Goal: Task Accomplishment & Management: Manage account settings

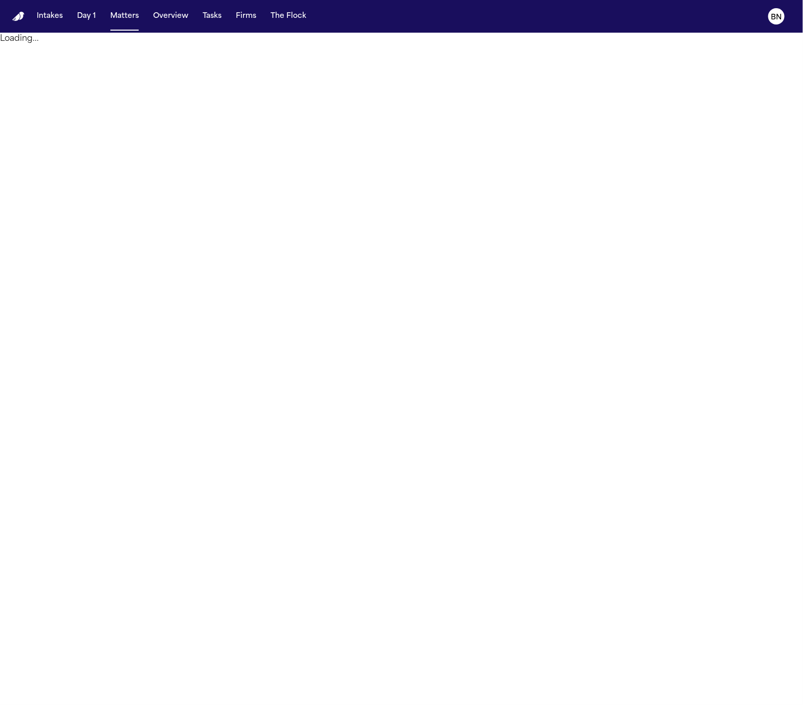
click at [122, 14] on button "Matters" at bounding box center [124, 16] width 37 height 18
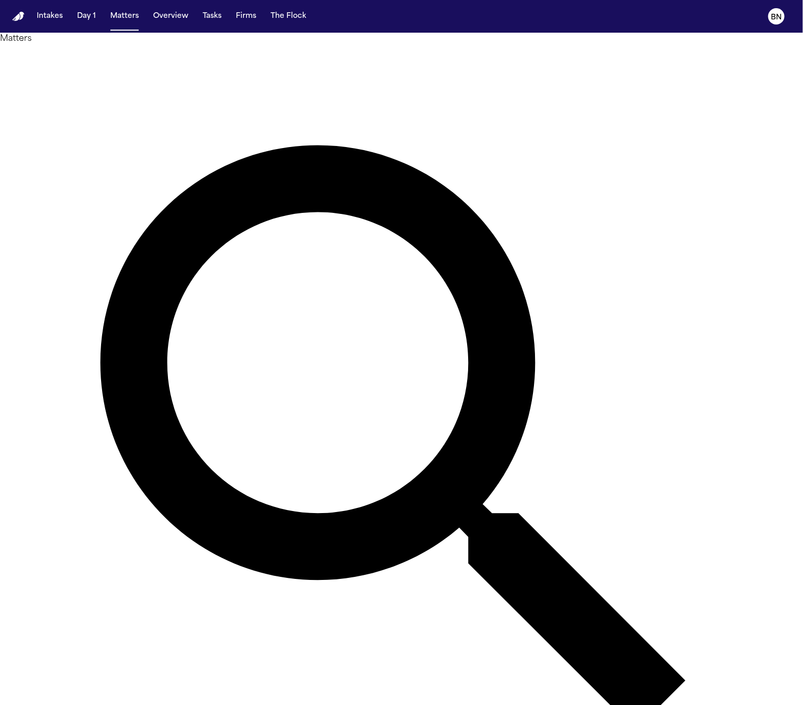
paste input "**********"
type input "**********"
type input "*******"
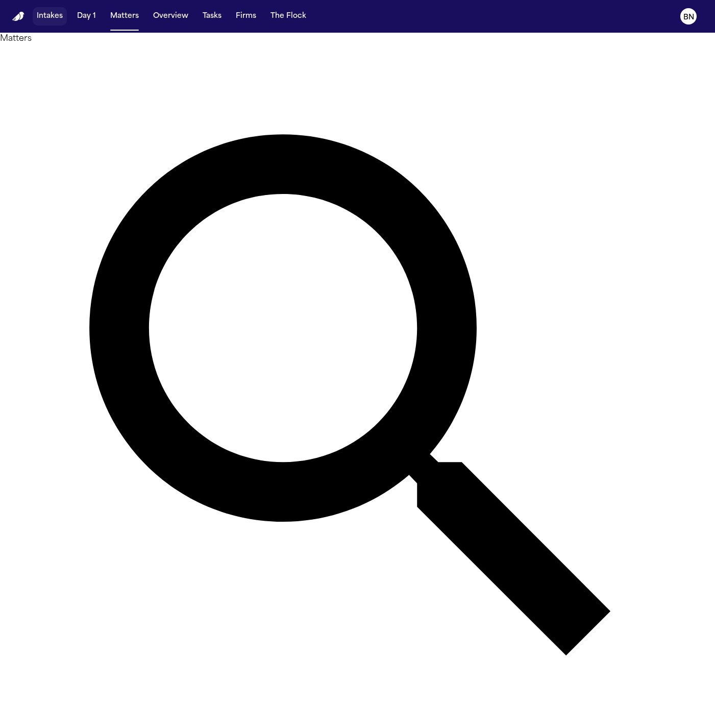
click at [48, 19] on button "Intakes" at bounding box center [50, 16] width 34 height 18
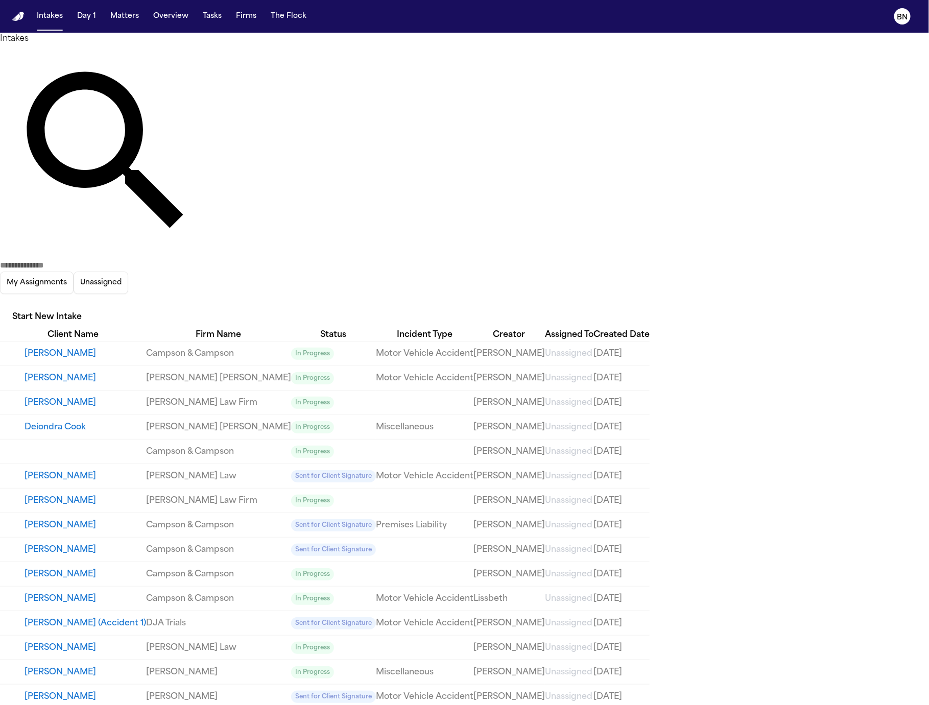
click at [11, 305] on icon "button" at bounding box center [6, 308] width 9 height 6
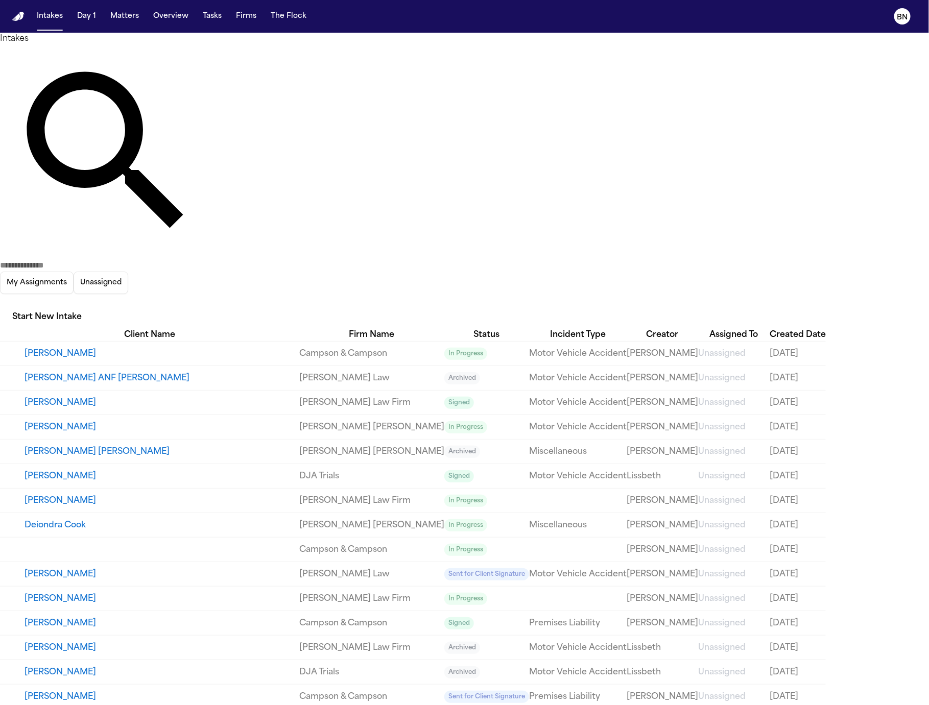
click at [793, 705] on div at bounding box center [464, 705] width 929 height 0
click at [0, 302] on icon "button" at bounding box center [0, 302] width 0 height 0
click at [596, 705] on div at bounding box center [464, 705] width 929 height 0
click at [82, 259] on input "text" at bounding box center [41, 265] width 82 height 12
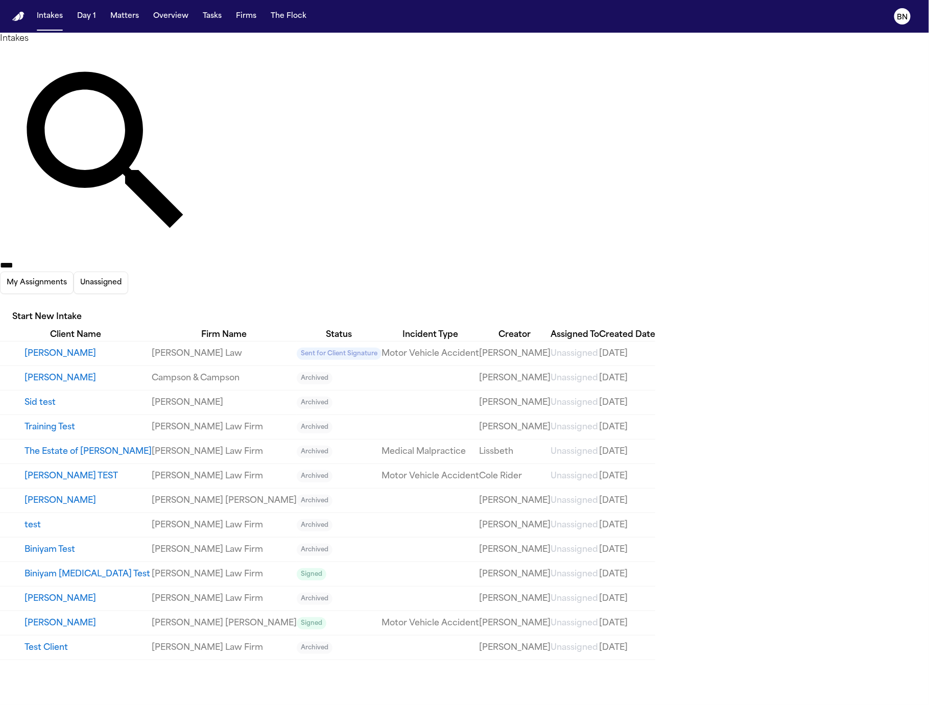
type input "****"
click at [152, 391] on td "Sid test" at bounding box center [76, 403] width 152 height 25
click at [137, 397] on button "Sid test" at bounding box center [88, 403] width 127 height 12
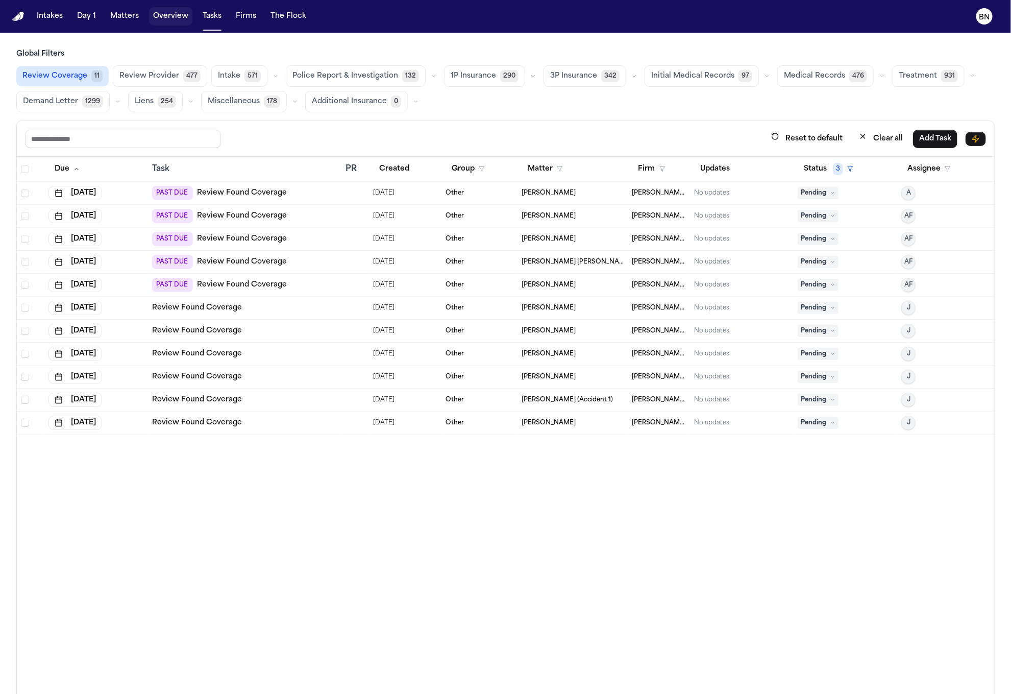
click at [128, 18] on button "Matters" at bounding box center [124, 16] width 37 height 18
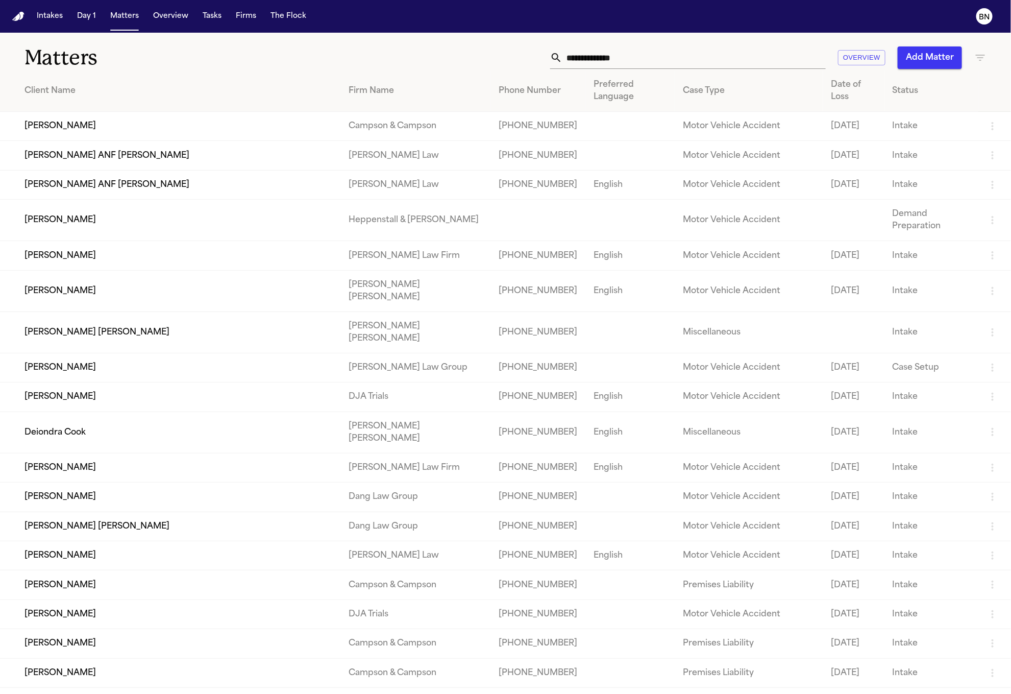
click at [449, 37] on div "Matters Overview Add Matter" at bounding box center [505, 52] width 1011 height 38
click at [447, 37] on div "Matters Overview Add Matter" at bounding box center [505, 52] width 1011 height 38
click at [445, 37] on div "Matters Overview Add Matter" at bounding box center [505, 52] width 1011 height 38
click at [662, 59] on input "text" at bounding box center [694, 57] width 263 height 22
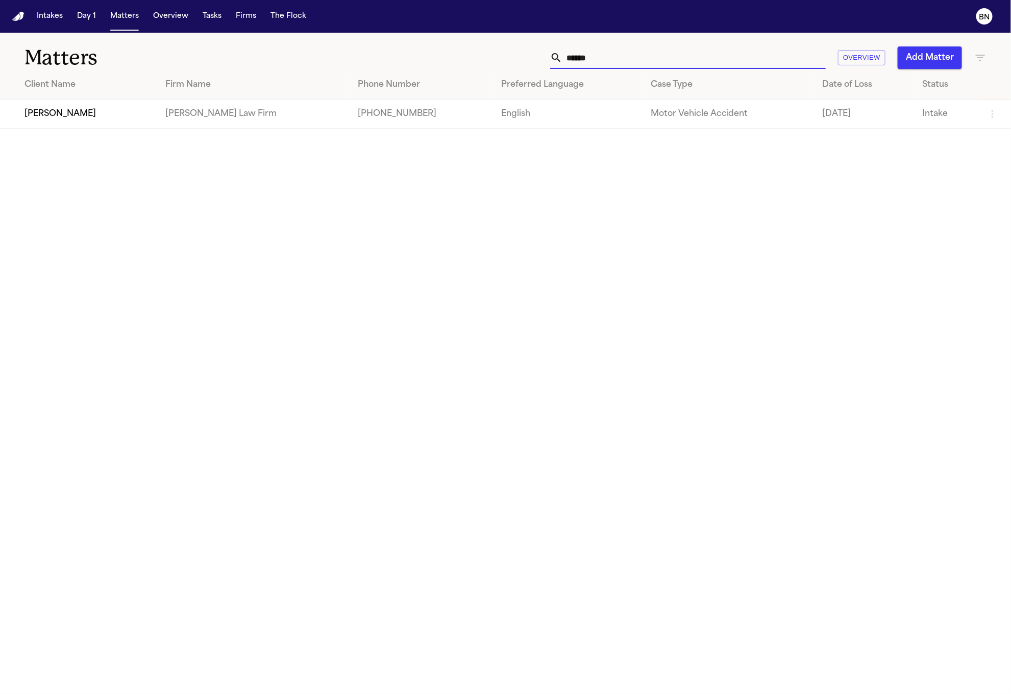
type input "******"
click at [94, 125] on td "[PERSON_NAME]" at bounding box center [78, 114] width 157 height 29
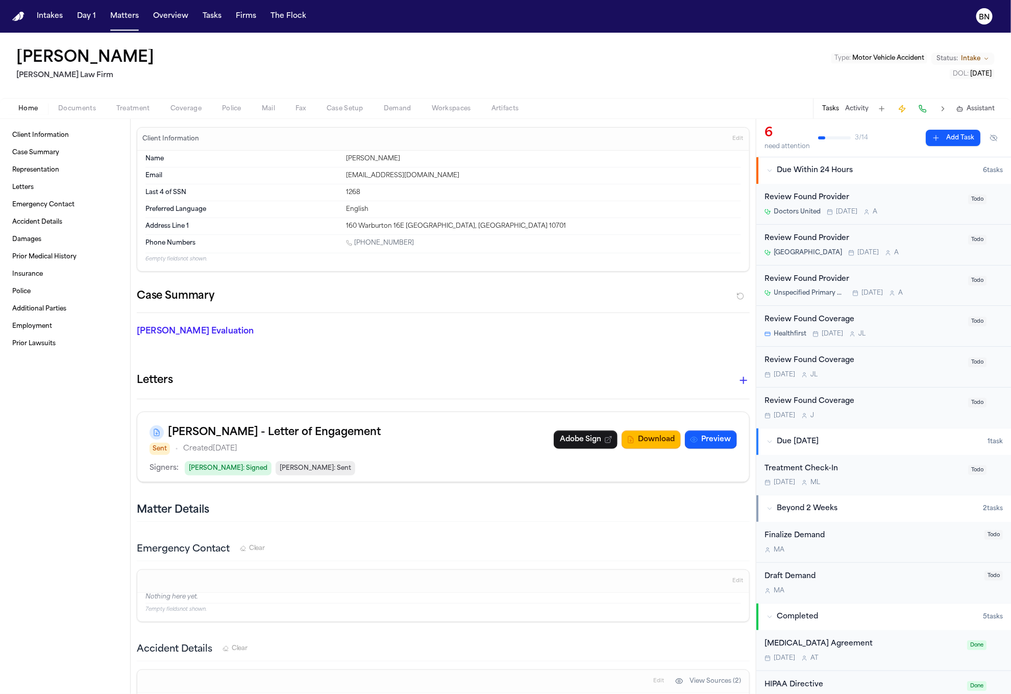
click at [226, 111] on span "Police" at bounding box center [231, 109] width 19 height 8
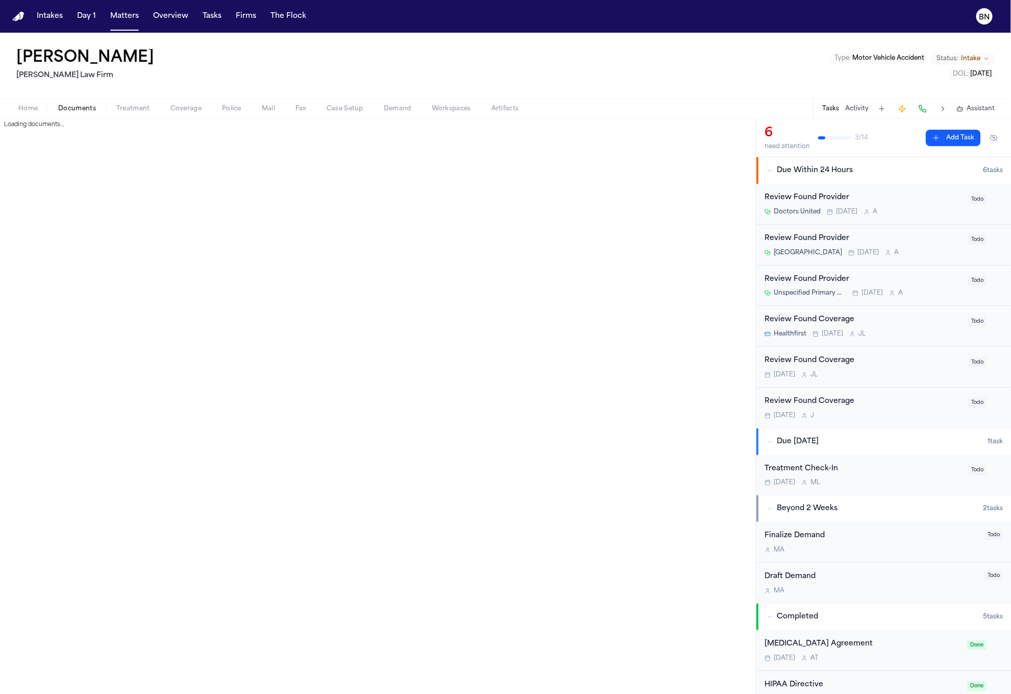
click at [77, 108] on span "Documents" at bounding box center [77, 109] width 38 height 8
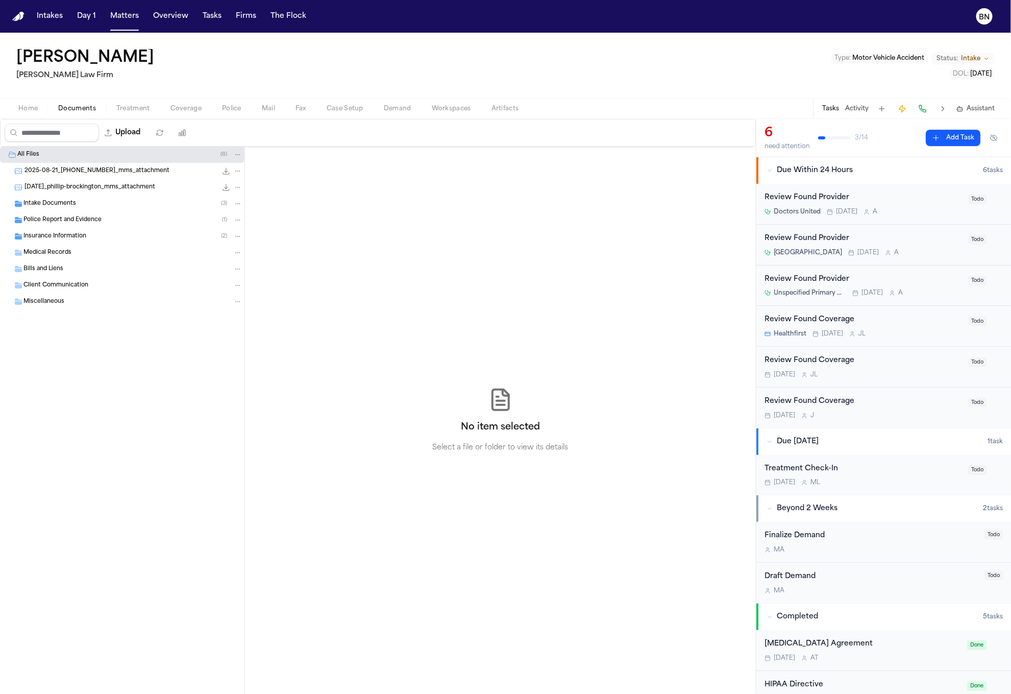
click at [100, 218] on span "Police Report and Evidence" at bounding box center [62, 220] width 78 height 9
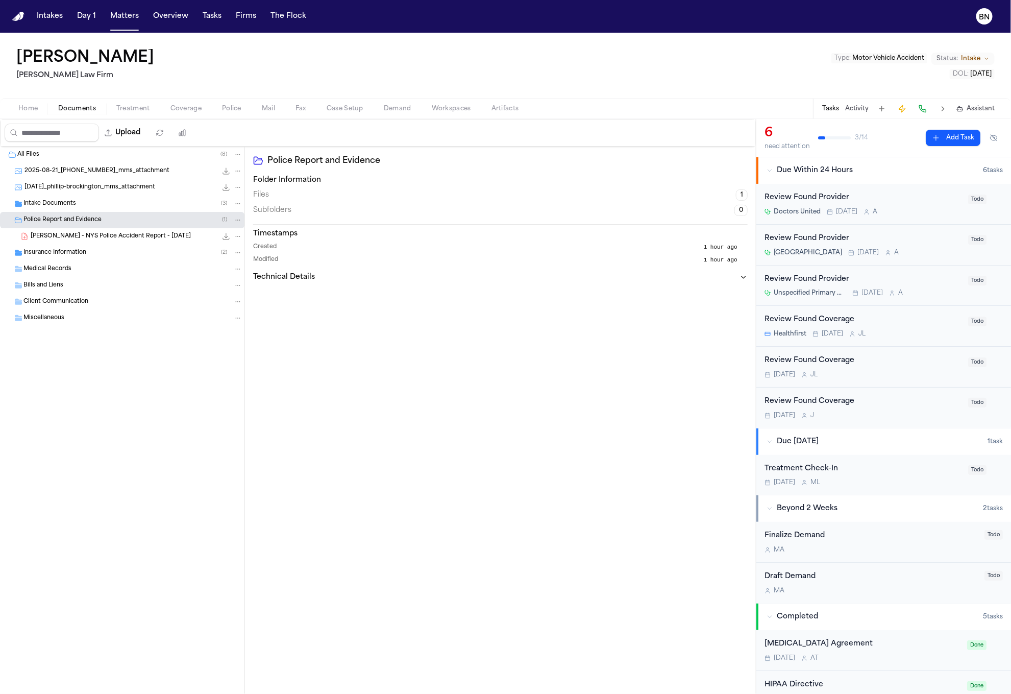
click at [131, 241] on span "P. Brockington - NYS Police Accident Report - 8.18.25" at bounding box center [111, 236] width 160 height 9
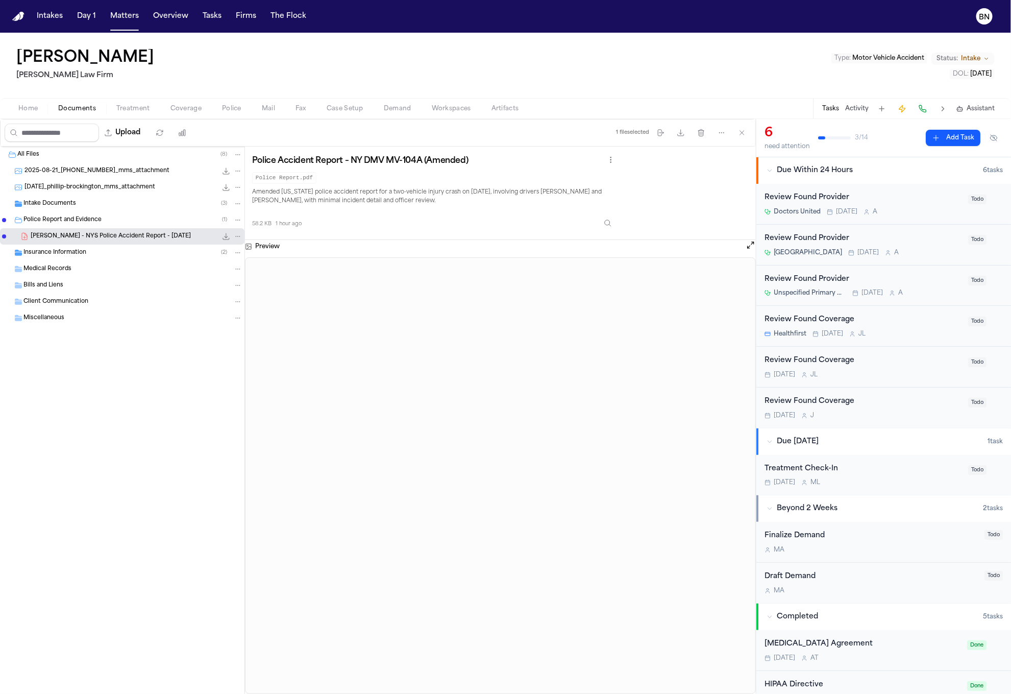
click at [86, 201] on div "Intake Documents ( 3 )" at bounding box center [132, 203] width 219 height 9
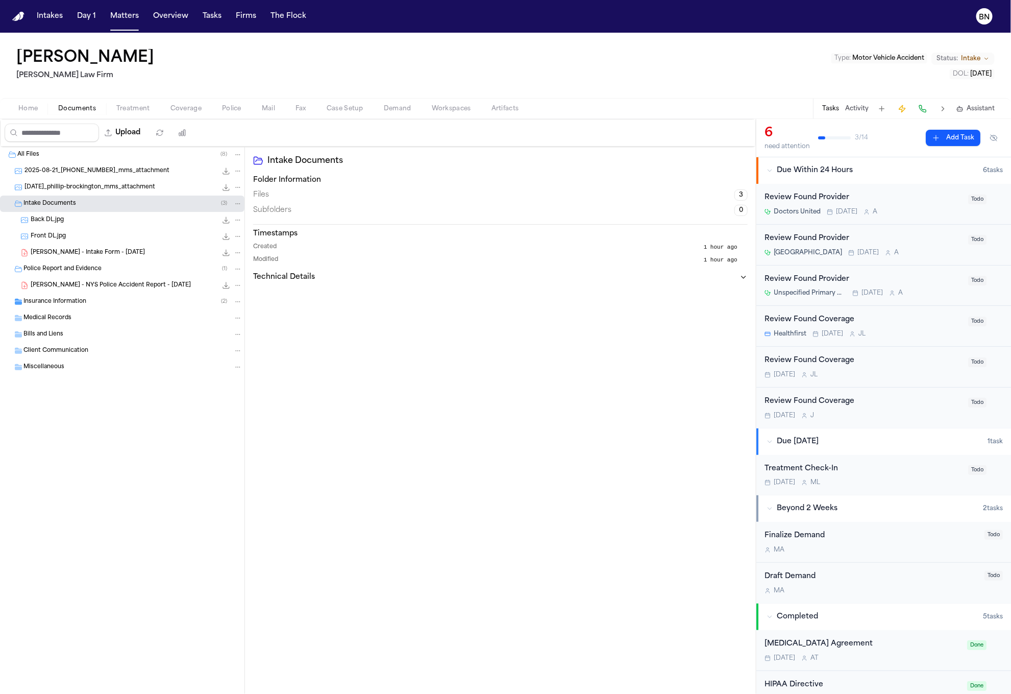
click at [100, 225] on div "Back DL.jpg 18.6 KB • JPG" at bounding box center [137, 220] width 212 height 10
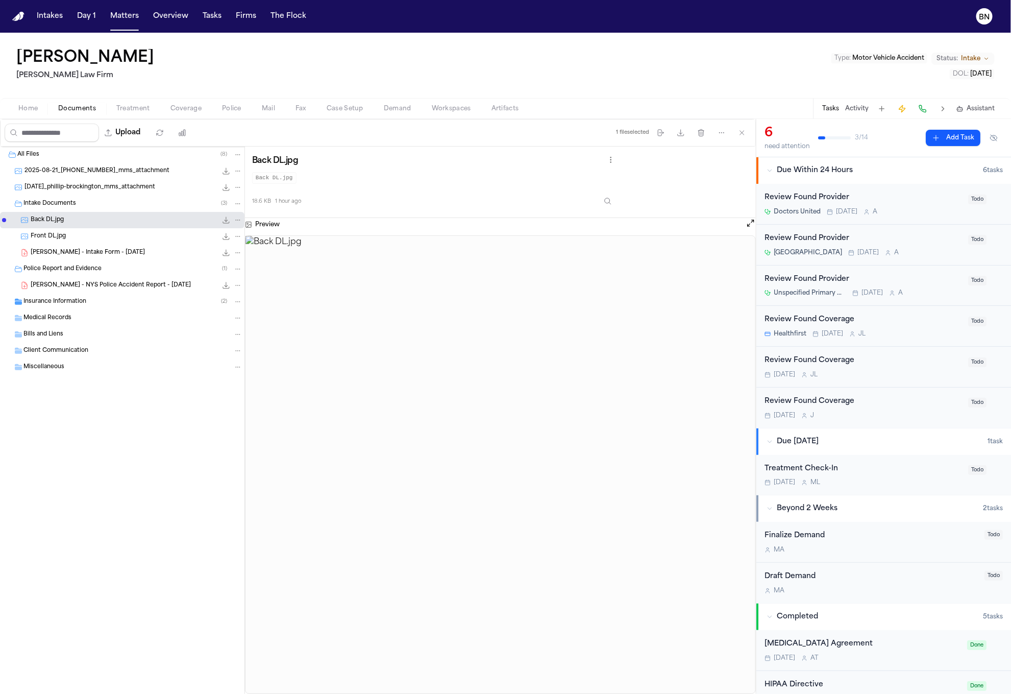
click at [99, 255] on span "P. Brockington - Intake Form - 8.21.25" at bounding box center [88, 253] width 114 height 9
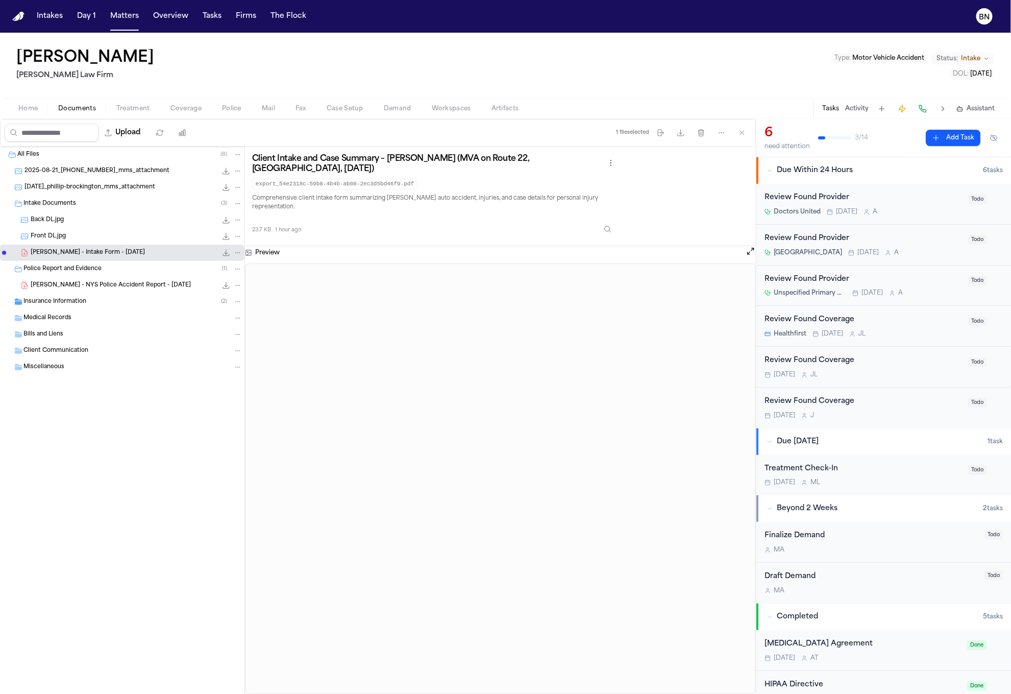
click at [155, 38] on div "Phillip Brockington Martello Law Firm Type : Motor Vehicle Accident Status: Int…" at bounding box center [505, 65] width 1011 height 65
click at [147, 36] on div "Phillip Brockington Martello Law Firm Type : Motor Vehicle Accident Status: Int…" at bounding box center [505, 65] width 1011 height 65
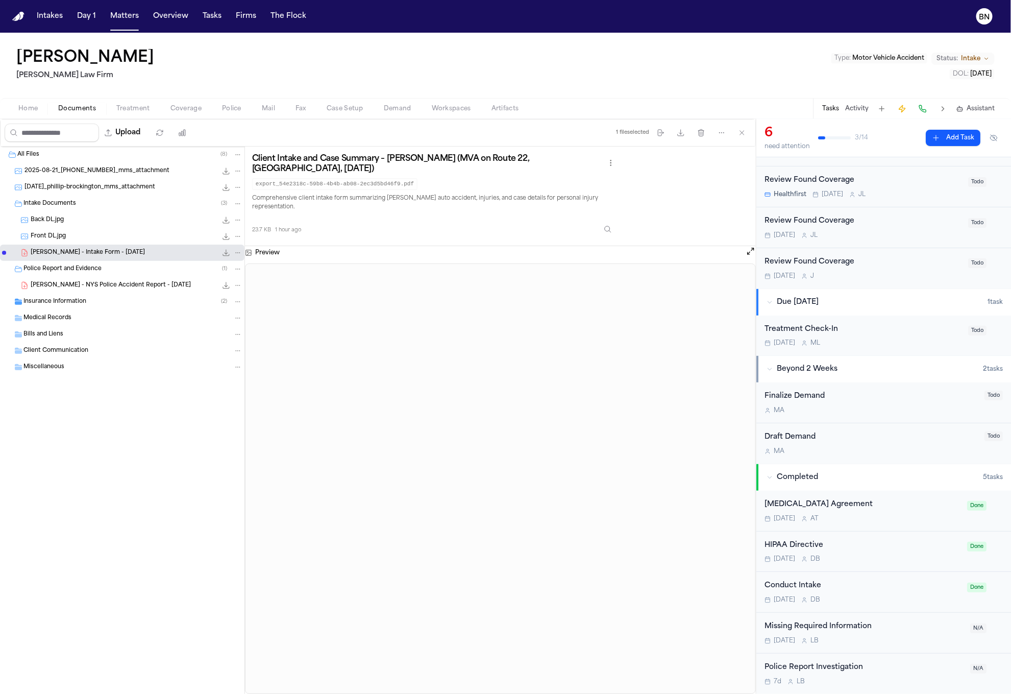
click at [877, 665] on div "Police Report Investigation" at bounding box center [865, 668] width 200 height 12
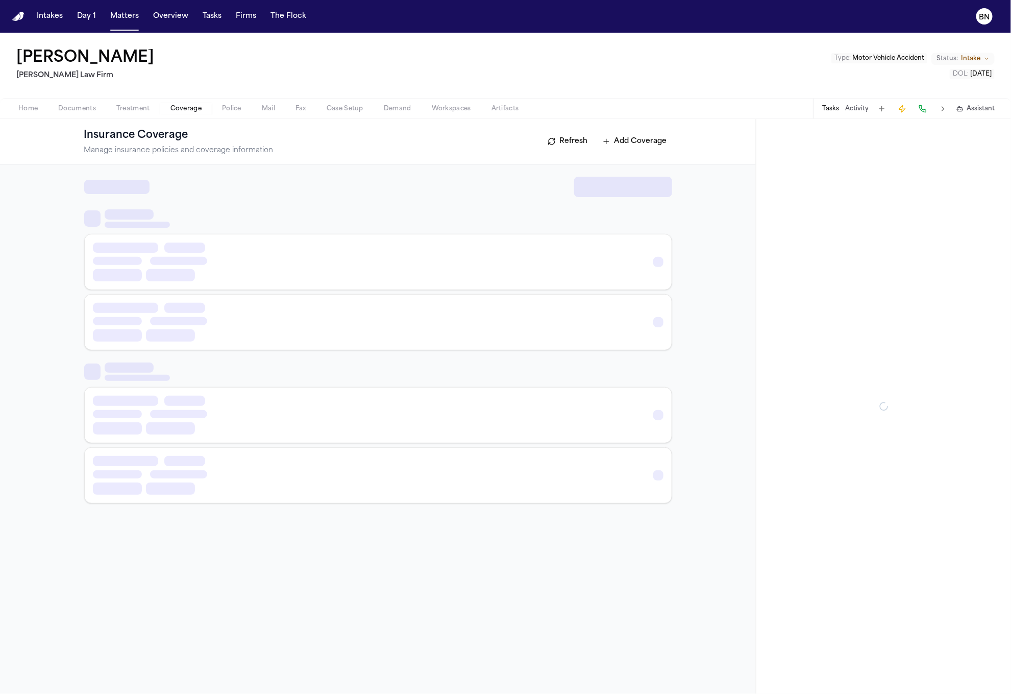
click at [184, 109] on span "Coverage" at bounding box center [186, 109] width 31 height 8
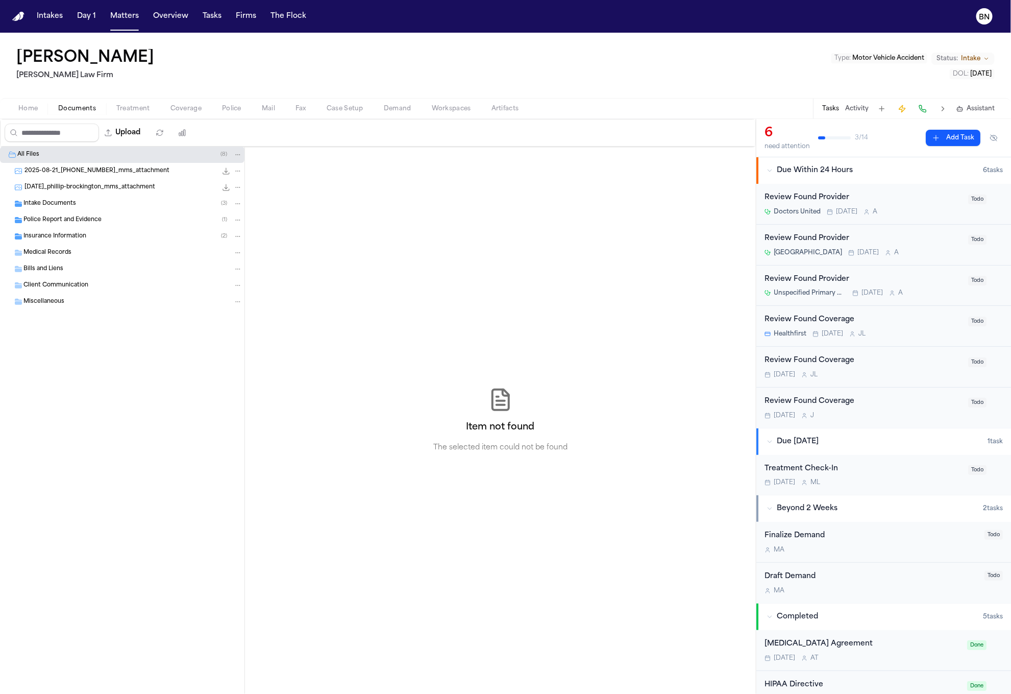
click at [71, 107] on span "Documents" at bounding box center [77, 109] width 38 height 8
click at [75, 225] on span "Police Report and Evidence" at bounding box center [62, 220] width 78 height 9
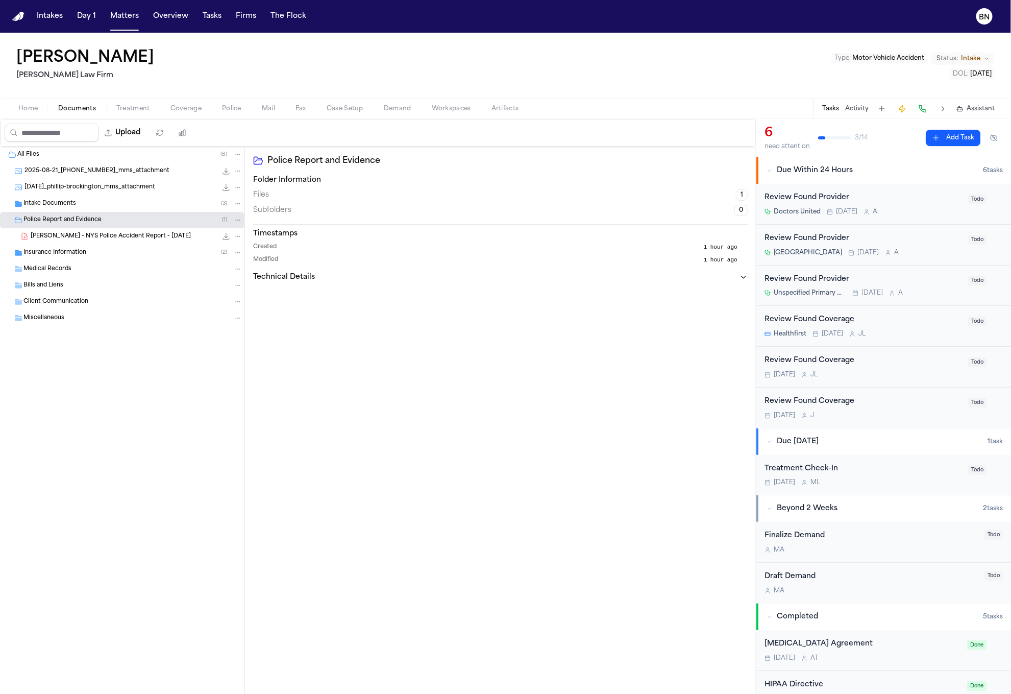
click at [75, 240] on span "P. Brockington - NYS Police Accident Report - 8.18.25" at bounding box center [111, 236] width 160 height 9
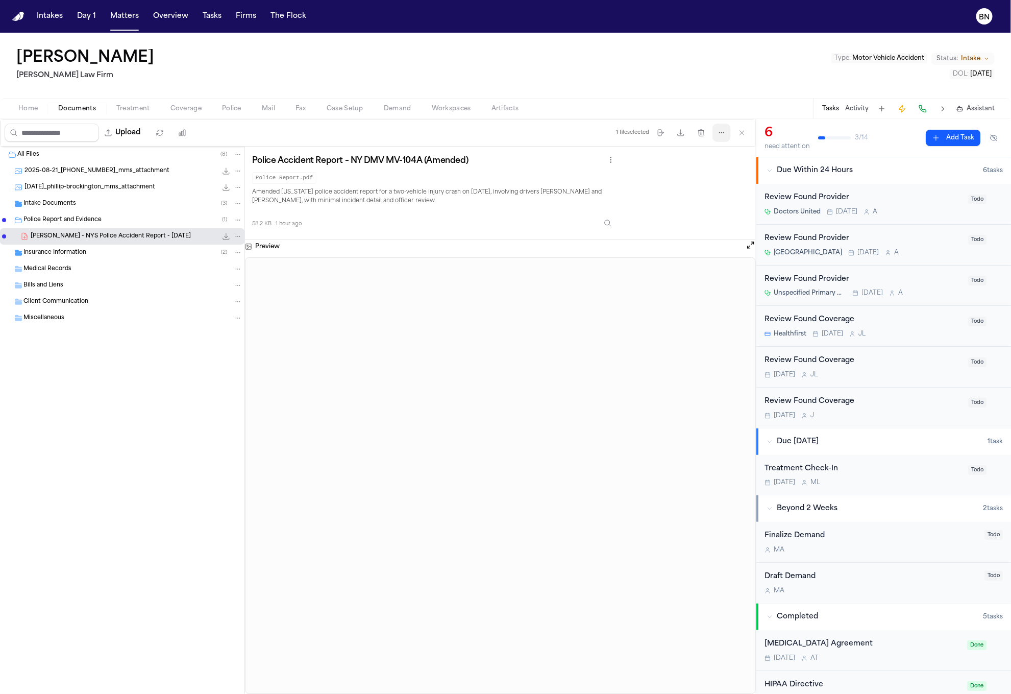
drag, startPoint x: 718, startPoint y: 133, endPoint x: 707, endPoint y: 146, distance: 16.7
click at [718, 133] on icon "button" at bounding box center [722, 133] width 8 height 8
click at [705, 174] on button "Extract Coverage" at bounding box center [722, 176] width 110 height 18
click at [753, 244] on button "Open preview" at bounding box center [751, 245] width 10 height 10
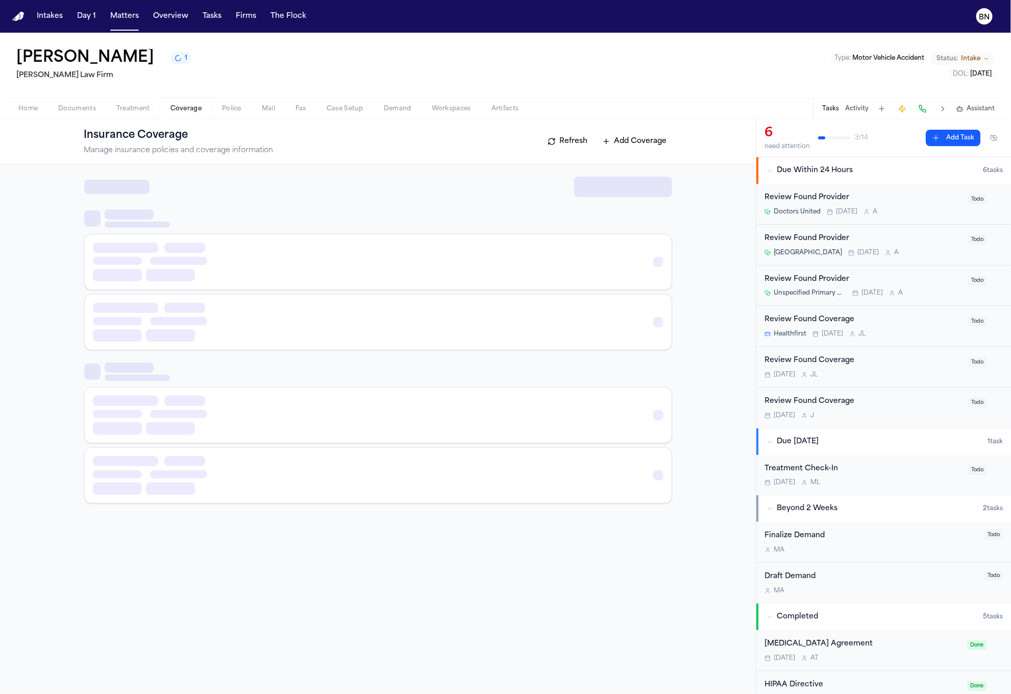
click at [197, 105] on span "Coverage" at bounding box center [186, 109] width 31 height 8
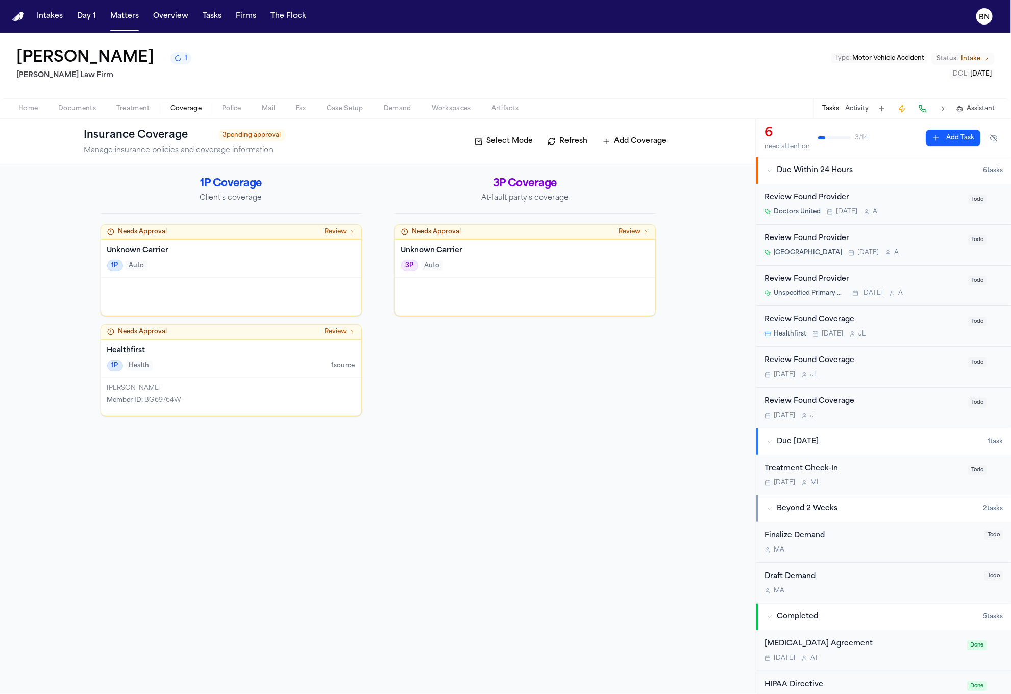
click at [220, 262] on div "1P Auto" at bounding box center [231, 265] width 248 height 11
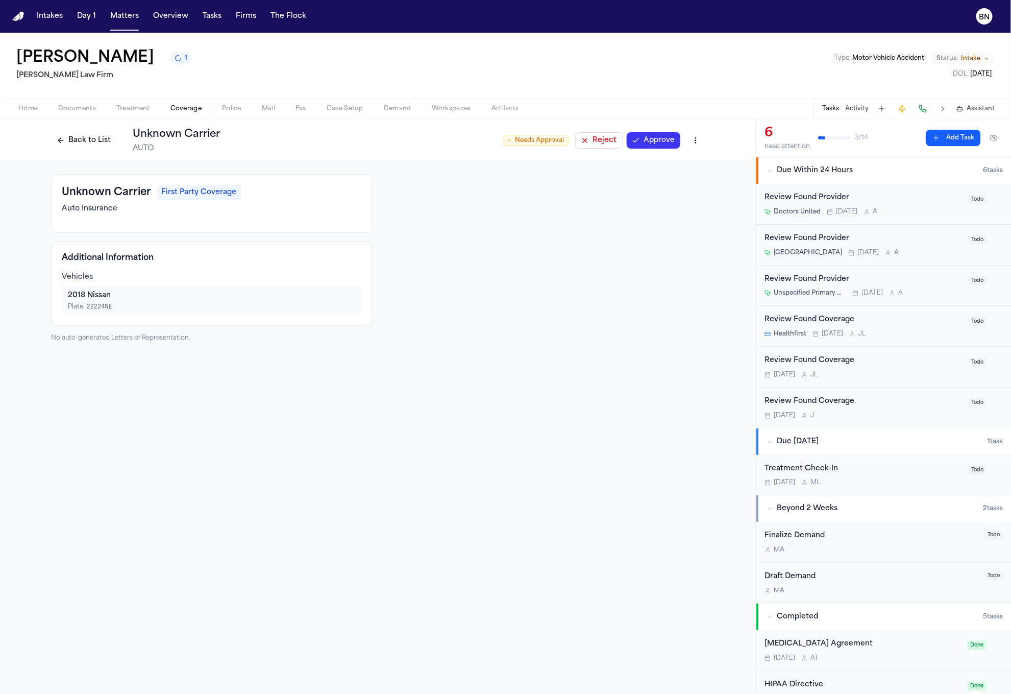
click at [69, 147] on button "Back to List" at bounding box center [84, 140] width 65 height 16
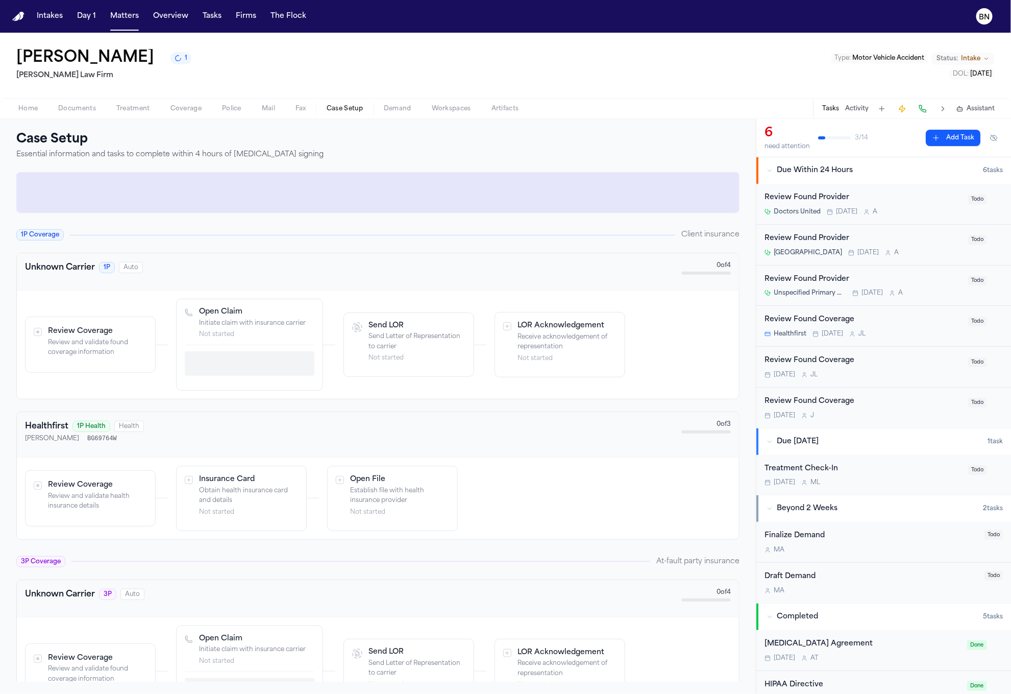
click at [324, 109] on button "Case Setup" at bounding box center [345, 109] width 57 height 12
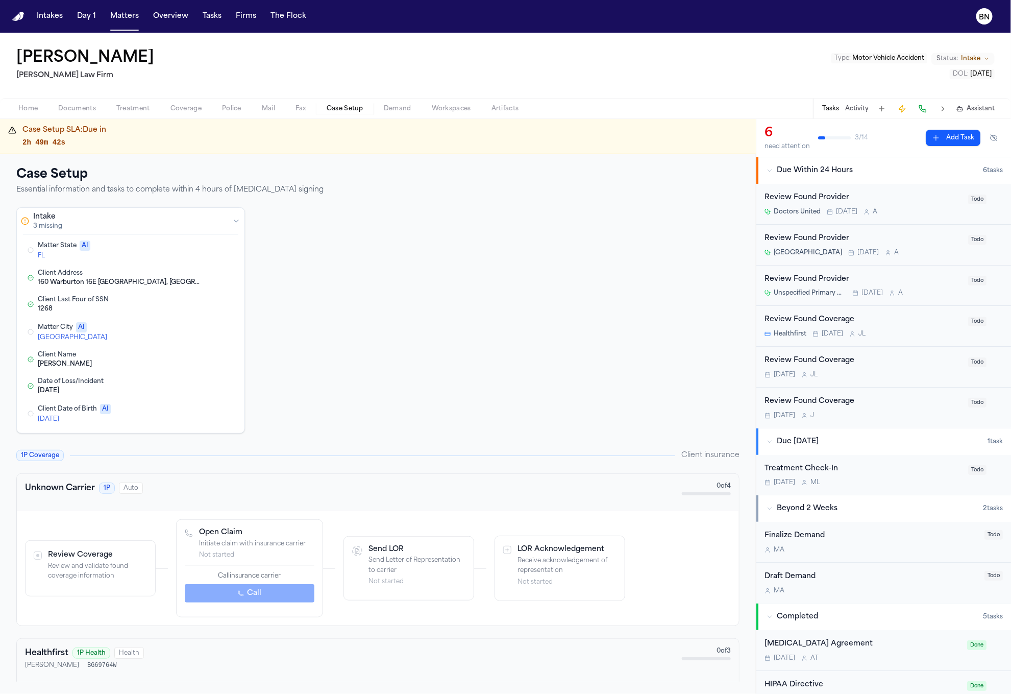
click at [192, 111] on span "Coverage" at bounding box center [186, 109] width 31 height 8
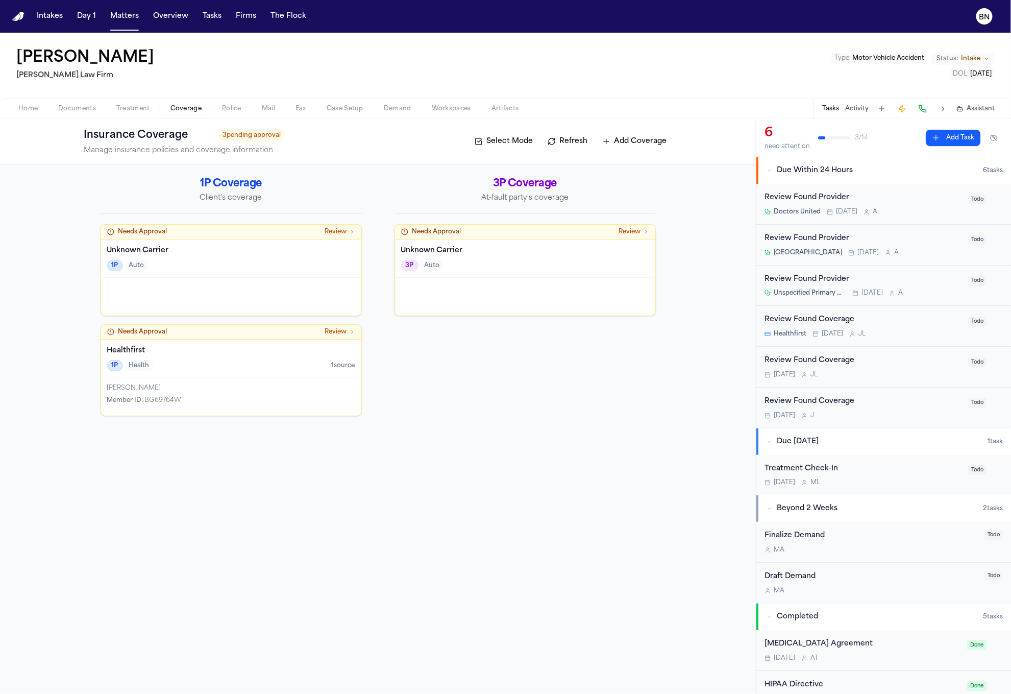
click at [209, 260] on div "1P Auto" at bounding box center [231, 265] width 248 height 11
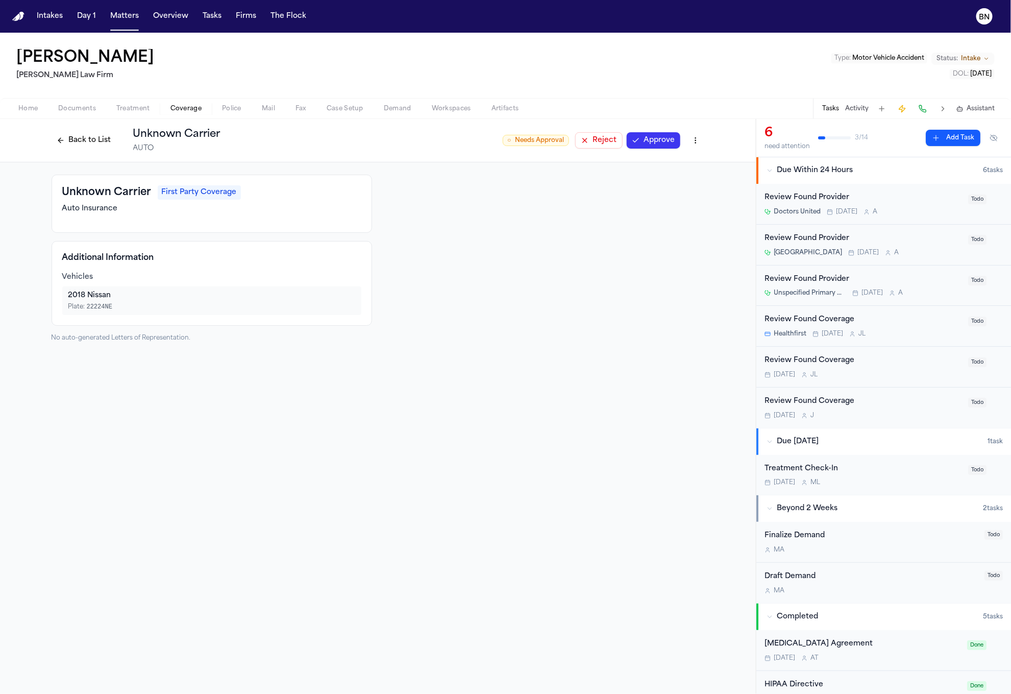
click at [175, 108] on span "Coverage" at bounding box center [186, 109] width 31 height 8
click at [90, 138] on button "Back to List" at bounding box center [84, 140] width 65 height 16
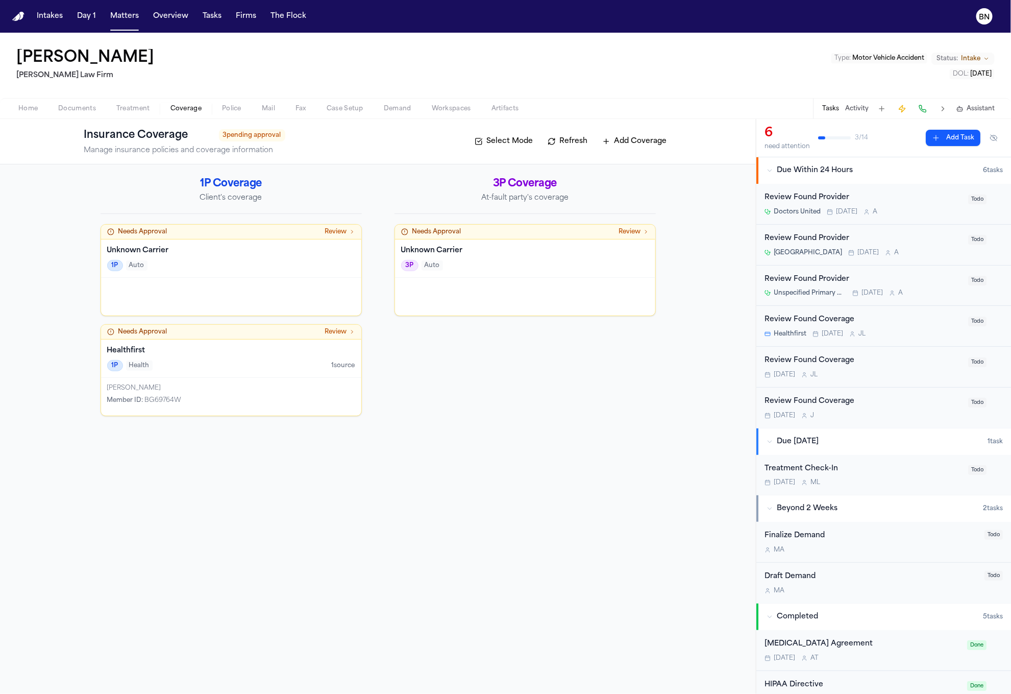
click at [534, 285] on div at bounding box center [525, 297] width 260 height 38
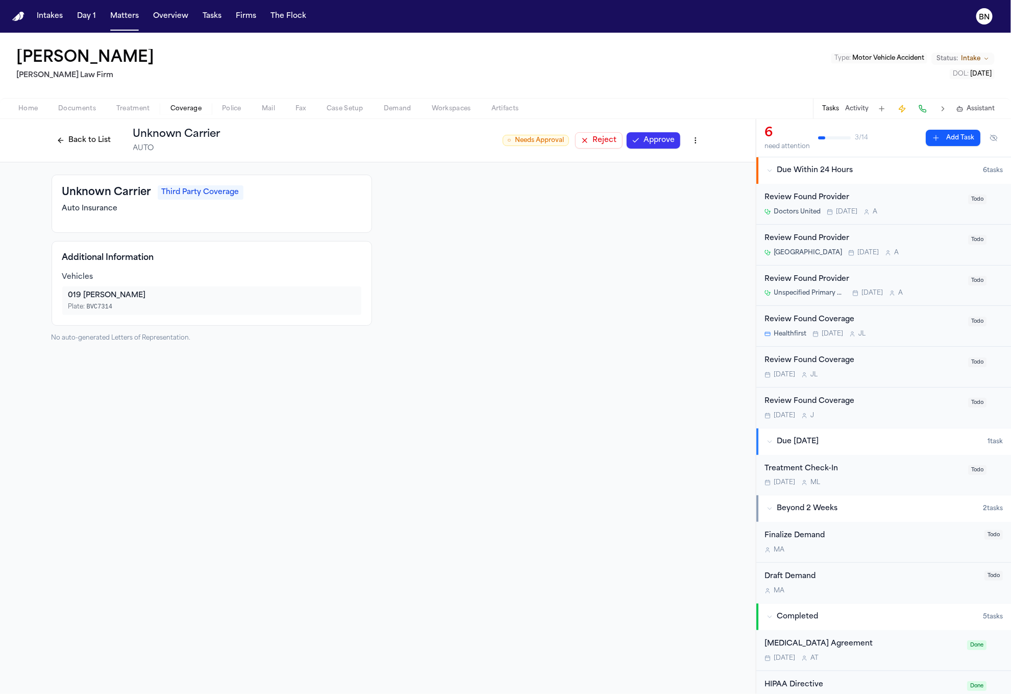
click at [93, 294] on div "019 MerZ" at bounding box center [211, 295] width 287 height 10
click at [101, 307] on span "BVC7314" at bounding box center [100, 306] width 26 height 7
click at [91, 294] on div "019 MerZ" at bounding box center [211, 295] width 287 height 10
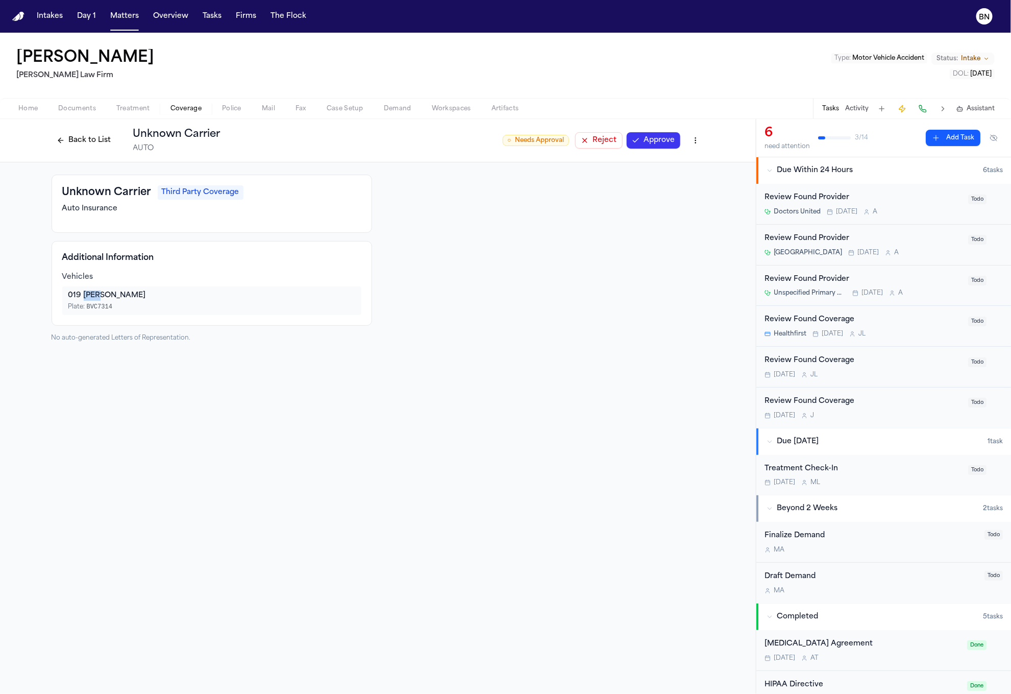
click at [91, 294] on div "019 MerZ" at bounding box center [211, 295] width 287 height 10
click at [90, 148] on button "Back to List" at bounding box center [84, 140] width 65 height 16
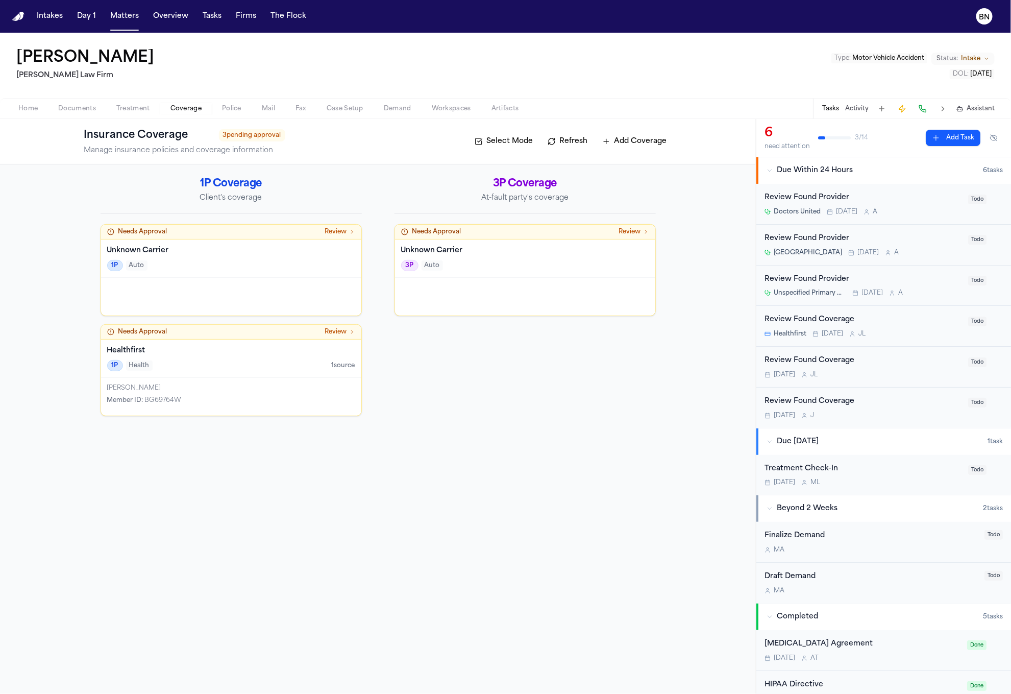
click at [147, 269] on span "Auto" at bounding box center [136, 265] width 21 height 10
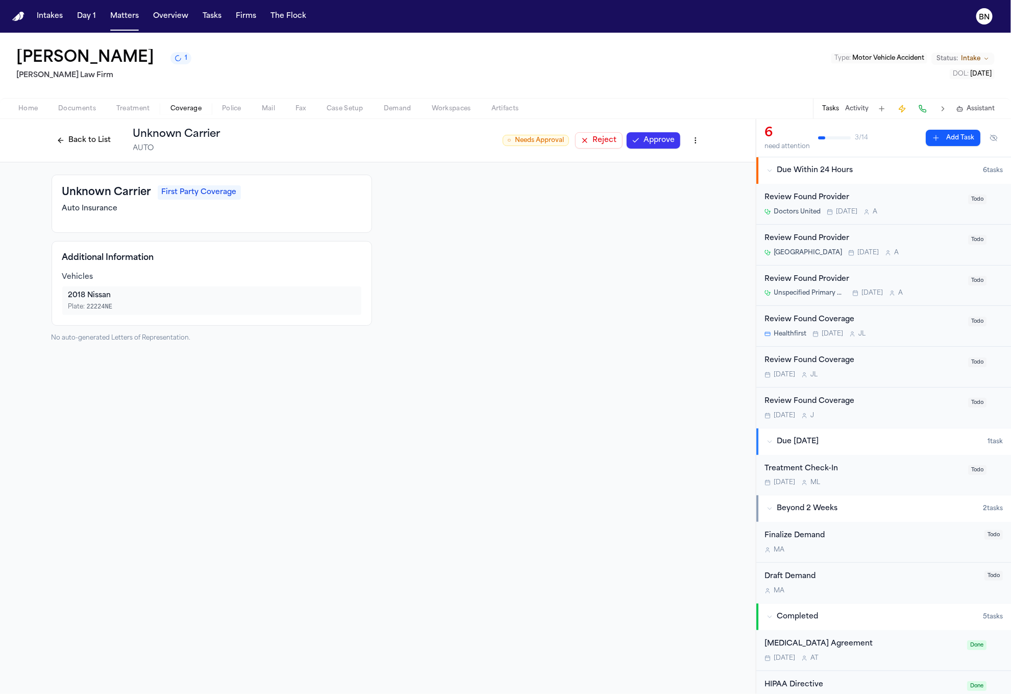
click at [74, 143] on button "Back to List" at bounding box center [84, 140] width 65 height 16
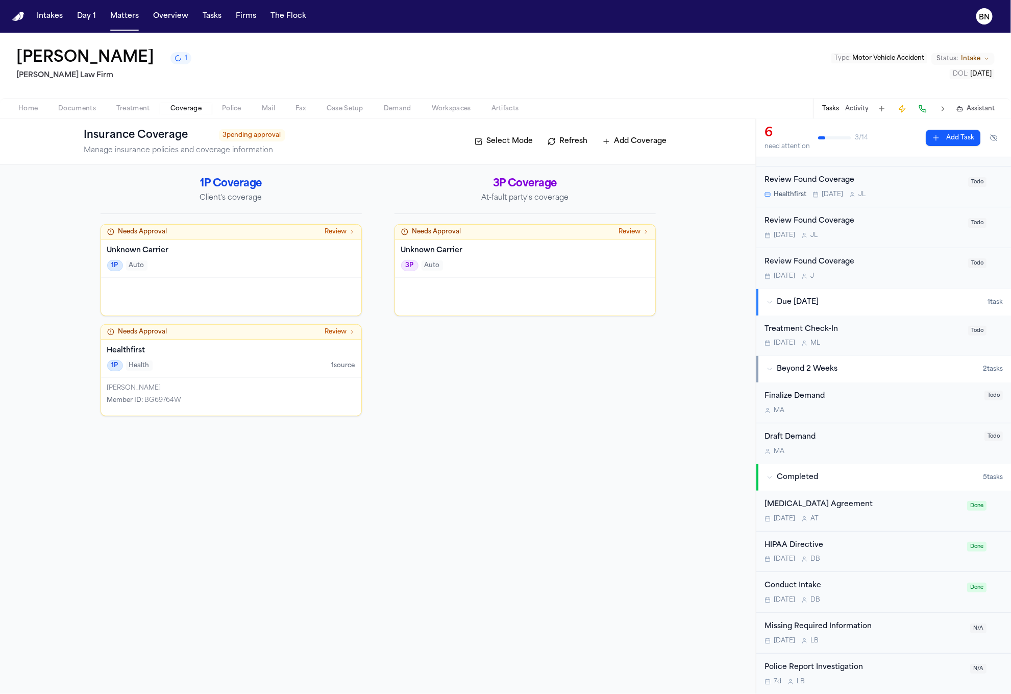
scroll to position [184, 0]
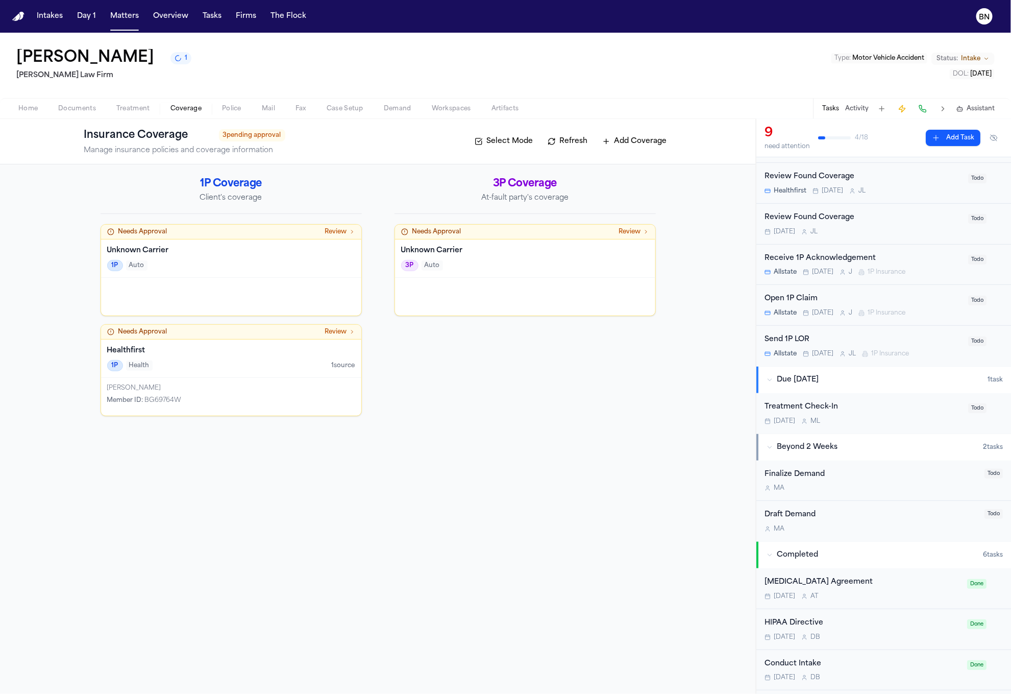
drag, startPoint x: 375, startPoint y: 217, endPoint x: 712, endPoint y: 2, distance: 399.5
click at [0, 0] on div "Intakes Day 1 Matters Overview Tasks Firms The Flock BN Phillip Brockington 1 M…" at bounding box center [505, 347] width 1011 height 694
click at [299, 276] on div "Unknown Carrier 1P Auto" at bounding box center [231, 258] width 260 height 38
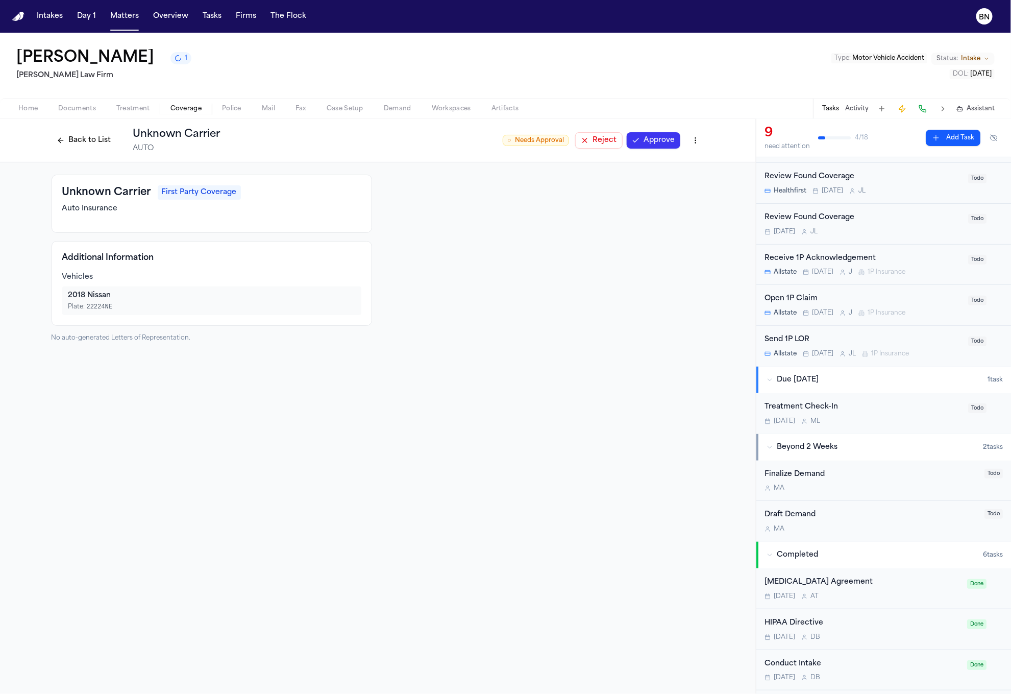
click at [64, 141] on button "Back to List" at bounding box center [84, 140] width 65 height 16
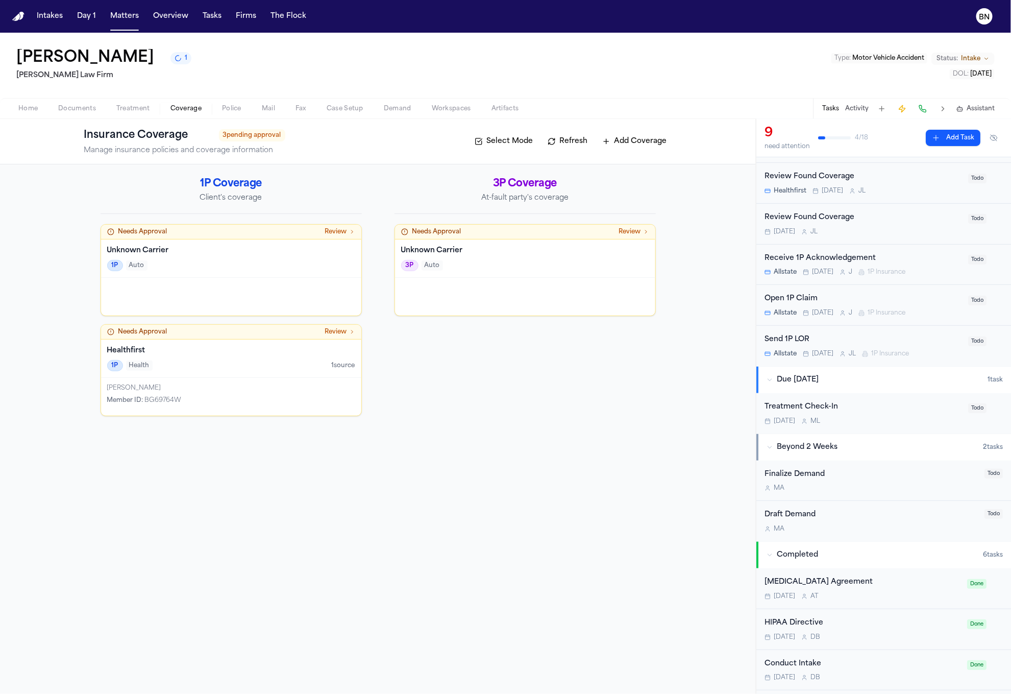
click at [199, 265] on div "1P Auto" at bounding box center [231, 265] width 248 height 11
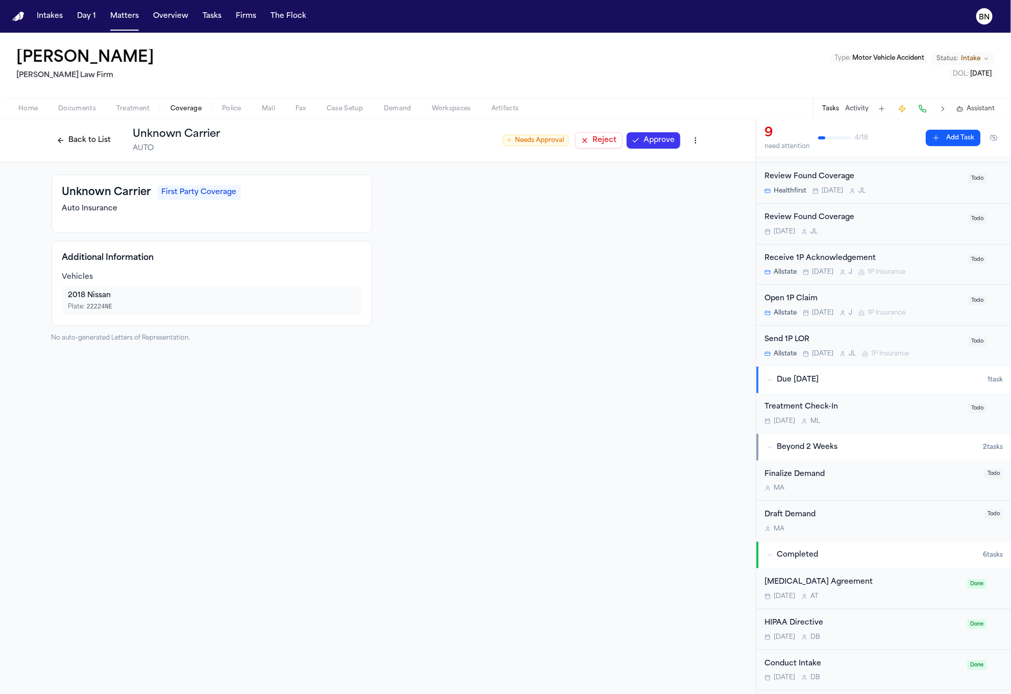
click at [95, 142] on button "Back to List" at bounding box center [84, 140] width 65 height 16
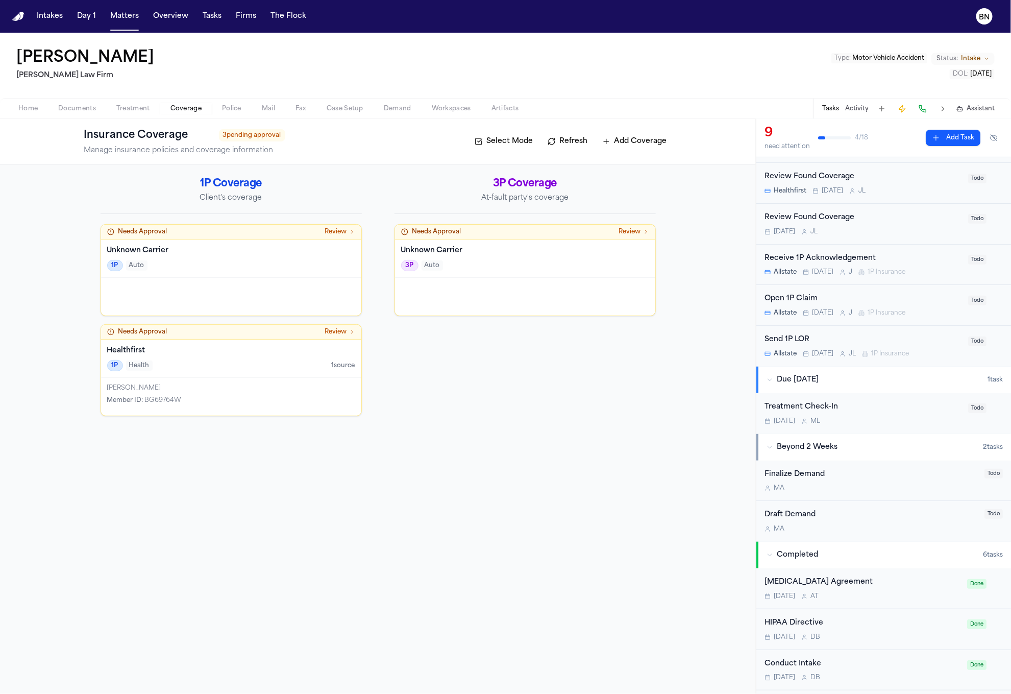
click at [191, 264] on div "1P Auto" at bounding box center [231, 265] width 248 height 11
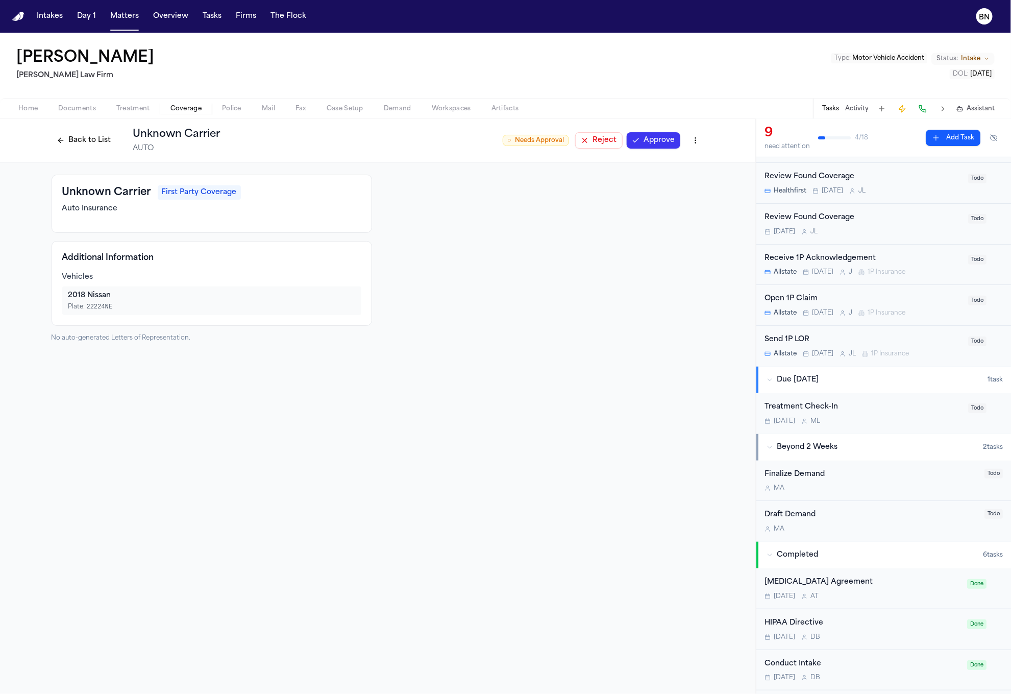
click at [694, 141] on html "Intakes Day 1 Matters Overview Tasks Firms The Flock BN Phillip Brockington Mar…" at bounding box center [505, 347] width 1011 height 694
click at [686, 161] on div "Edit Coverage" at bounding box center [661, 162] width 86 height 16
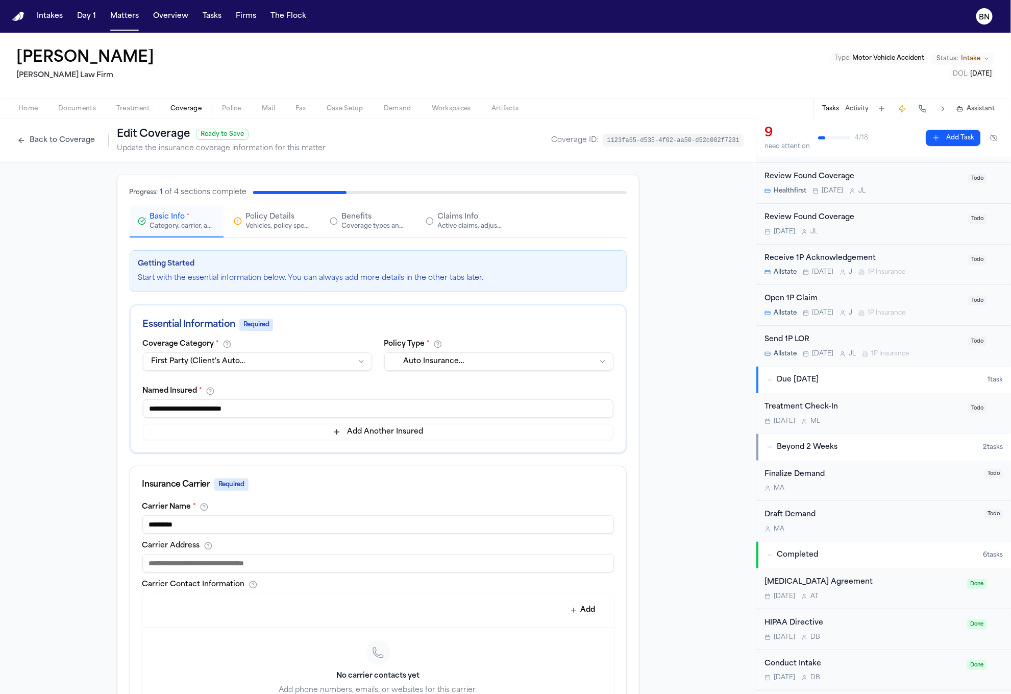
click at [57, 132] on button "Back to Coverage" at bounding box center [56, 140] width 88 height 16
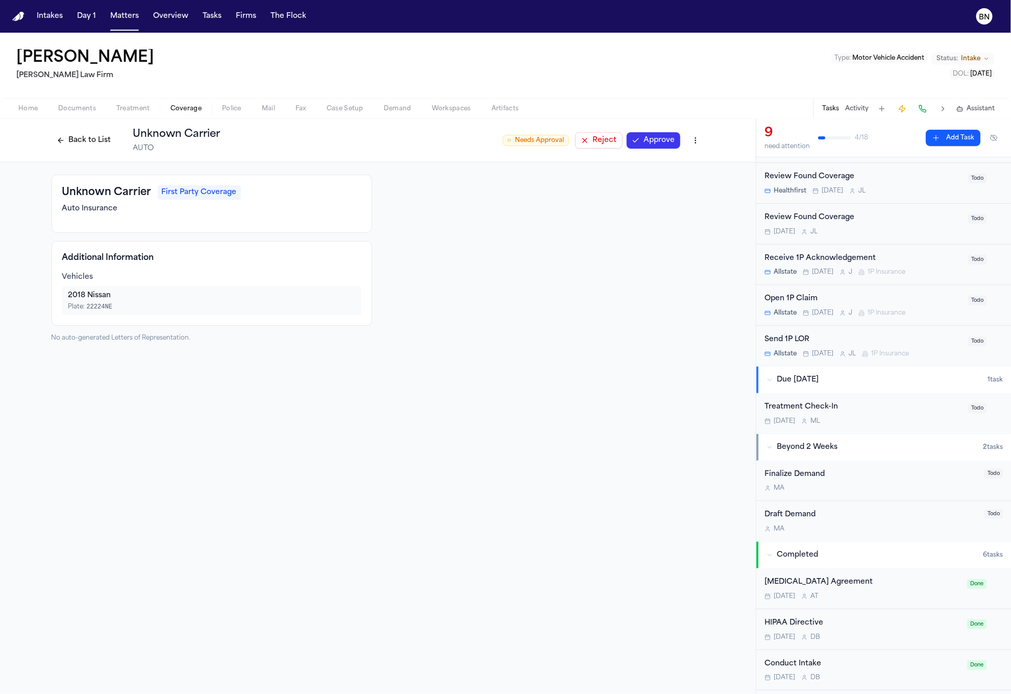
click at [88, 139] on button "Back to List" at bounding box center [84, 140] width 65 height 16
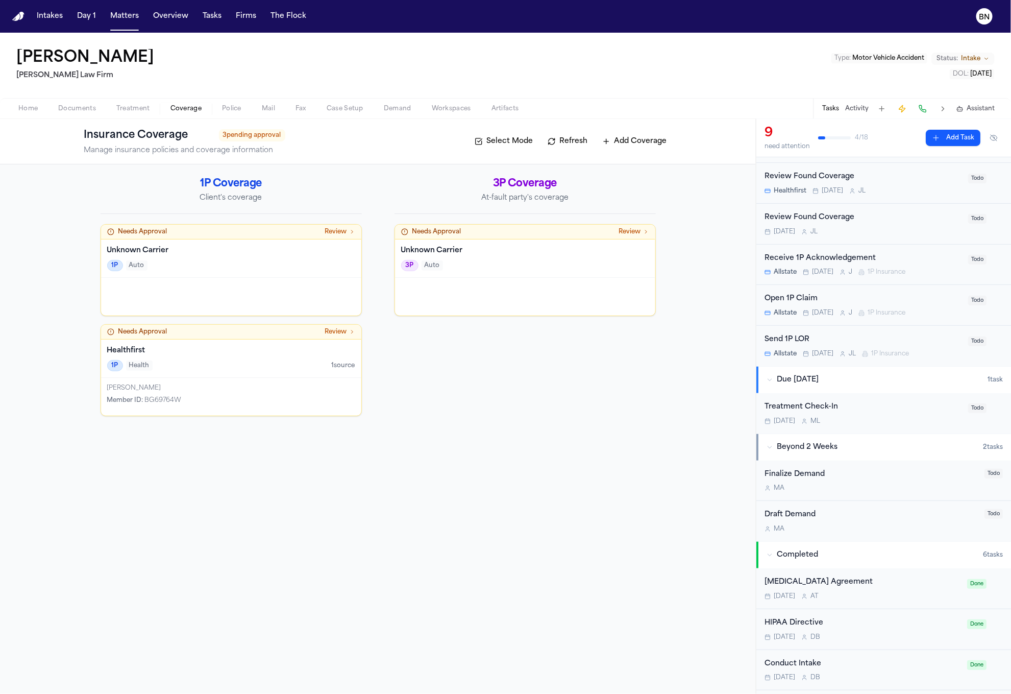
click at [567, 138] on button "Refresh" at bounding box center [568, 141] width 51 height 16
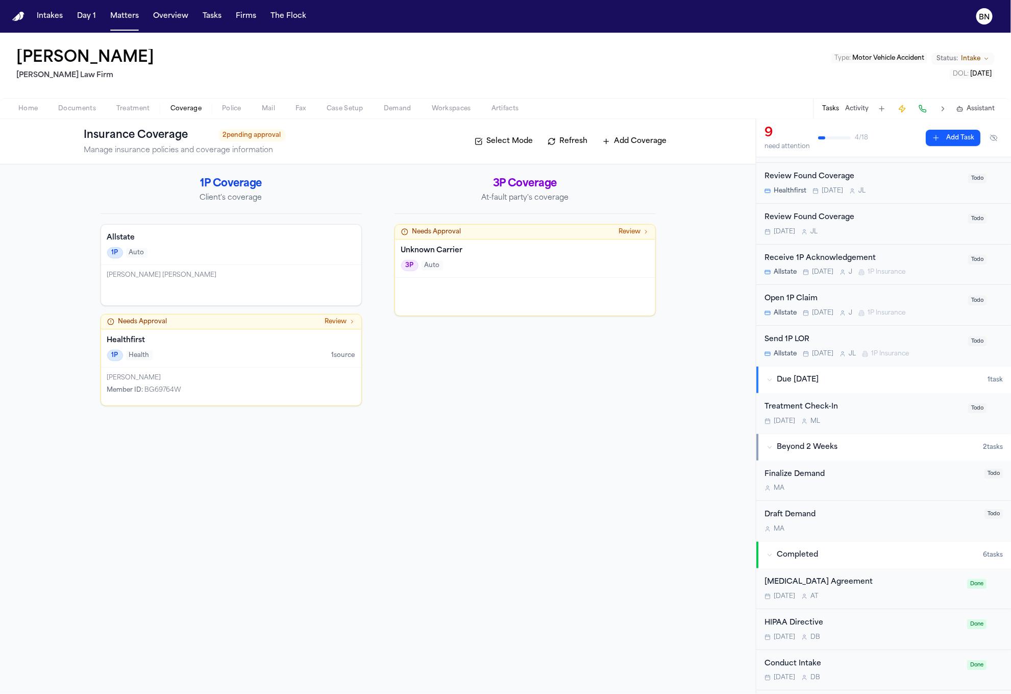
click at [560, 143] on button "Refresh" at bounding box center [568, 141] width 51 height 16
click at [290, 267] on div "Phillip Le Verne Brockington" at bounding box center [231, 285] width 260 height 40
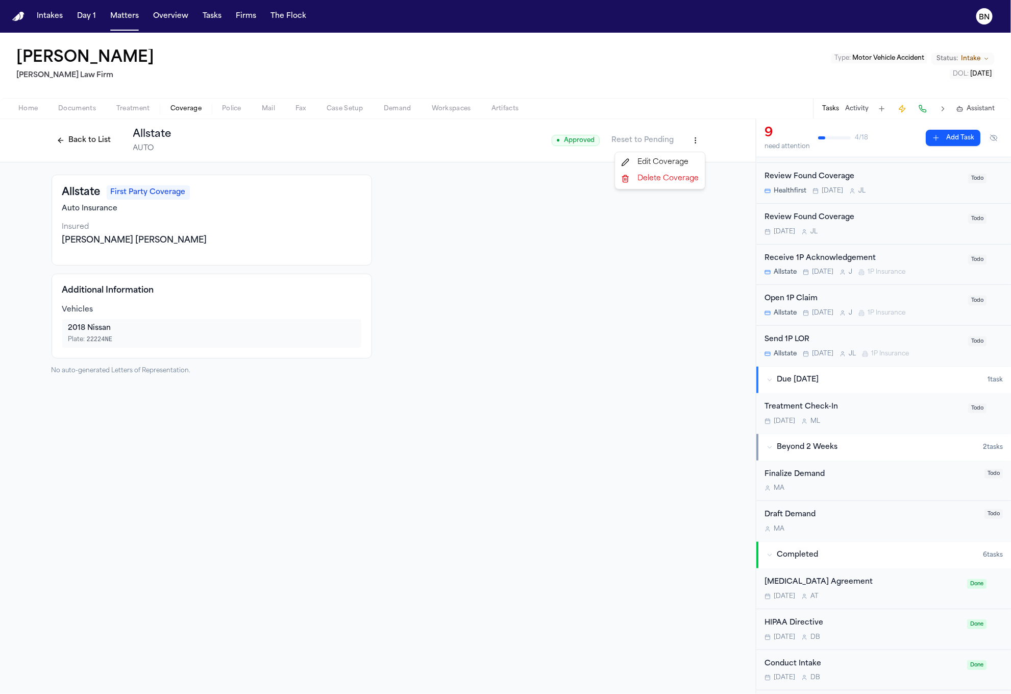
click at [695, 143] on html "Intakes Day 1 Matters Overview Tasks Firms The Flock BN Phillip Brockington Mar…" at bounding box center [505, 347] width 1011 height 694
click at [688, 157] on div "Edit Coverage" at bounding box center [661, 162] width 86 height 16
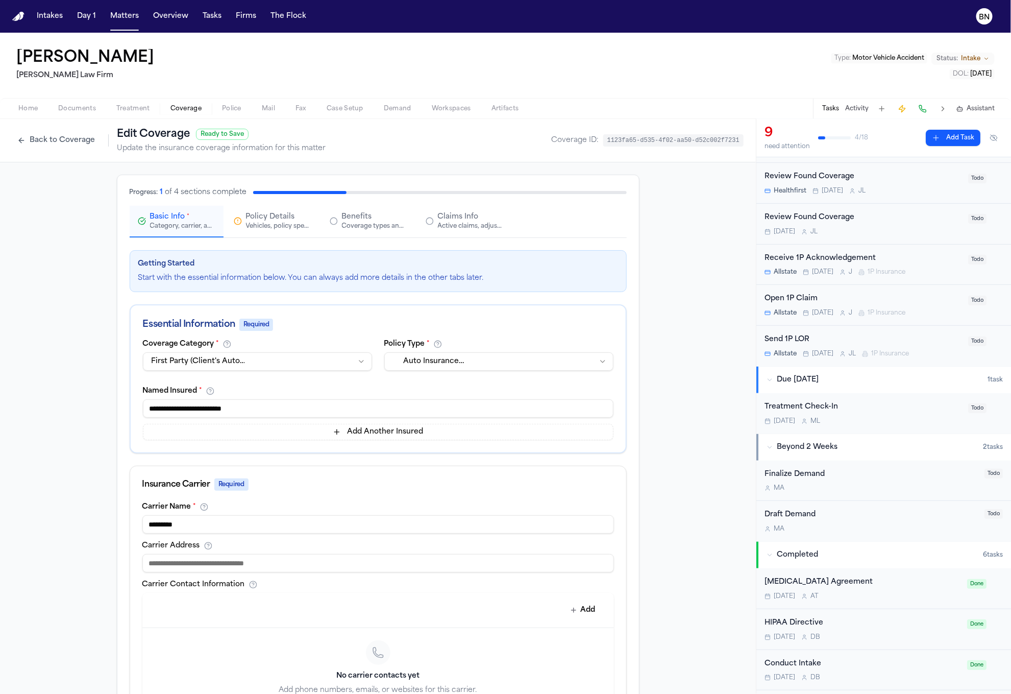
click at [308, 413] on input "**********" at bounding box center [378, 408] width 471 height 18
paste input
type input "**********"
click at [278, 526] on input "********" at bounding box center [378, 524] width 472 height 18
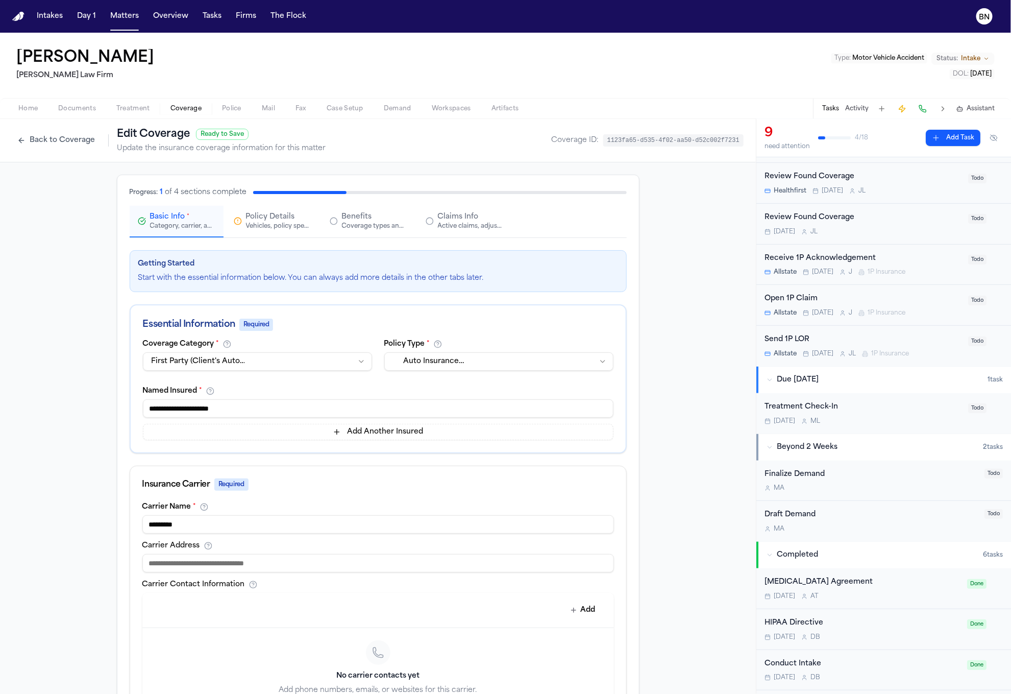
click at [278, 526] on input "********" at bounding box center [378, 524] width 472 height 18
paste input "**********"
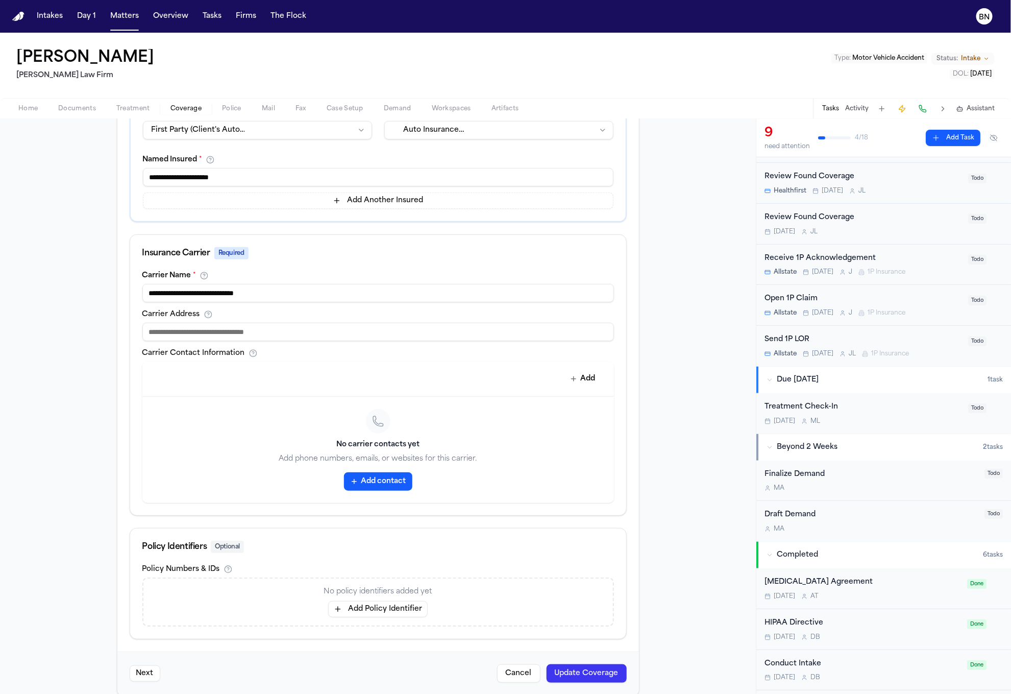
type input "**********"
click at [389, 350] on div "Carrier Contact Information" at bounding box center [378, 353] width 472 height 8
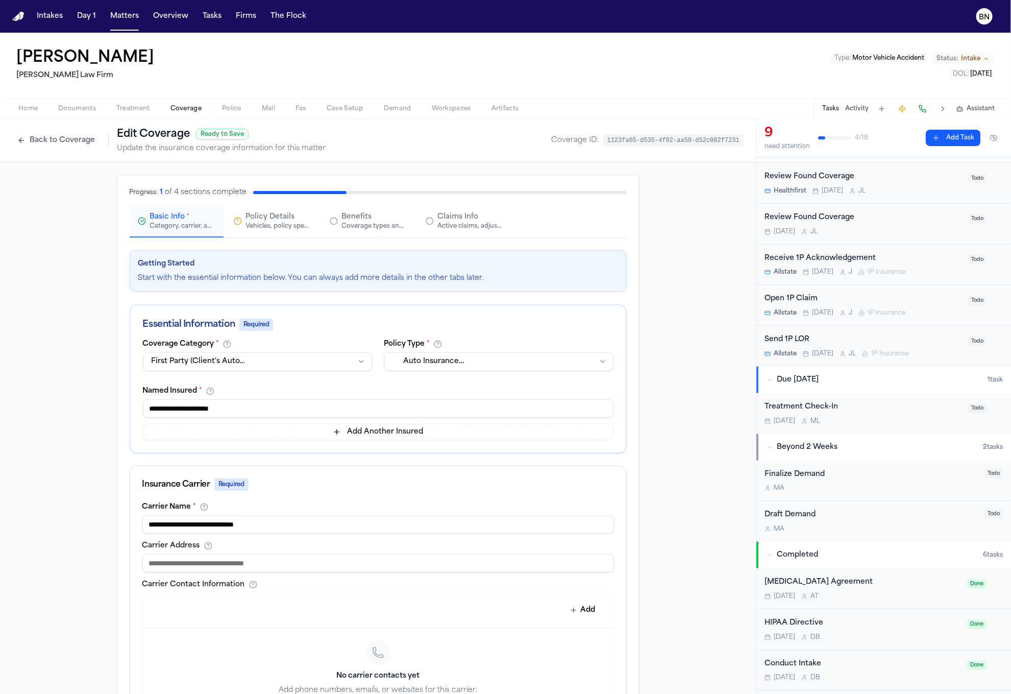
click at [273, 214] on span "Policy Details" at bounding box center [270, 217] width 49 height 10
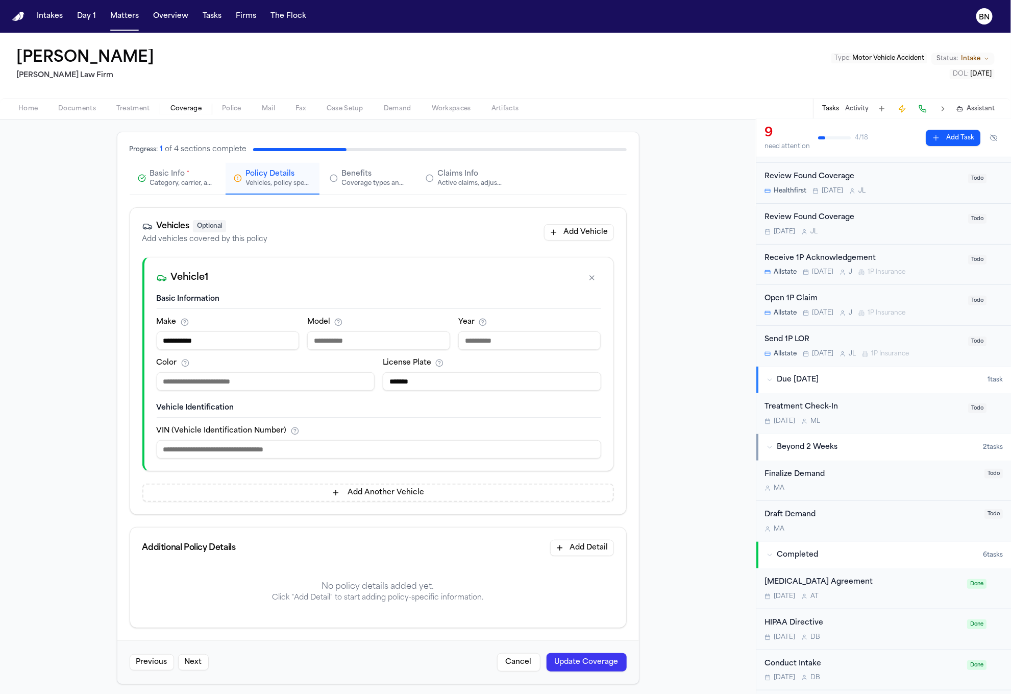
scroll to position [48, 0]
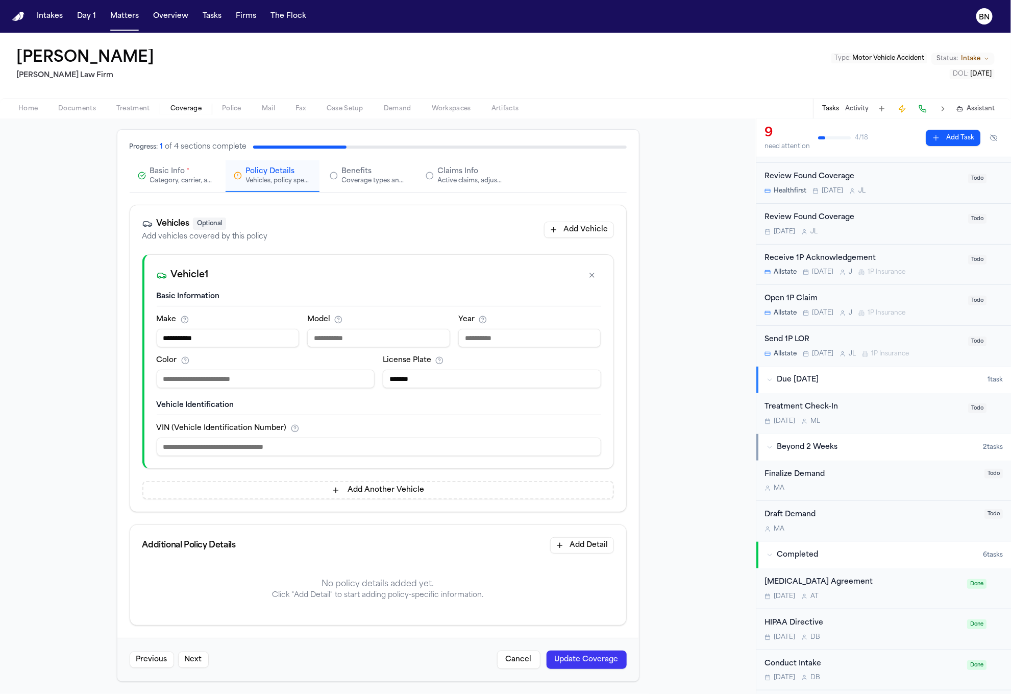
drag, startPoint x: 175, startPoint y: 340, endPoint x: 122, endPoint y: 337, distance: 52.6
click at [122, 337] on div "**********" at bounding box center [378, 405] width 522 height 551
click at [177, 337] on input "**********" at bounding box center [228, 338] width 143 height 18
drag, startPoint x: 178, startPoint y: 338, endPoint x: 129, endPoint y: 337, distance: 49.0
click at [130, 337] on div "**********" at bounding box center [378, 382] width 496 height 257
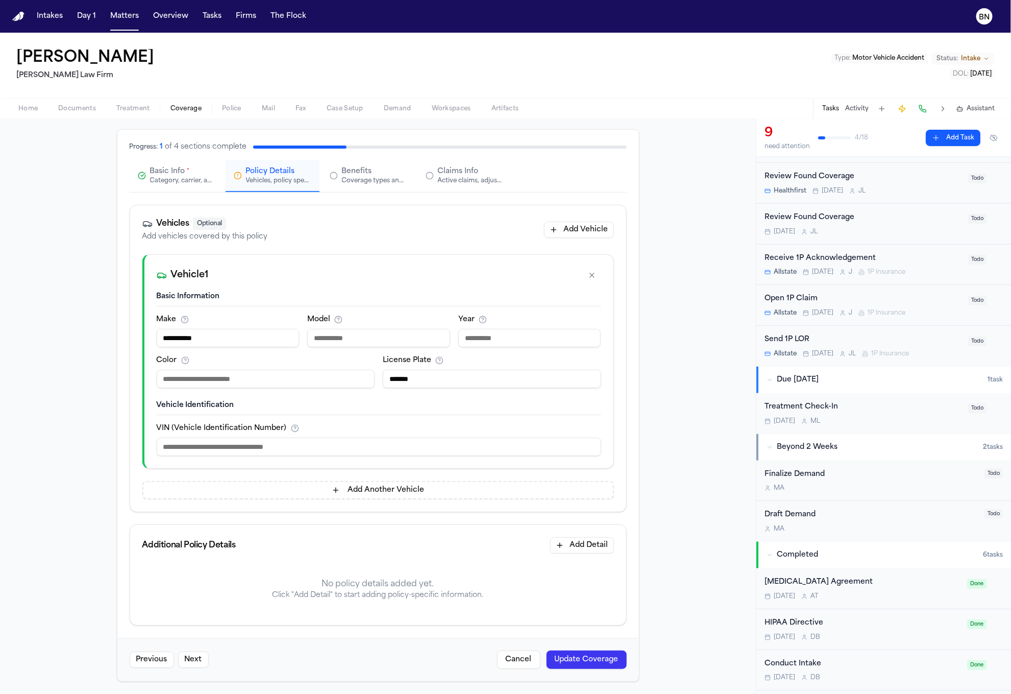
click at [183, 341] on input "**********" at bounding box center [228, 338] width 143 height 18
drag, startPoint x: 177, startPoint y: 340, endPoint x: 152, endPoint y: 338, distance: 25.0
click at [157, 338] on input "**********" at bounding box center [228, 338] width 143 height 18
type input "******"
click at [493, 341] on input "number" at bounding box center [529, 338] width 143 height 18
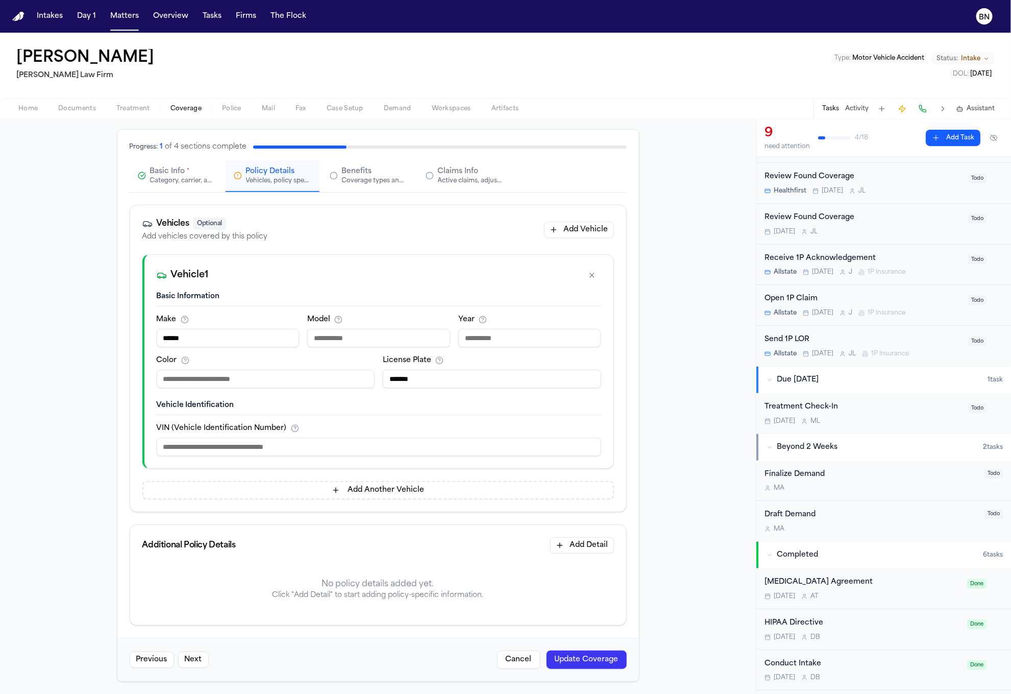
paste input "****"
type input "****"
click at [553, 544] on button "Add Detail" at bounding box center [582, 545] width 64 height 16
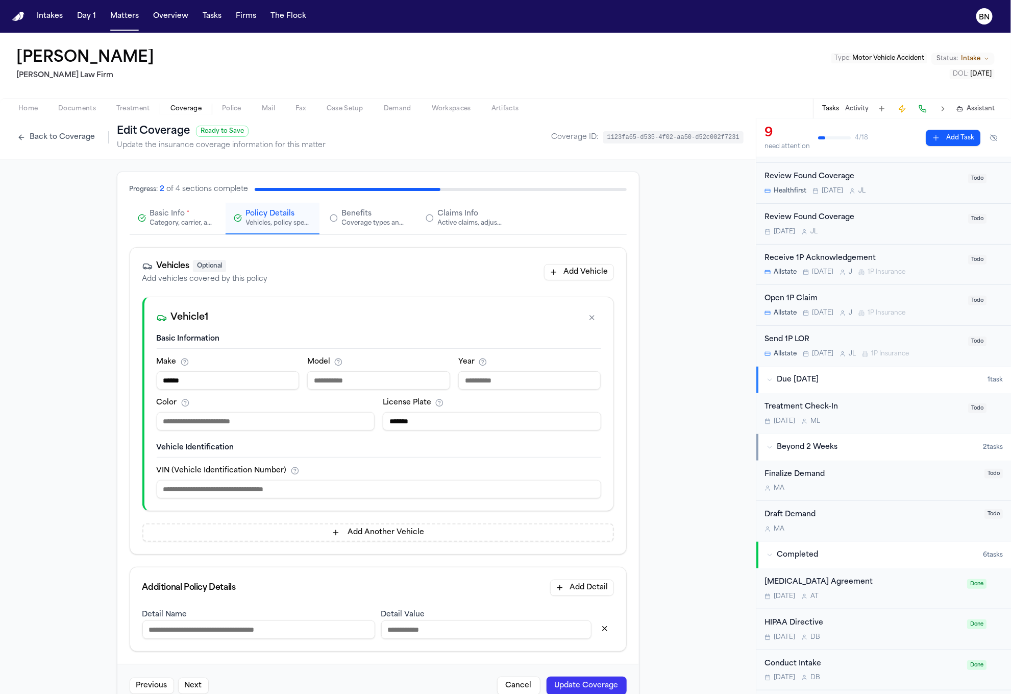
scroll to position [0, 0]
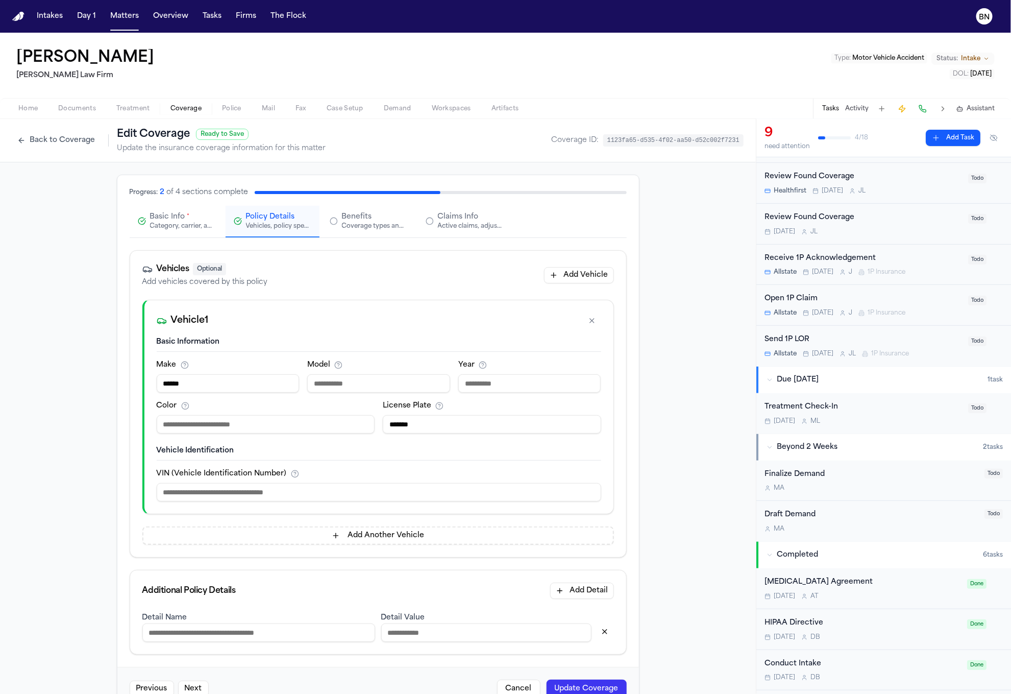
click at [352, 230] on div "Coverage types and limits" at bounding box center [374, 226] width 65 height 8
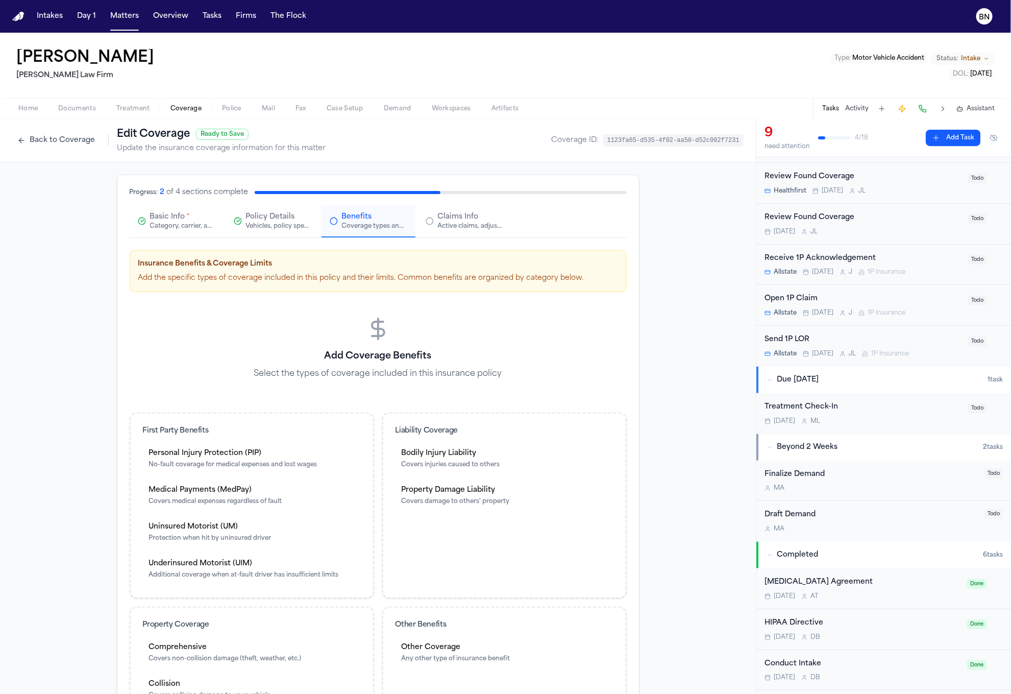
click at [450, 221] on span "Claims Info" at bounding box center [458, 217] width 41 height 10
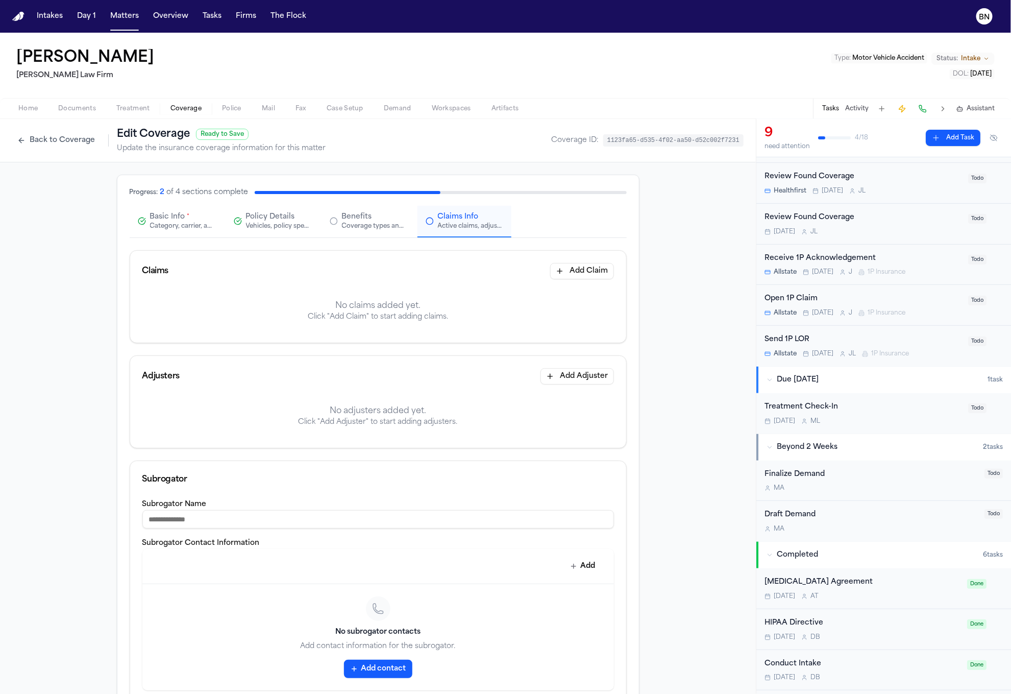
click at [201, 224] on div "Category, carrier, and policy holder information" at bounding box center [182, 226] width 65 height 8
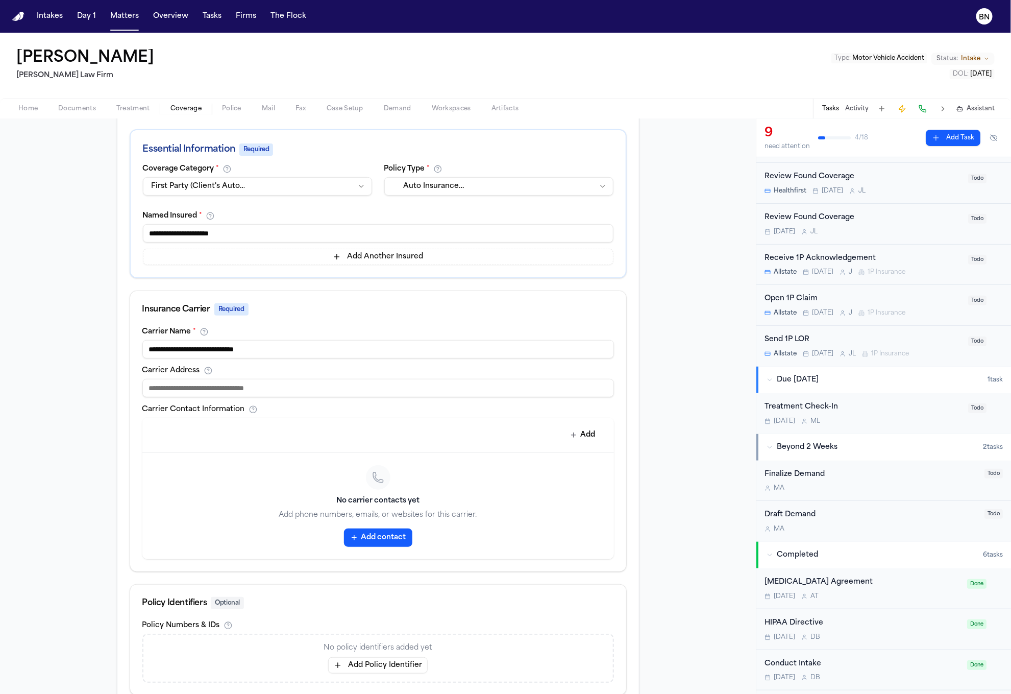
scroll to position [247, 0]
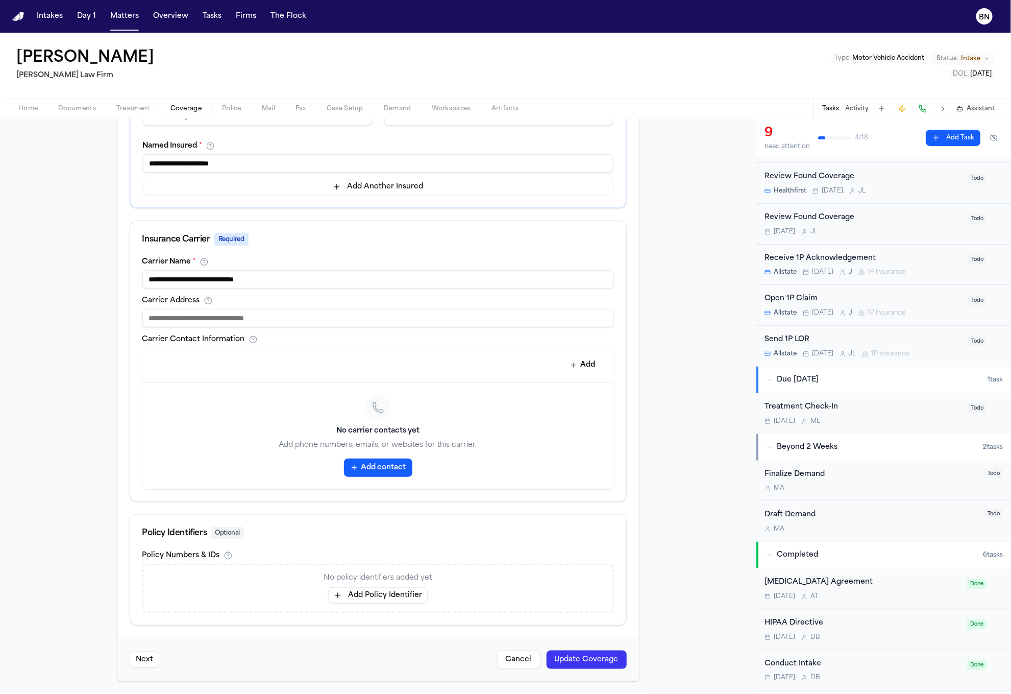
click at [600, 657] on button "Update Coverage" at bounding box center [587, 659] width 80 height 18
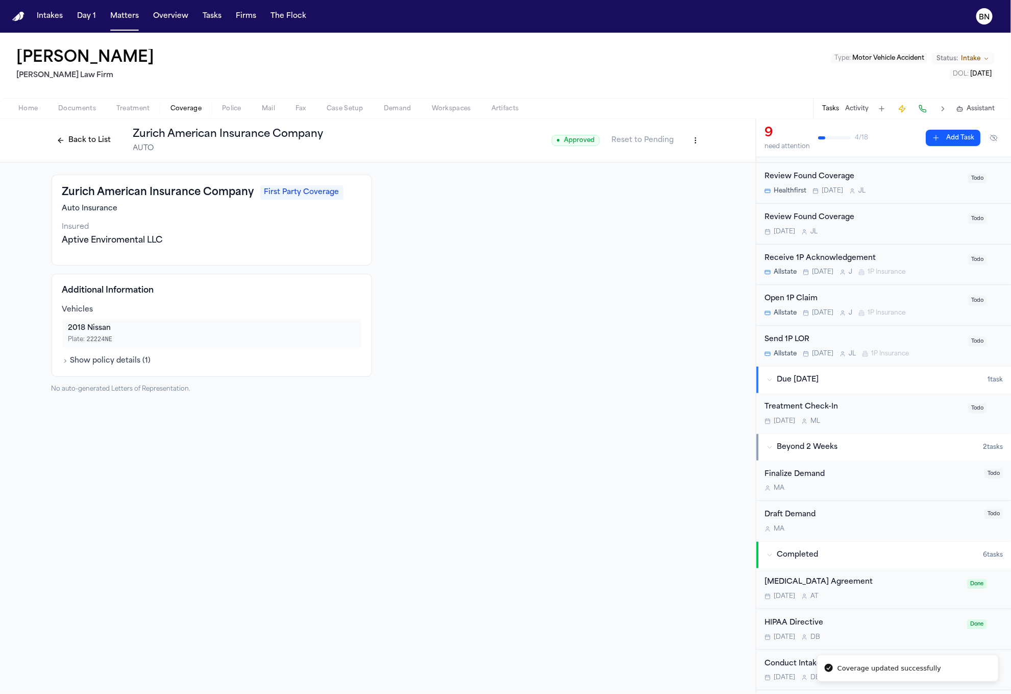
click at [98, 148] on button "Back to List" at bounding box center [84, 140] width 65 height 16
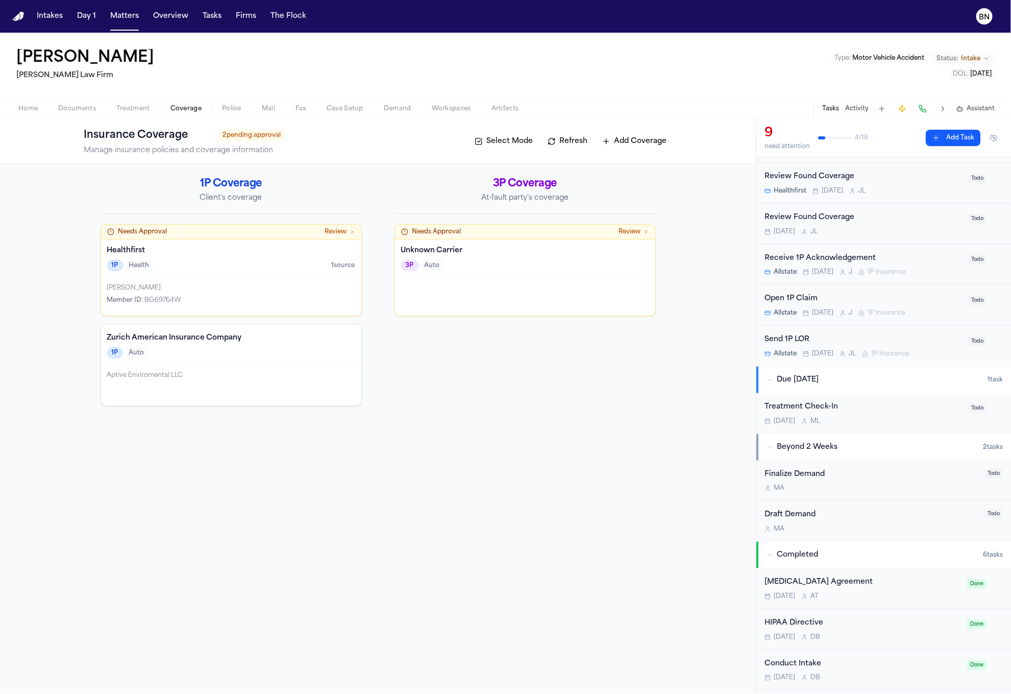
click at [332, 106] on span "Case Setup" at bounding box center [345, 109] width 37 height 8
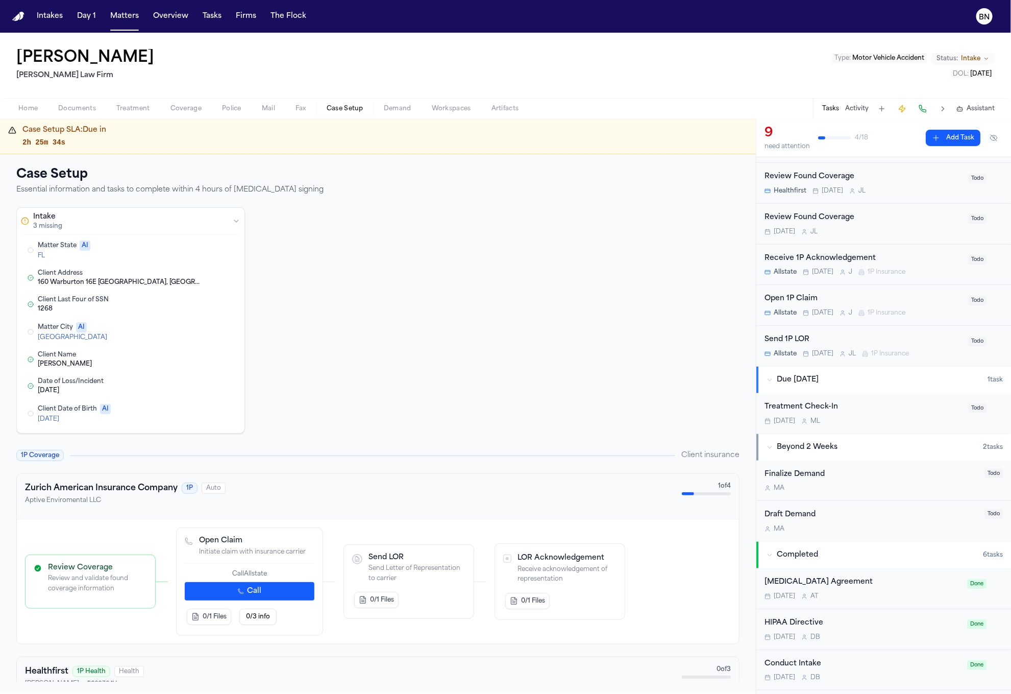
click at [141, 248] on div "Matter State AI" at bounding box center [100, 245] width 124 height 10
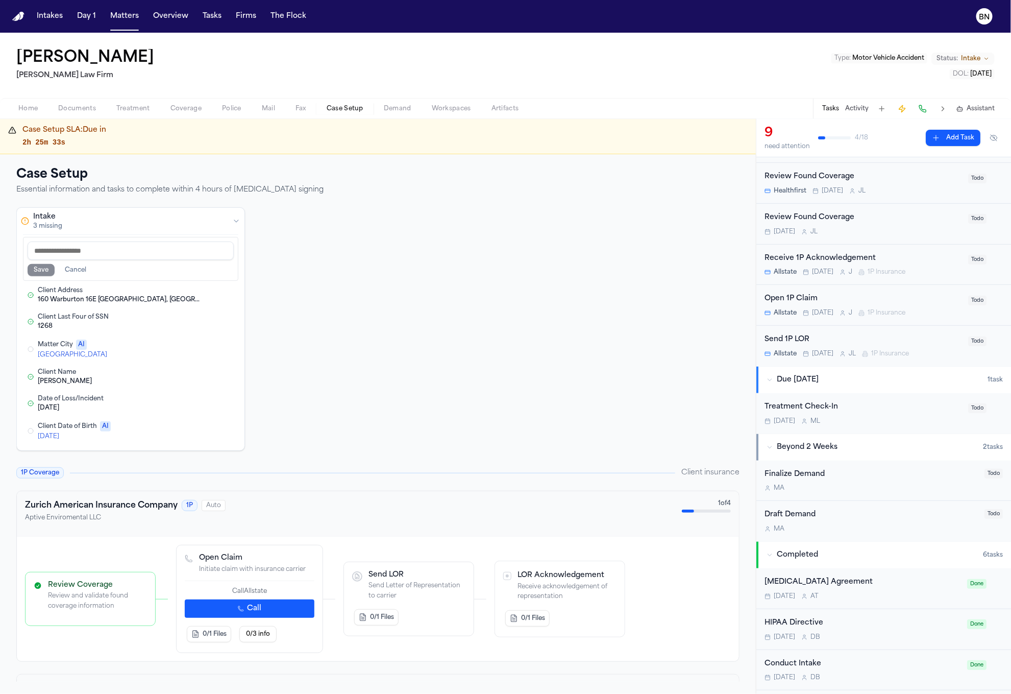
click at [356, 272] on div "Intake 3 missing Save Cancel Client Address 160 Warburton 16E Yonkers, NY 10701…" at bounding box center [377, 329] width 723 height 244
click at [79, 270] on button "Cancel" at bounding box center [76, 270] width 34 height 12
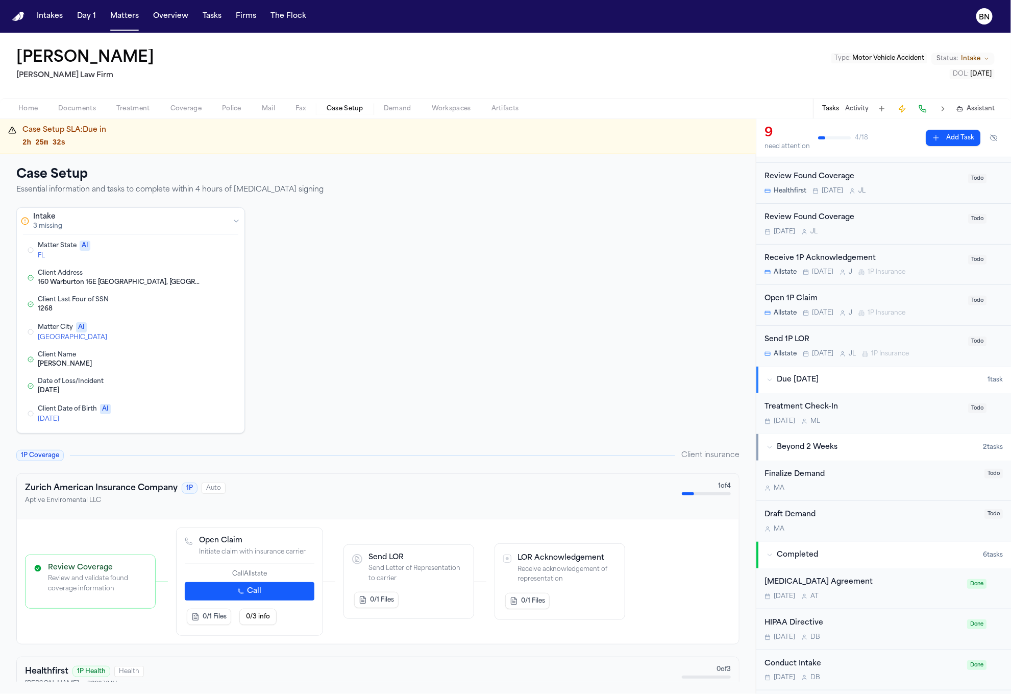
click at [90, 256] on div "FL" at bounding box center [100, 256] width 124 height 8
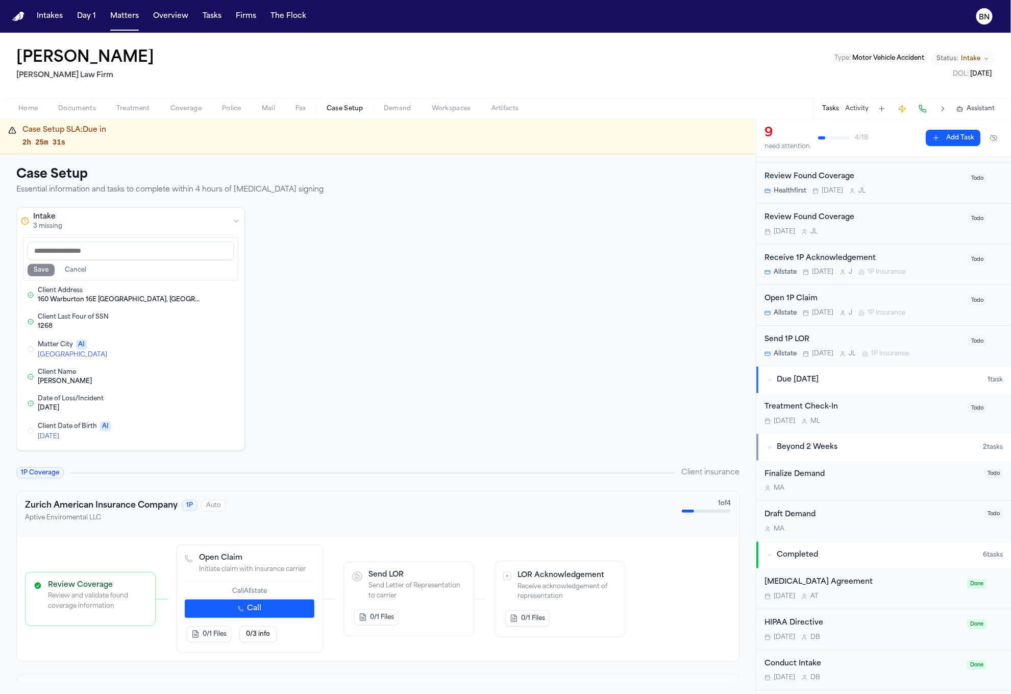
click at [79, 270] on button "Cancel" at bounding box center [76, 270] width 34 height 12
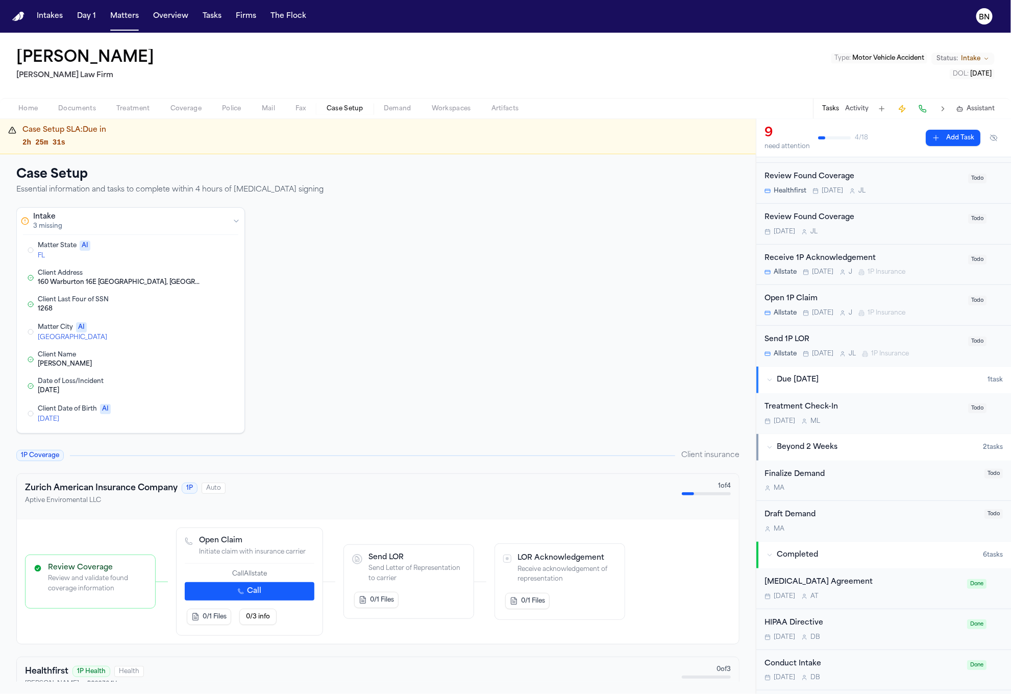
click at [172, 248] on button "Edit Matter State" at bounding box center [170, 250] width 10 height 10
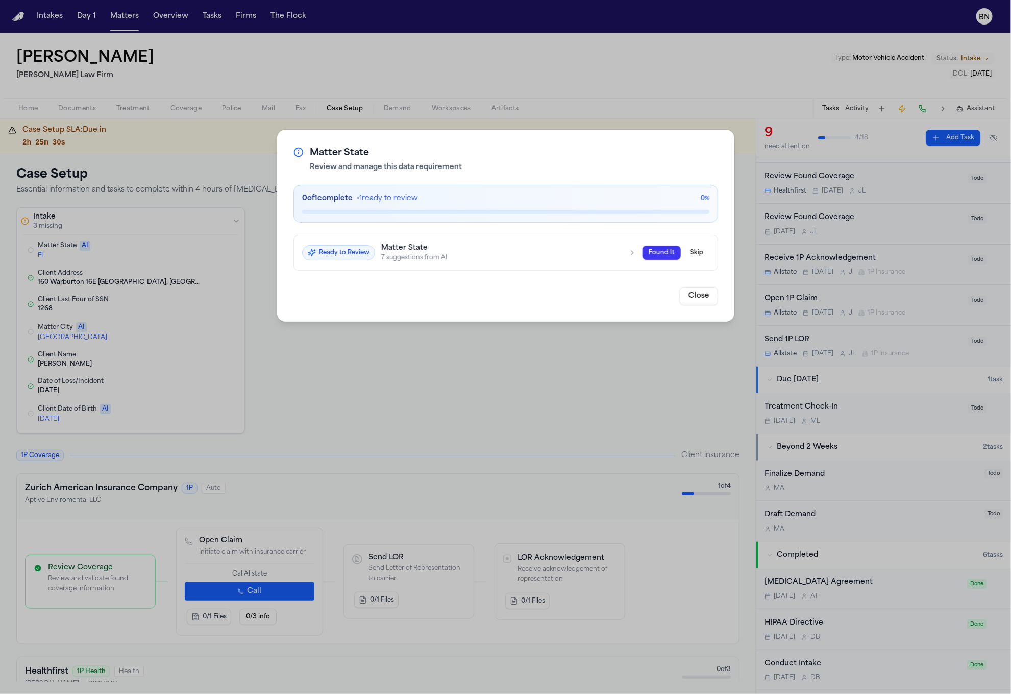
click at [426, 253] on div "7 suggestions from AI" at bounding box center [501, 257] width 241 height 8
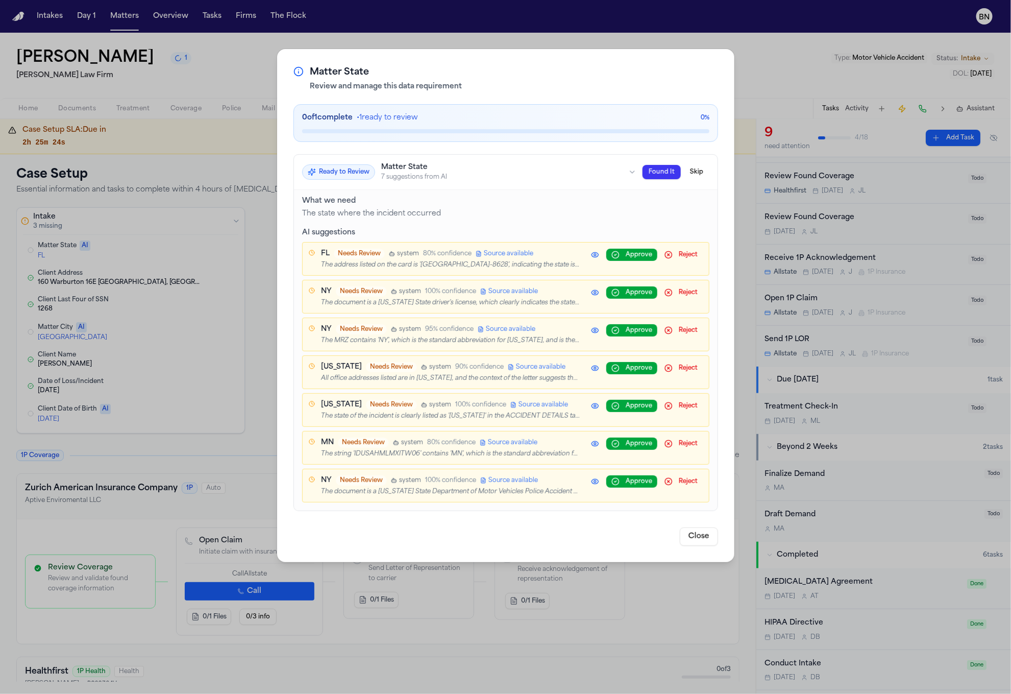
click at [724, 33] on div "Matter State Review and manage this data requirement 0 of 1 complete • 1 ready …" at bounding box center [505, 347] width 1011 height 694
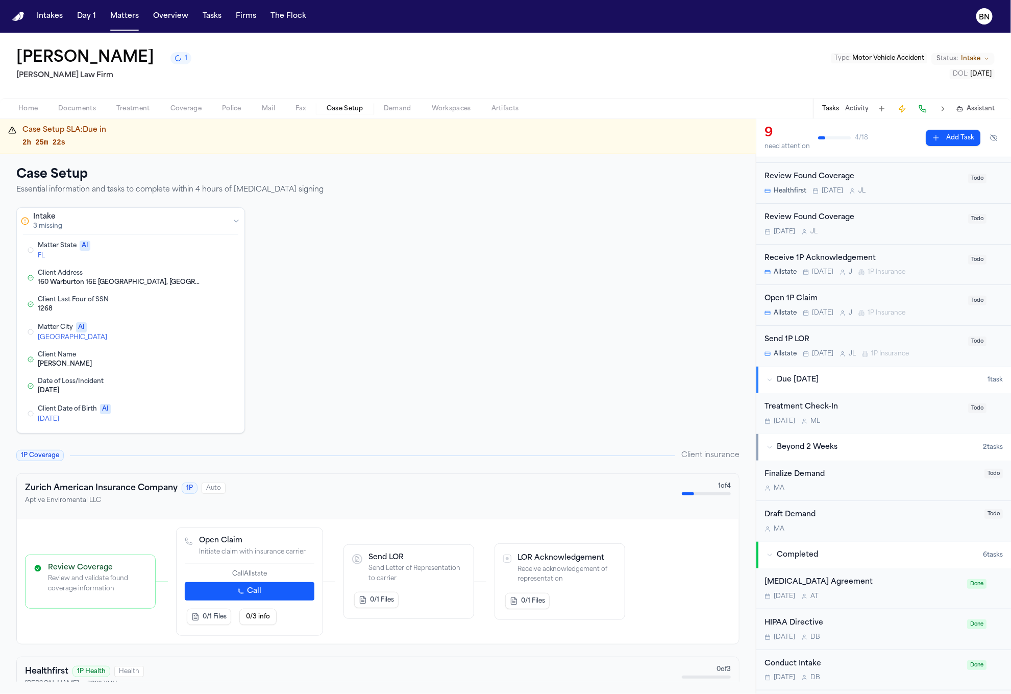
click at [101, 250] on div "Matter State AI" at bounding box center [100, 245] width 124 height 10
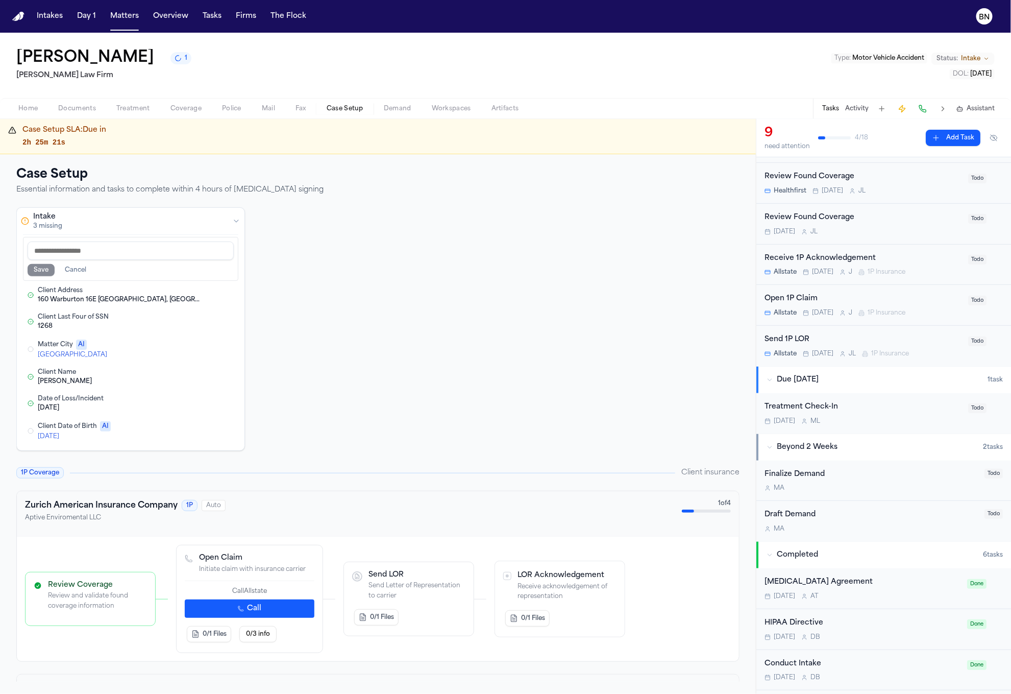
drag, startPoint x: 87, startPoint y: 273, endPoint x: 131, endPoint y: 270, distance: 44.0
click at [87, 272] on button "Cancel" at bounding box center [76, 270] width 34 height 12
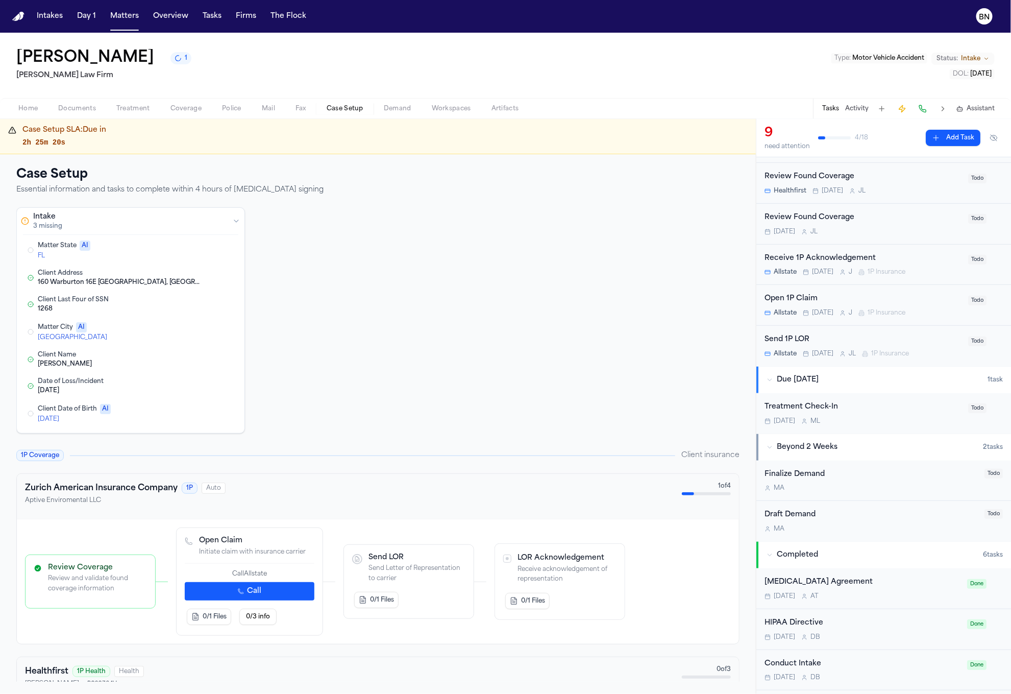
click at [170, 251] on button "Edit Matter State" at bounding box center [170, 250] width 10 height 10
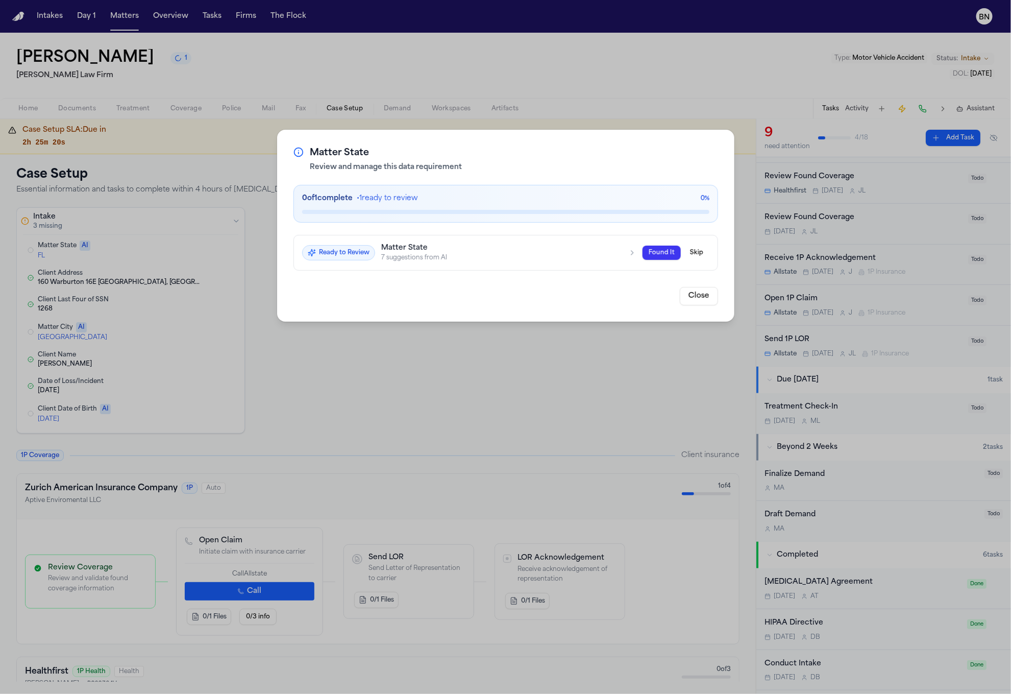
click at [529, 257] on div "7 suggestions from AI" at bounding box center [501, 257] width 241 height 8
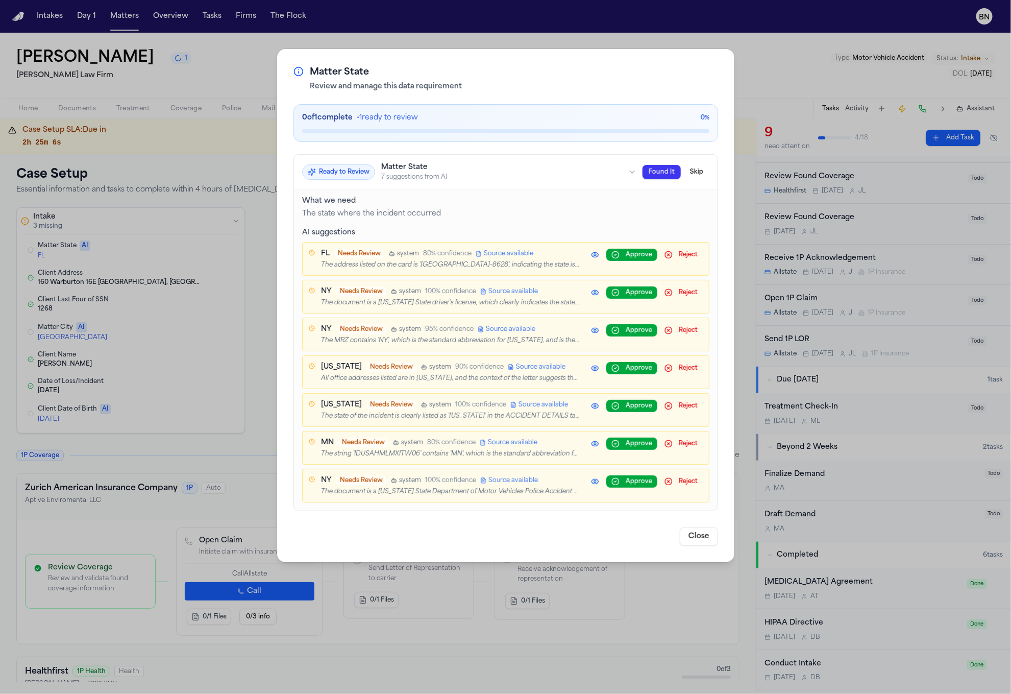
click at [221, 263] on div "Matter State Review and manage this data requirement 0 of 1 complete • 1 ready …" at bounding box center [505, 347] width 1011 height 694
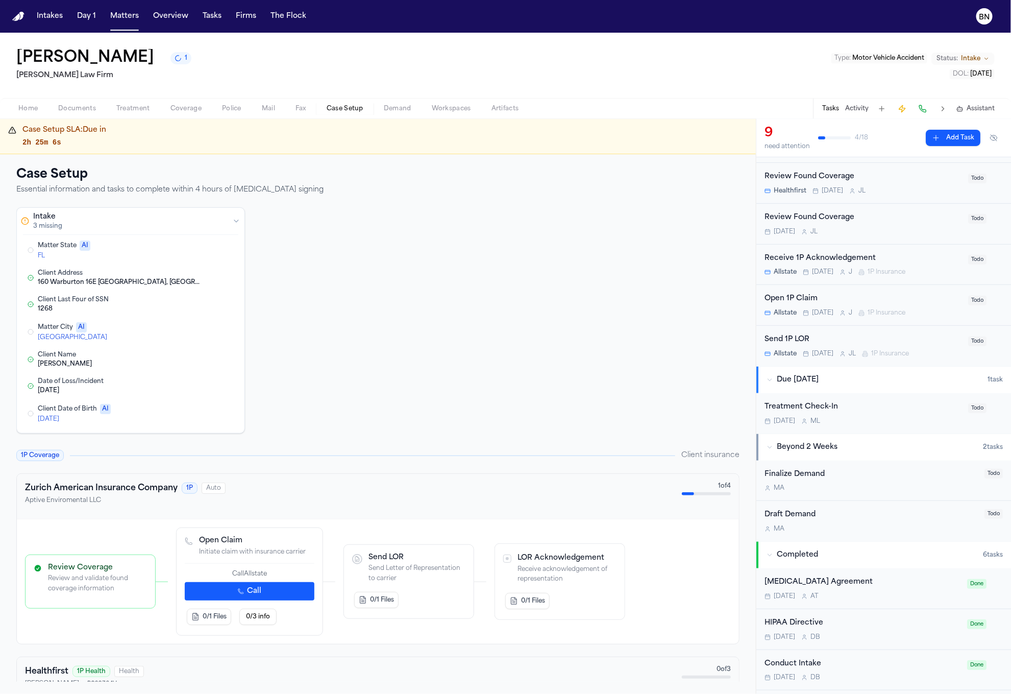
click at [115, 255] on div "FL" at bounding box center [100, 256] width 124 height 8
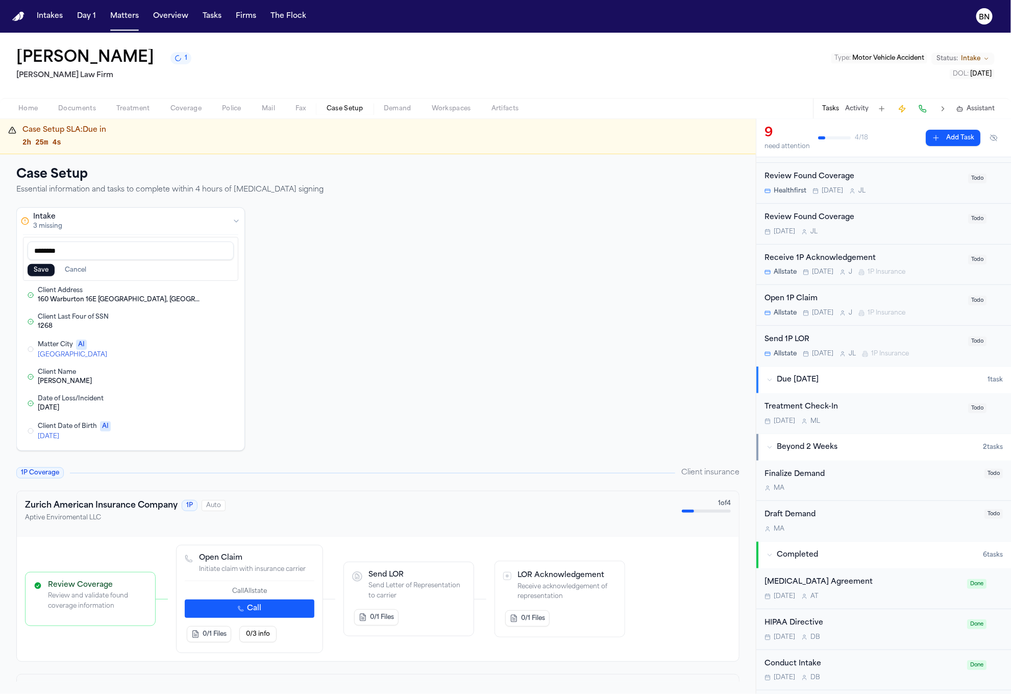
type input "********"
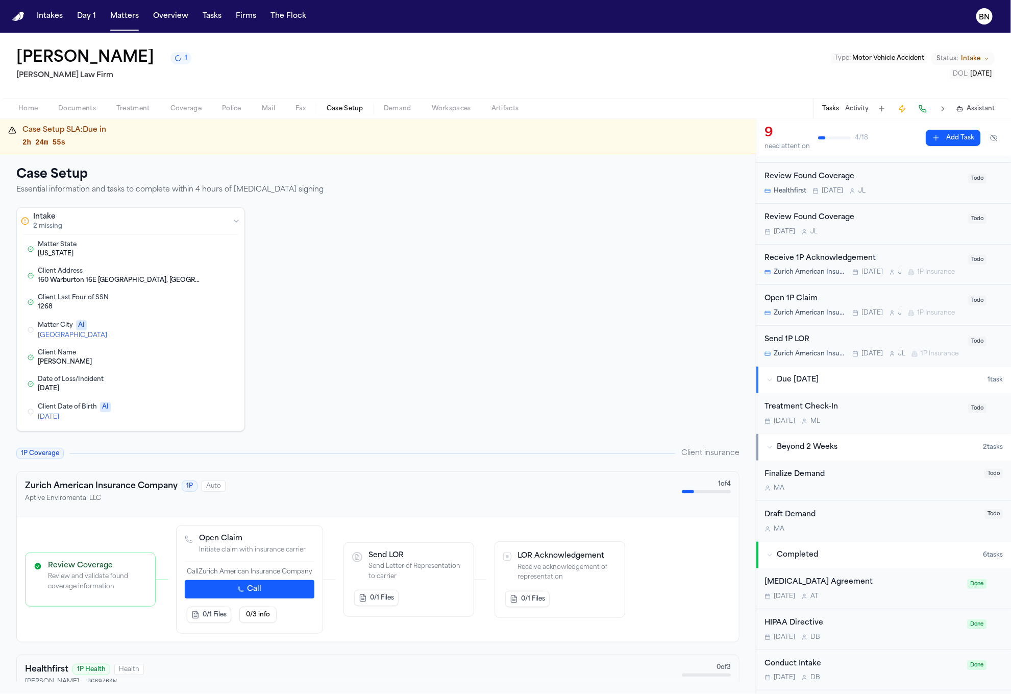
click at [104, 337] on div "Bronx" at bounding box center [100, 335] width 124 height 8
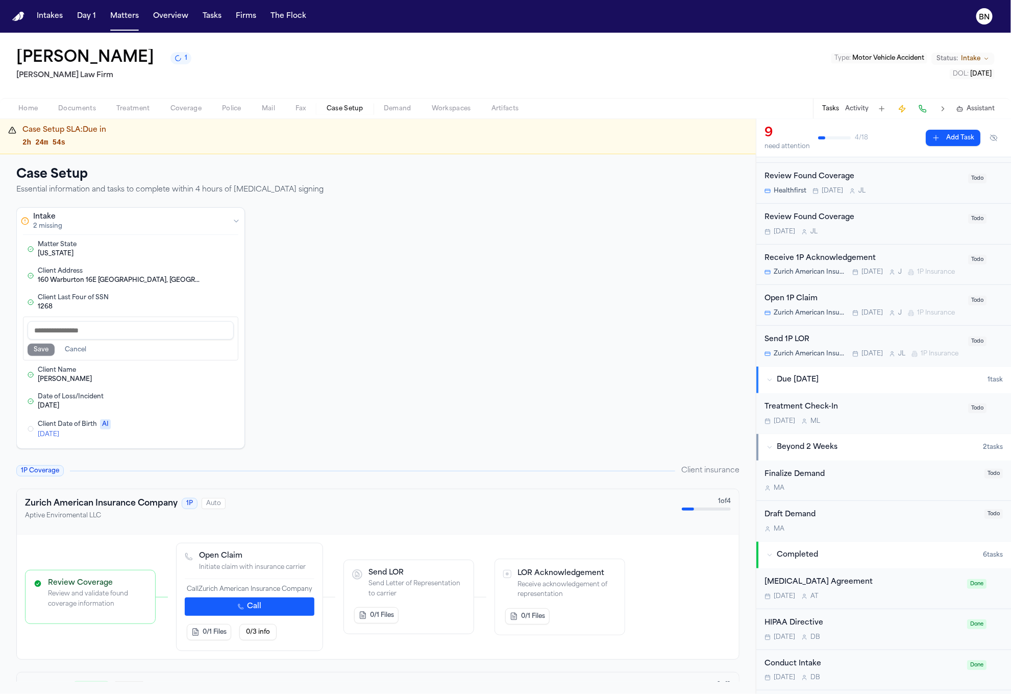
click at [72, 350] on button "Cancel" at bounding box center [76, 350] width 34 height 12
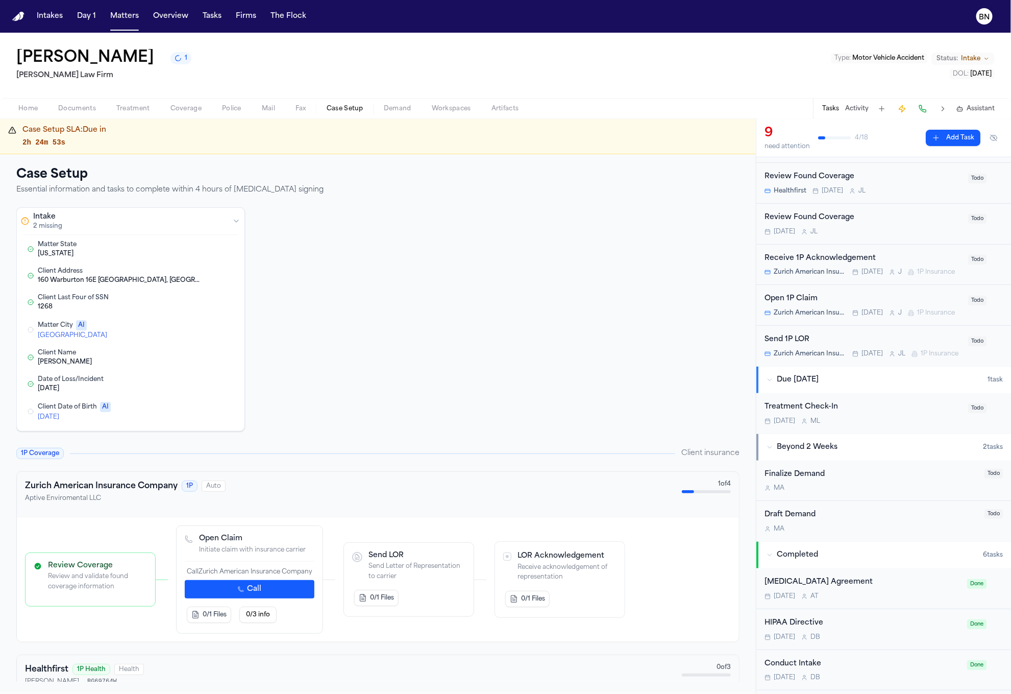
click at [167, 335] on button "Edit Matter City" at bounding box center [170, 330] width 10 height 10
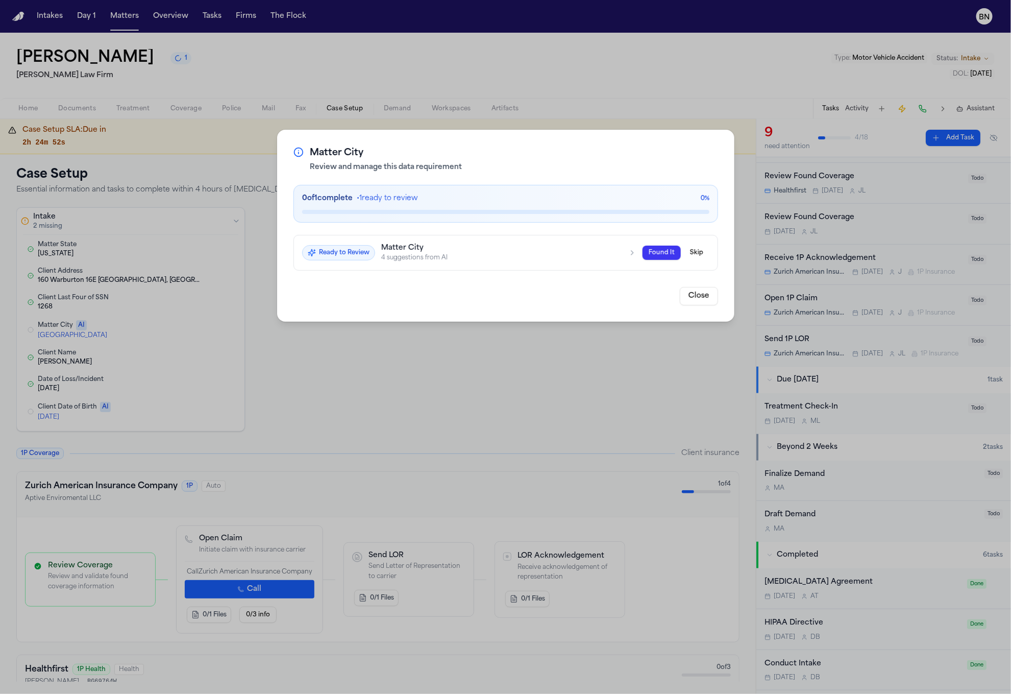
click at [459, 246] on h3 "Matter City" at bounding box center [501, 248] width 241 height 9
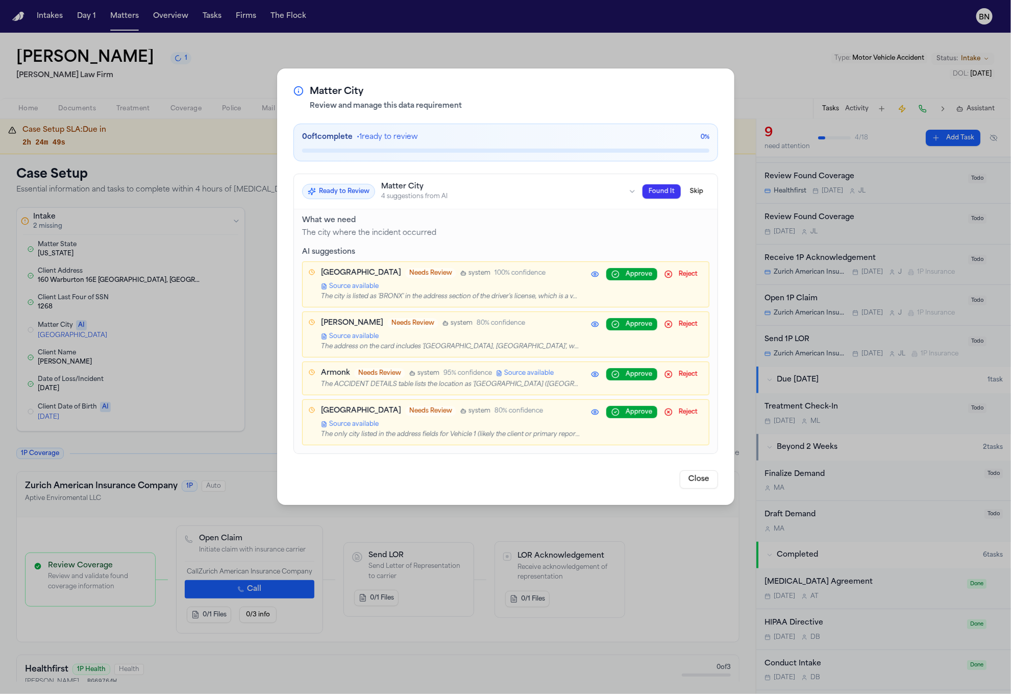
click at [690, 470] on button "Close" at bounding box center [699, 479] width 38 height 18
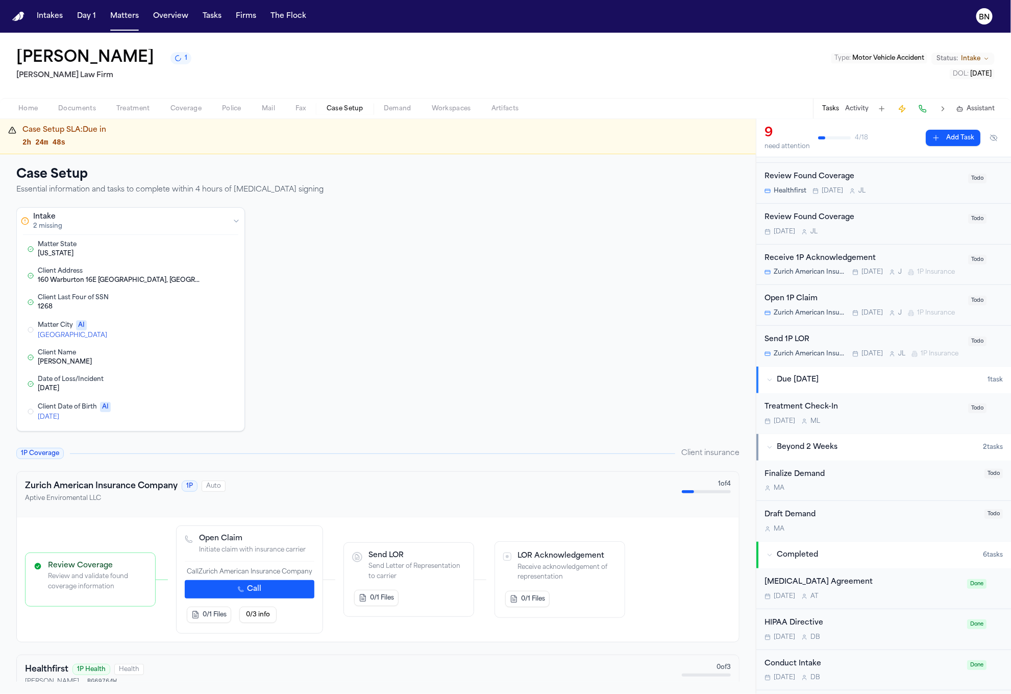
click at [121, 338] on div "Bronx" at bounding box center [100, 335] width 124 height 8
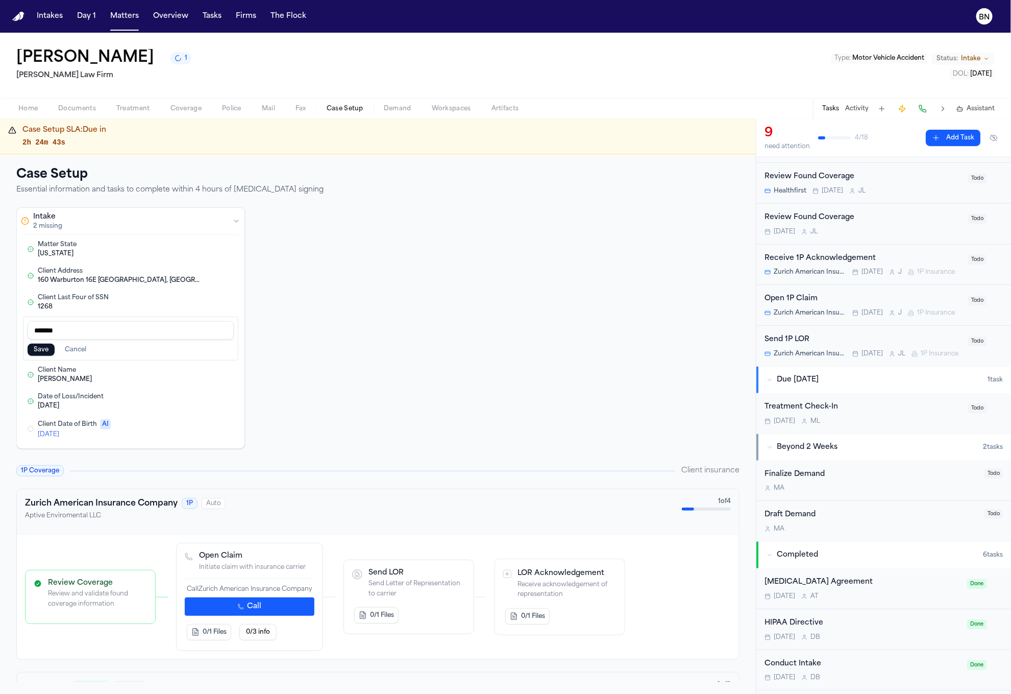
type input "*******"
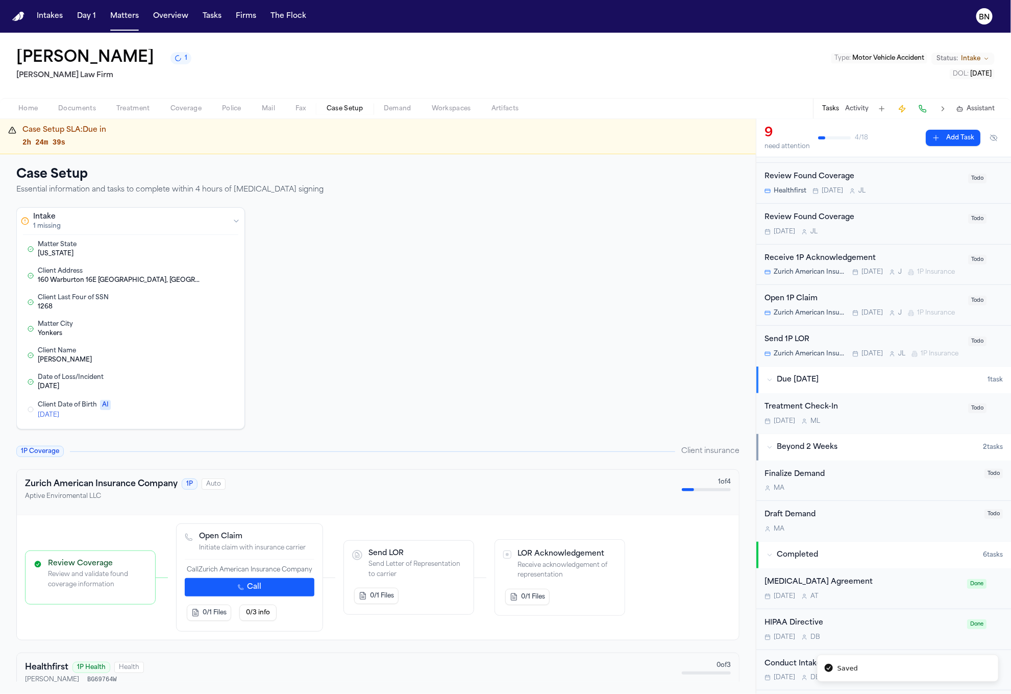
click at [188, 414] on button "Edit Client Date of Birth" at bounding box center [187, 409] width 18 height 12
click at [310, 390] on div "Intake 7 complete Matter State New York Edit Client Address 160 Warburton 16E Y…" at bounding box center [377, 317] width 723 height 220
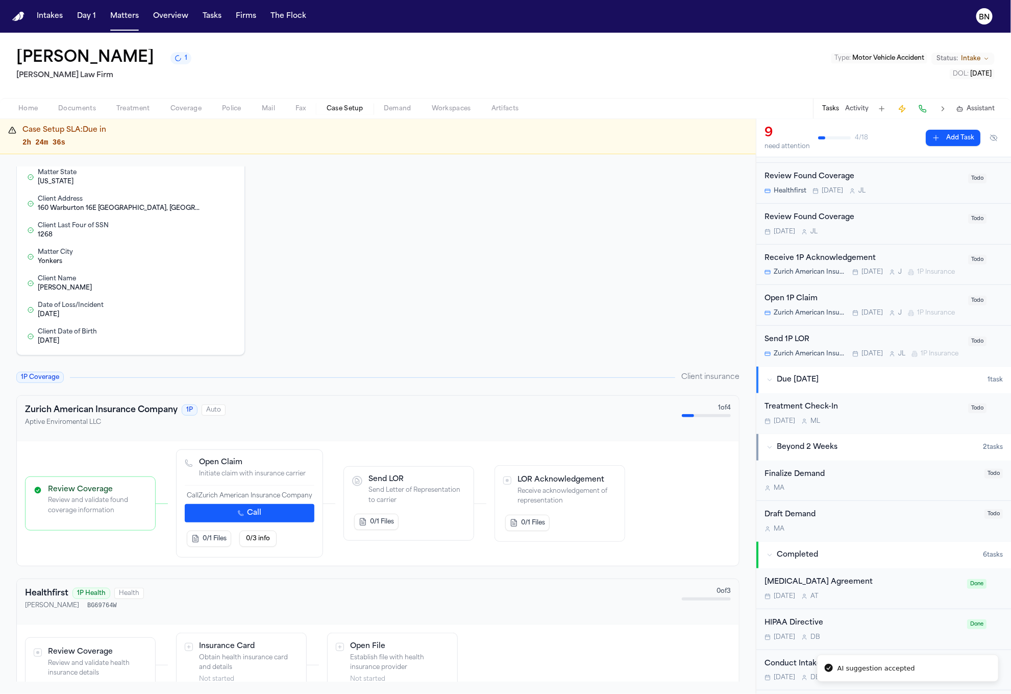
click at [286, 517] on button "Call" at bounding box center [250, 513] width 130 height 18
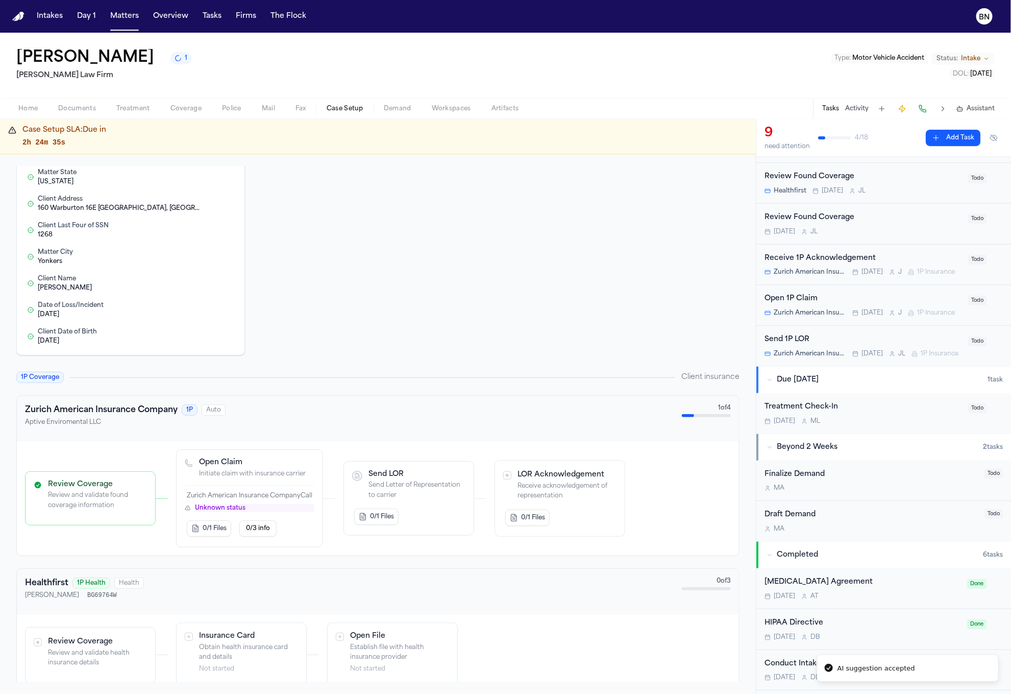
click at [343, 383] on div "1P Coverage Client insurance" at bounding box center [377, 377] width 723 height 11
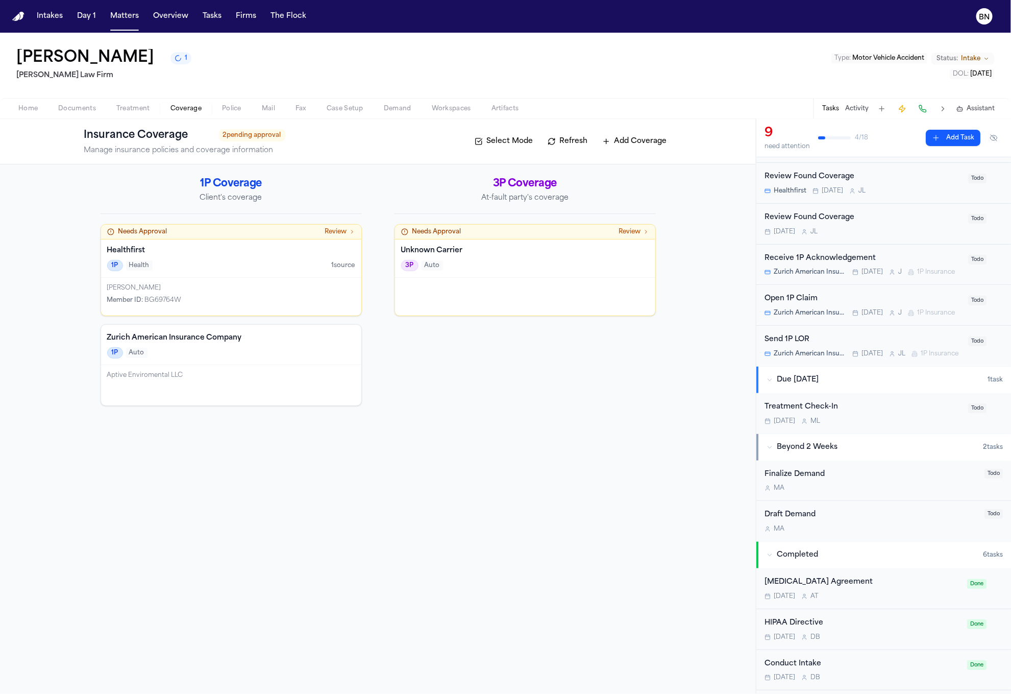
click at [174, 105] on span "Coverage" at bounding box center [186, 109] width 31 height 8
click at [285, 374] on div "Aptive Enviromental LLC" at bounding box center [231, 375] width 248 height 8
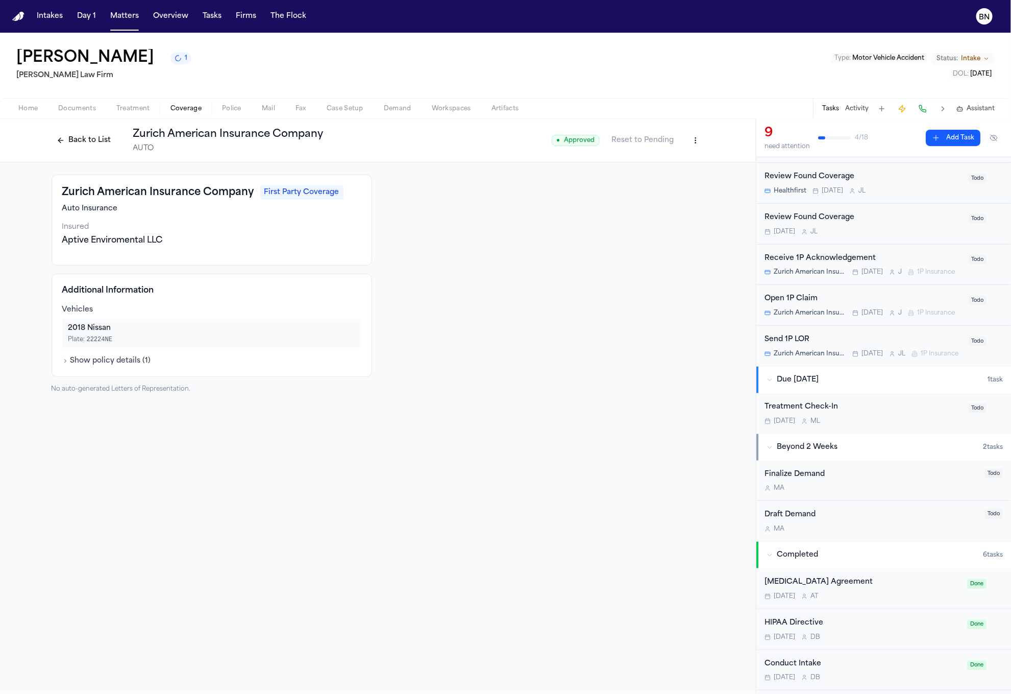
click at [701, 138] on html "Intakes Day 1 Matters Overview Tasks Firms The Flock BN Phillip Brockington 1 M…" at bounding box center [505, 347] width 1011 height 694
click at [685, 160] on div "Edit Coverage" at bounding box center [661, 163] width 86 height 16
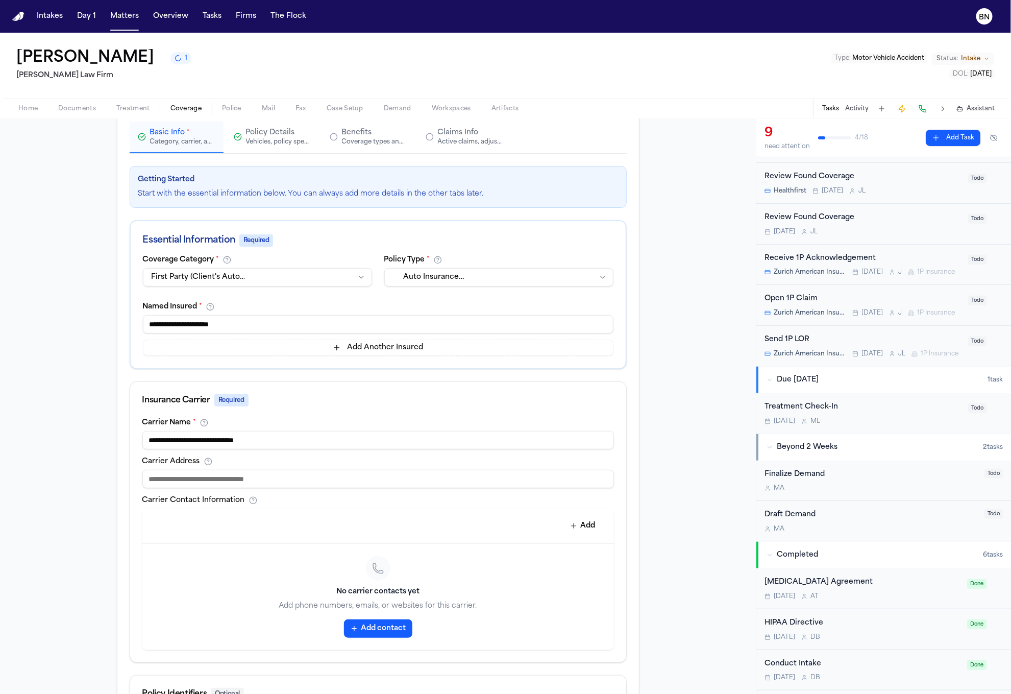
scroll to position [143, 0]
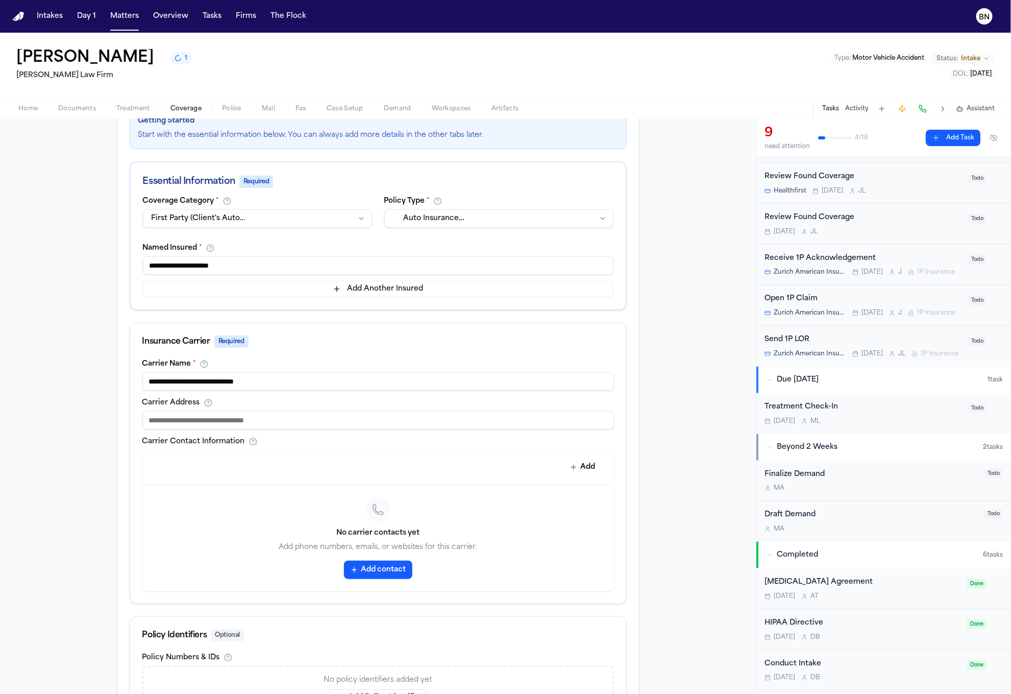
click at [380, 573] on button "Add contact" at bounding box center [378, 570] width 68 height 18
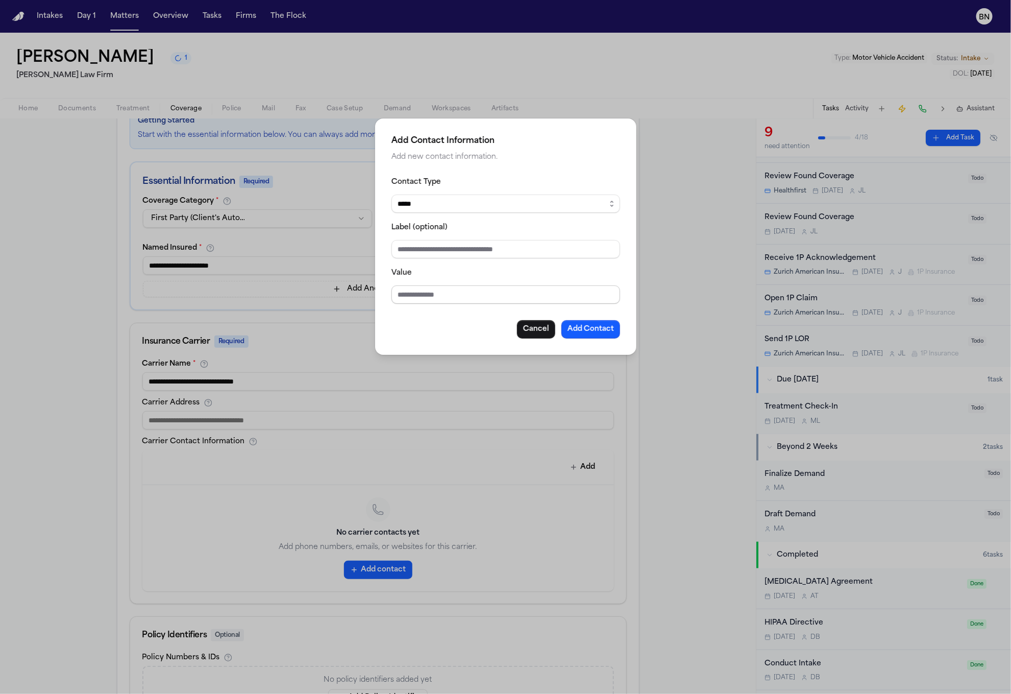
click at [451, 293] on input "Value" at bounding box center [506, 294] width 229 height 18
paste input "**********"
type input "**********"
click at [601, 337] on button "Add Contact" at bounding box center [591, 329] width 59 height 18
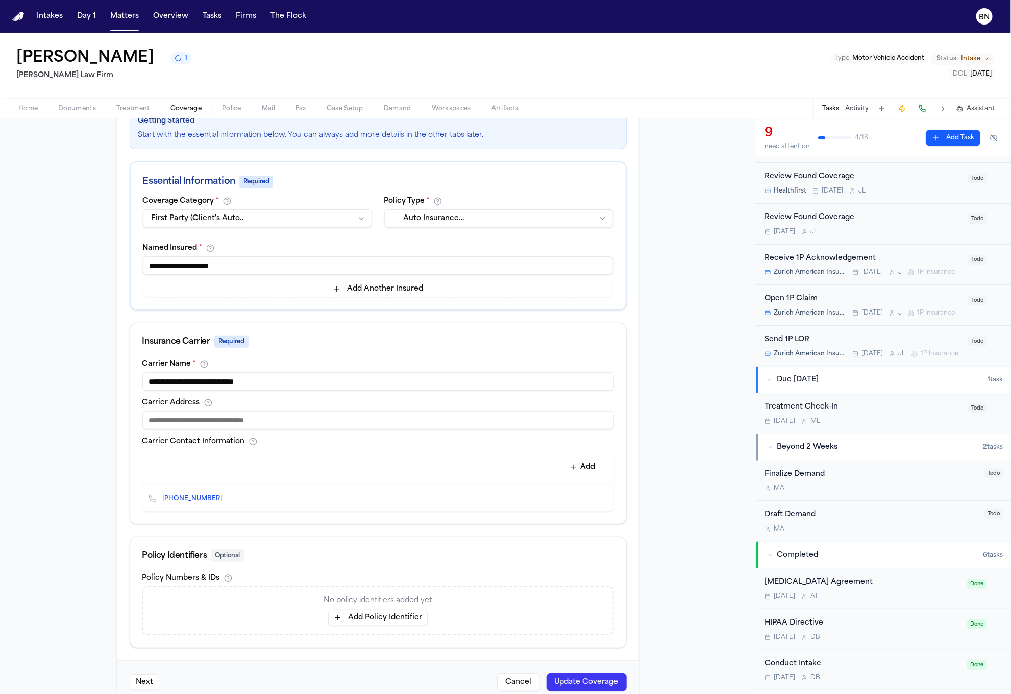
click at [235, 421] on input at bounding box center [378, 420] width 472 height 18
paste input "**********"
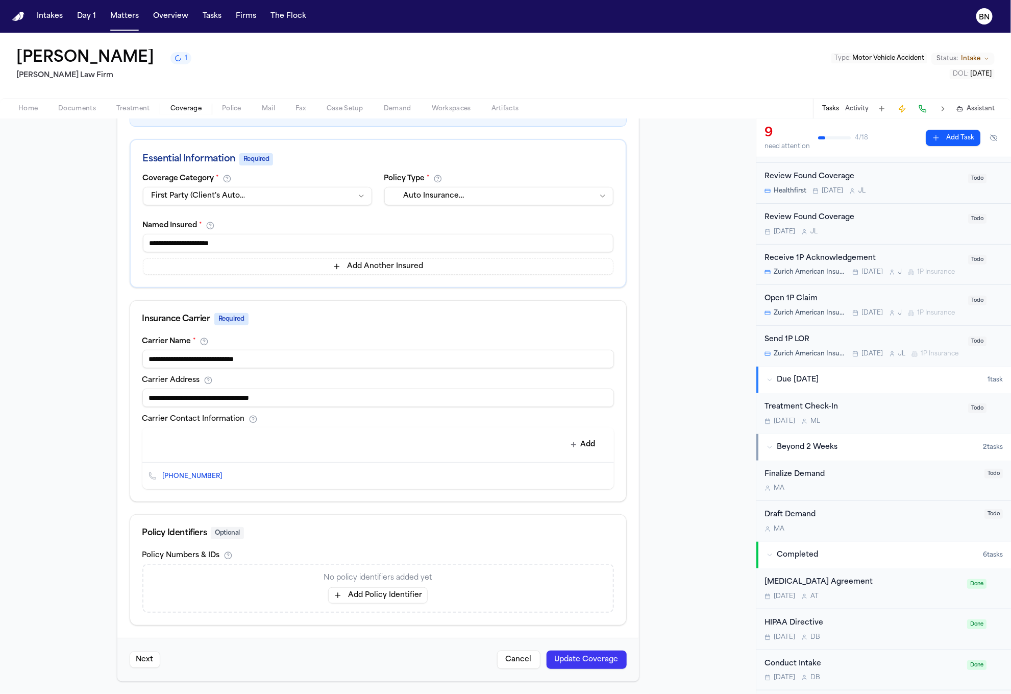
type input "**********"
click at [594, 662] on button "Update Coverage" at bounding box center [587, 659] width 80 height 18
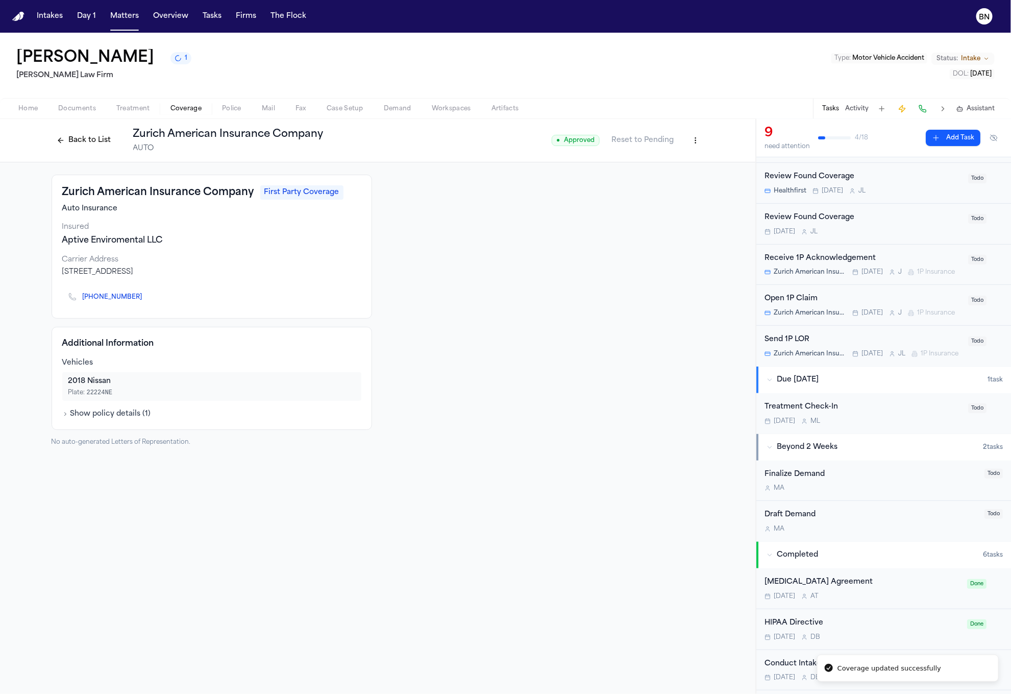
click at [74, 144] on button "Back to List" at bounding box center [84, 140] width 65 height 16
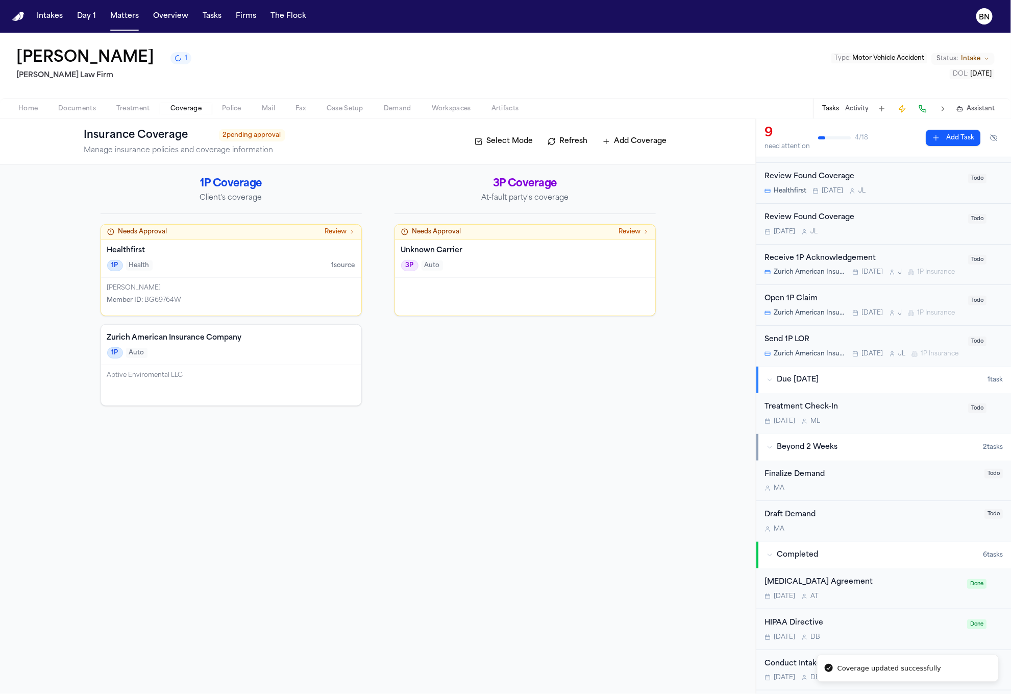
click at [324, 111] on button "Case Setup" at bounding box center [345, 109] width 57 height 12
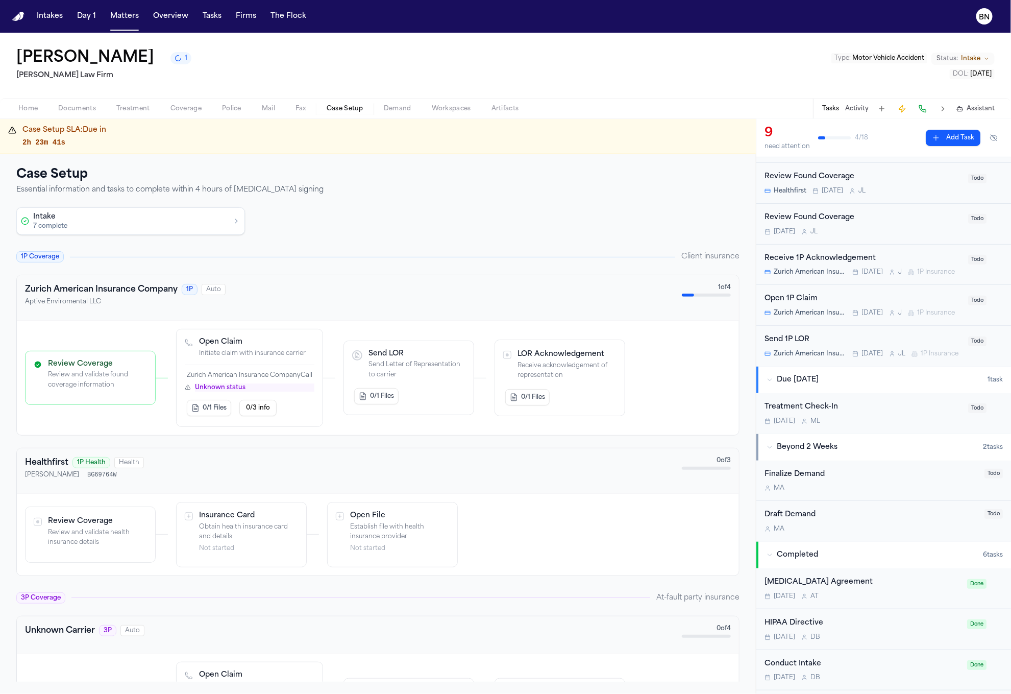
click at [224, 388] on p "Unknown status" at bounding box center [254, 387] width 119 height 8
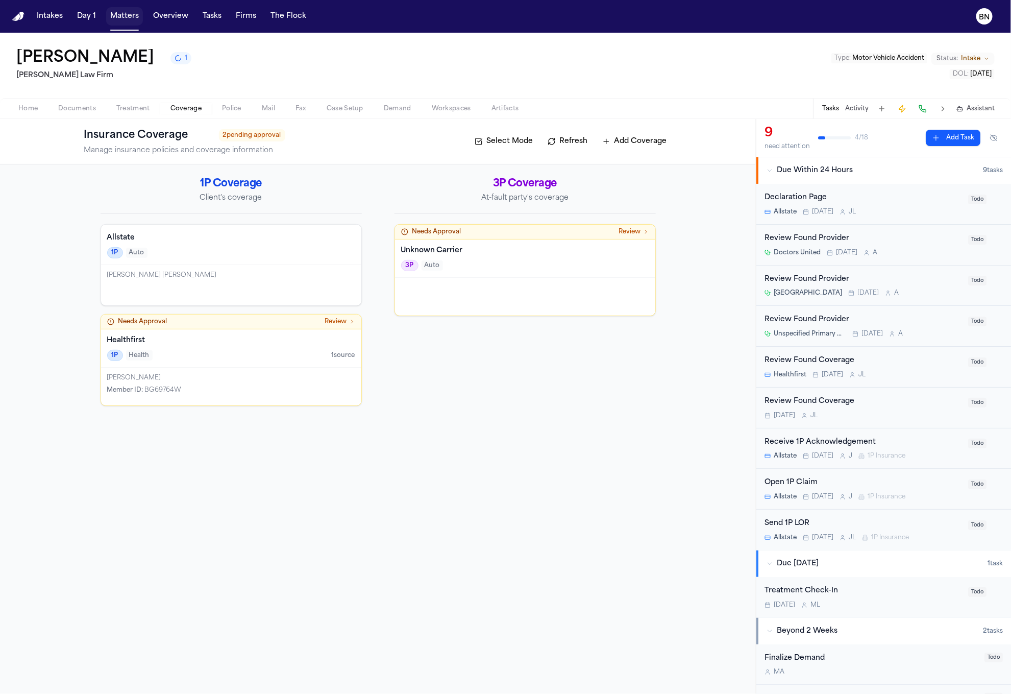
click at [124, 16] on button "Matters" at bounding box center [124, 16] width 37 height 18
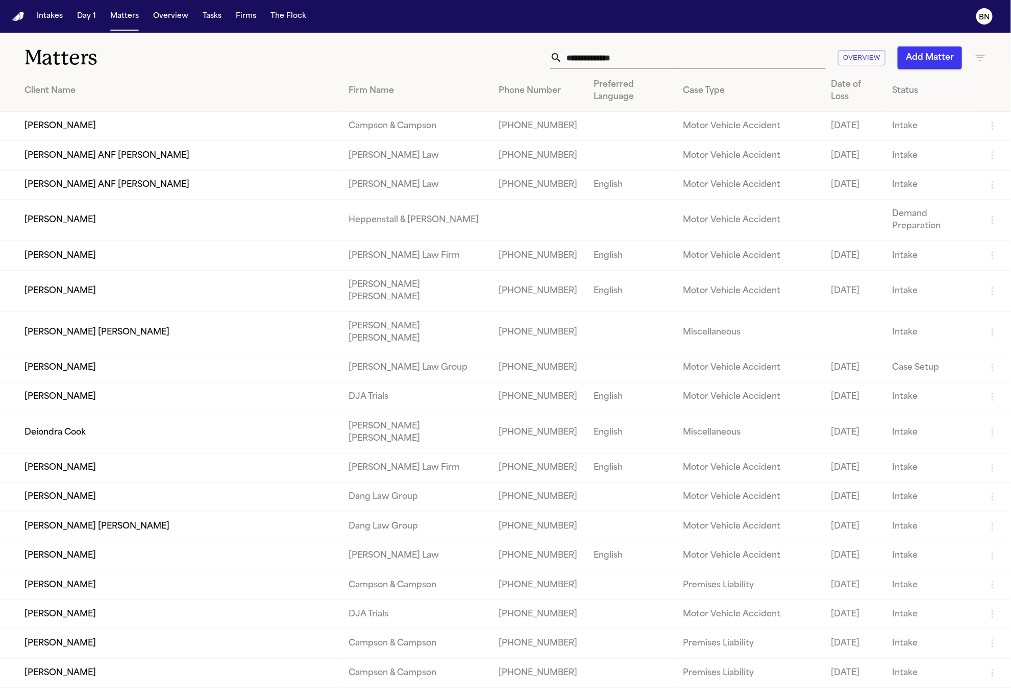
click at [643, 68] on input "text" at bounding box center [694, 57] width 263 height 22
paste input "**********"
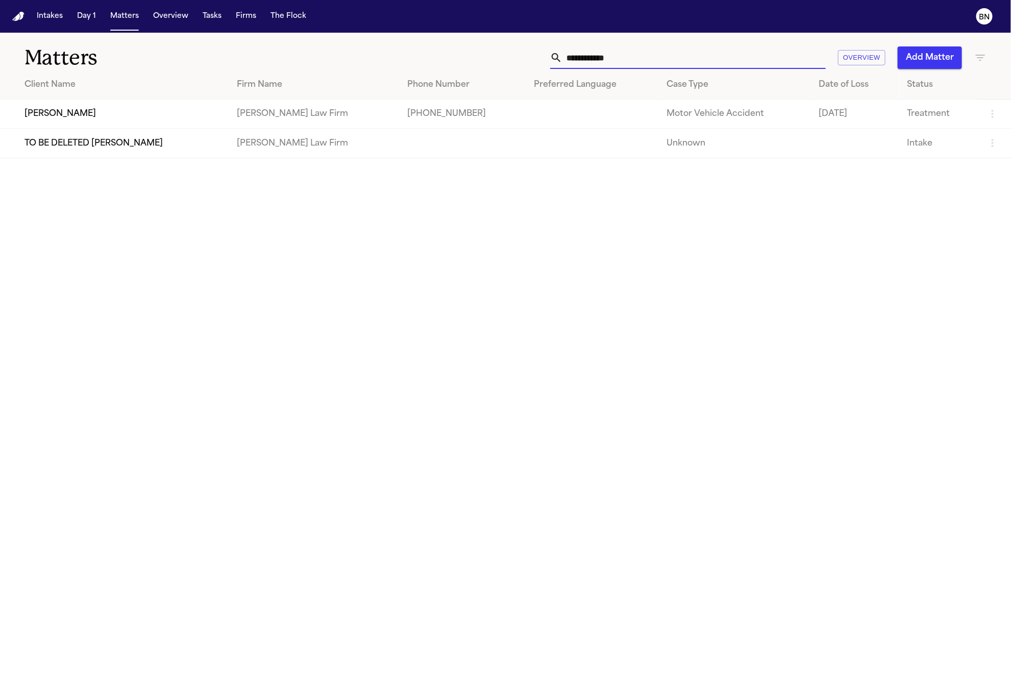
type input "**********"
click at [138, 113] on td "[PERSON_NAME]" at bounding box center [114, 114] width 229 height 29
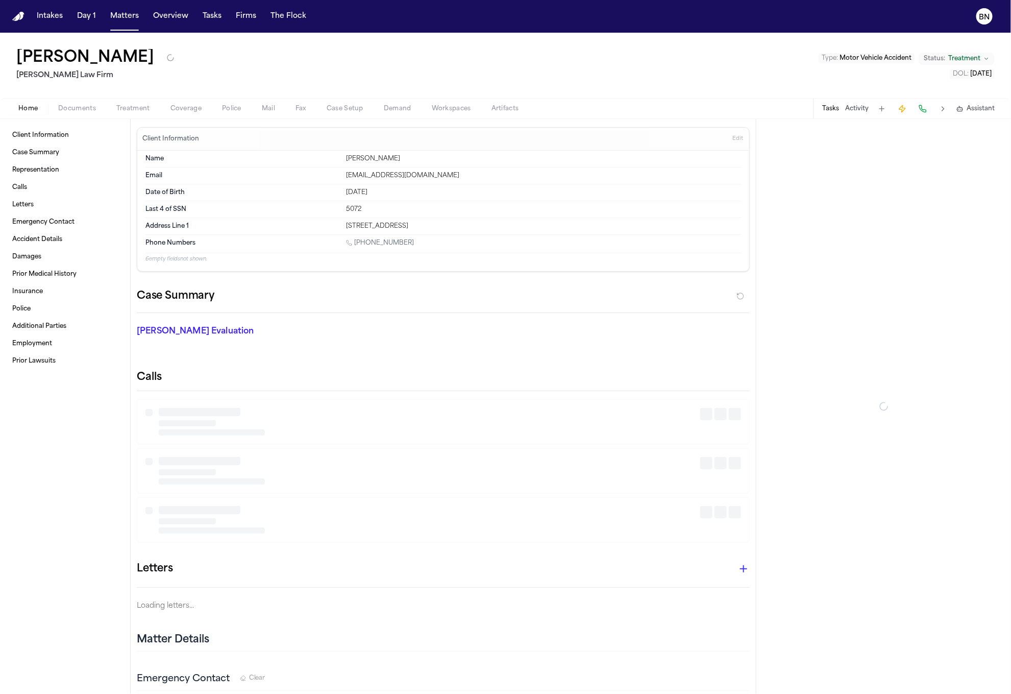
click at [91, 106] on span "Documents" at bounding box center [77, 109] width 38 height 8
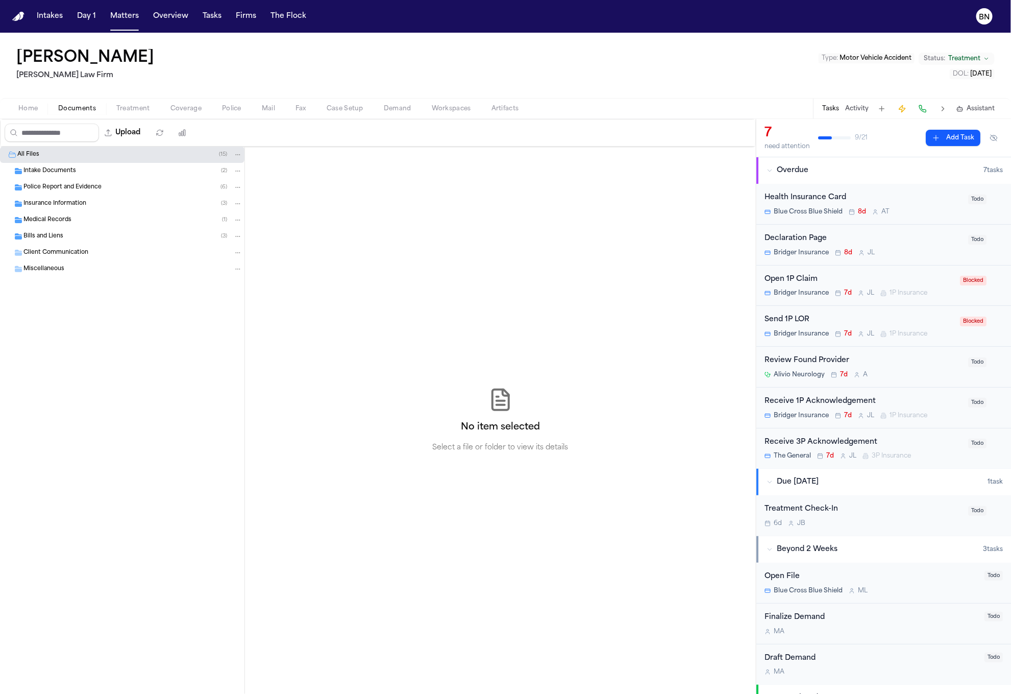
click at [63, 190] on span "Police Report and Evidence" at bounding box center [62, 187] width 78 height 9
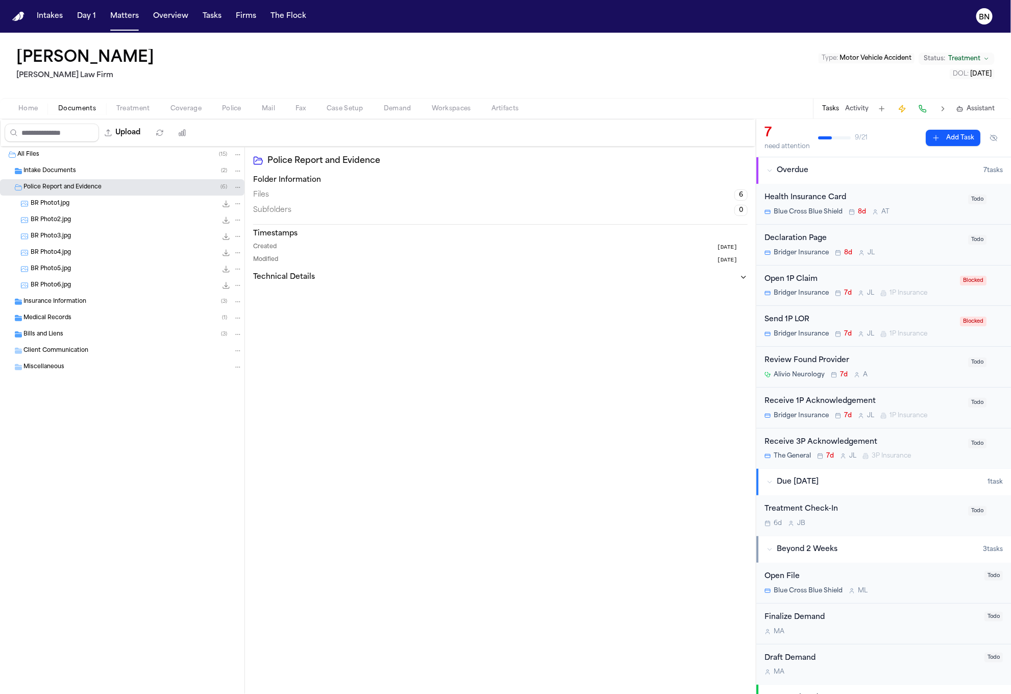
click at [87, 278] on div "BR Photo6.jpg 16.8 KB • JPG" at bounding box center [122, 285] width 245 height 16
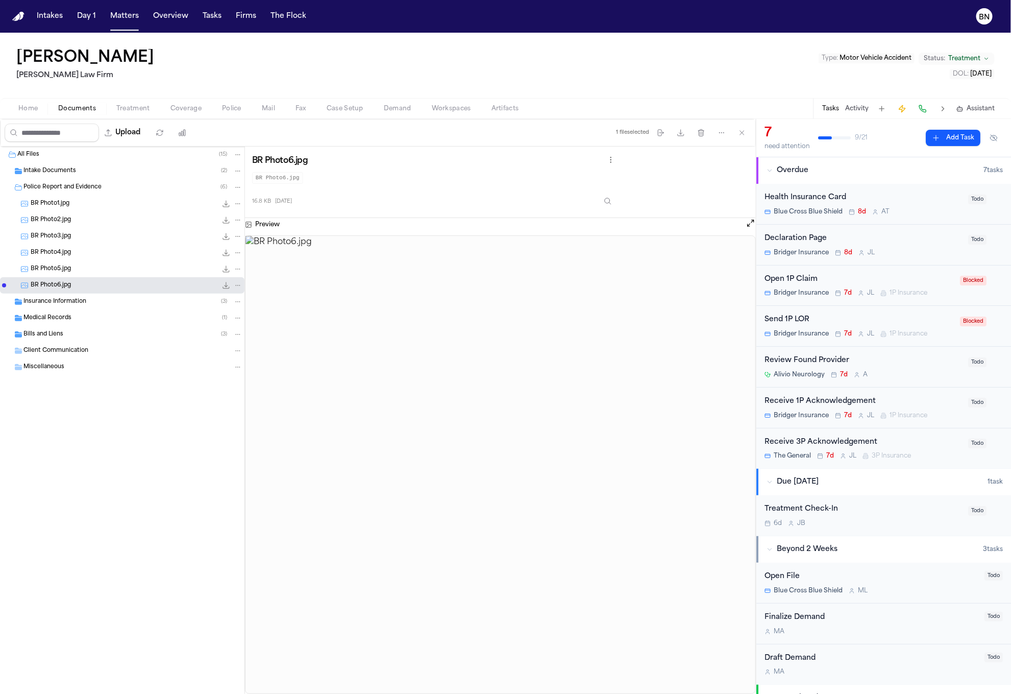
click at [84, 258] on div "BR Photo4.jpg 10.3 KB • JPG" at bounding box center [137, 253] width 212 height 10
click at [79, 228] on div "BR Photo2.jpg 10.4 KB • JPG" at bounding box center [122, 220] width 245 height 16
click at [77, 213] on div "BR Photo2.jpg 10.4 KB • JPG" at bounding box center [122, 220] width 245 height 16
click at [76, 210] on div "BR Photo1.jpg 11.3 KB • JPG" at bounding box center [122, 204] width 245 height 16
click at [75, 233] on div "BR Photo3.jpg 9.2 KB • JPG" at bounding box center [137, 236] width 212 height 10
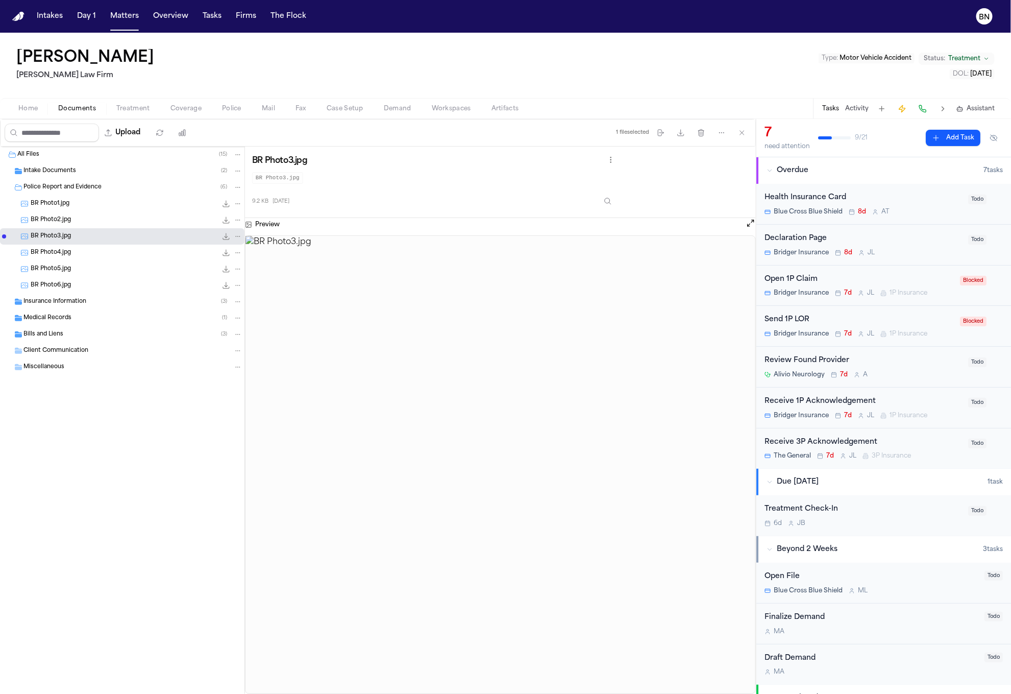
click at [74, 258] on div "BR Photo4.jpg 10.3 KB • JPG" at bounding box center [137, 253] width 212 height 10
click at [72, 260] on div "BR Photo4.jpg 10.3 KB • JPG" at bounding box center [122, 253] width 245 height 16
click at [70, 278] on div "BR Photo6.jpg 16.8 KB • JPG" at bounding box center [122, 285] width 245 height 16
click at [70, 285] on span "BR Photo6.jpg" at bounding box center [51, 285] width 40 height 9
click at [64, 207] on span "BR Photo1.jpg" at bounding box center [50, 204] width 39 height 9
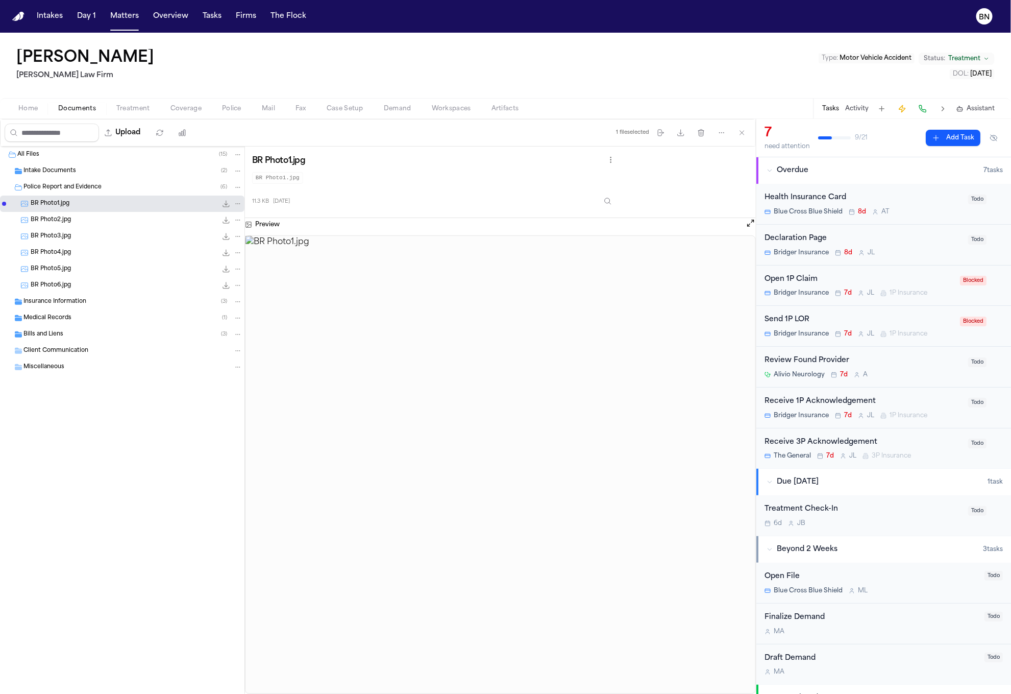
click at [62, 334] on span "Bills and Liens" at bounding box center [43, 334] width 40 height 9
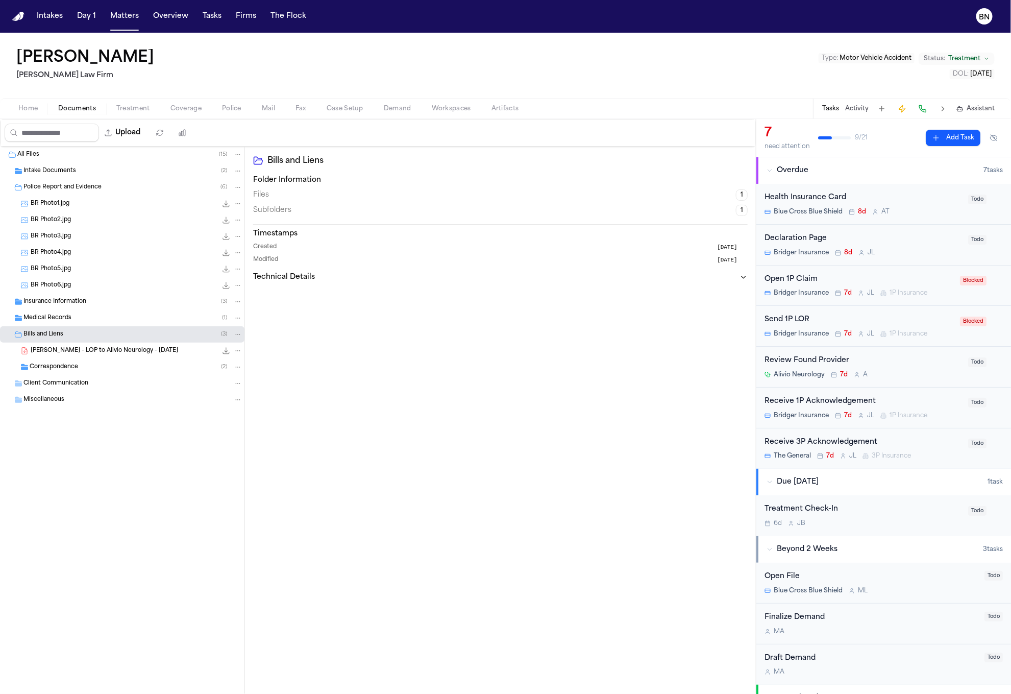
click at [64, 314] on div "Medical Records ( 1 )" at bounding box center [132, 317] width 219 height 9
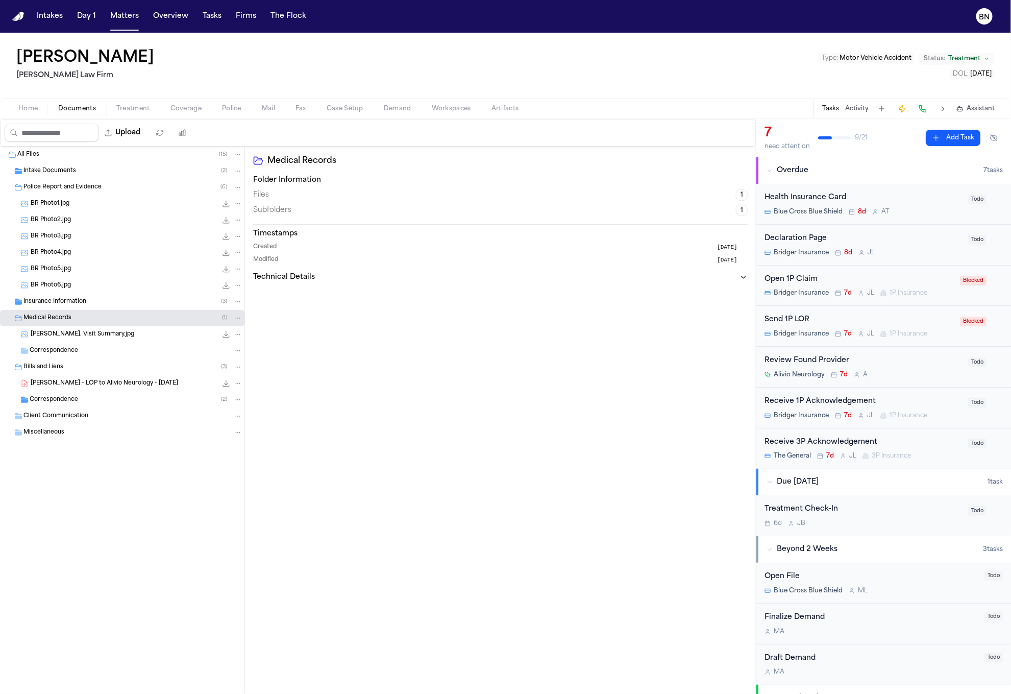
click at [64, 302] on span "Insurance Information" at bounding box center [54, 302] width 63 height 9
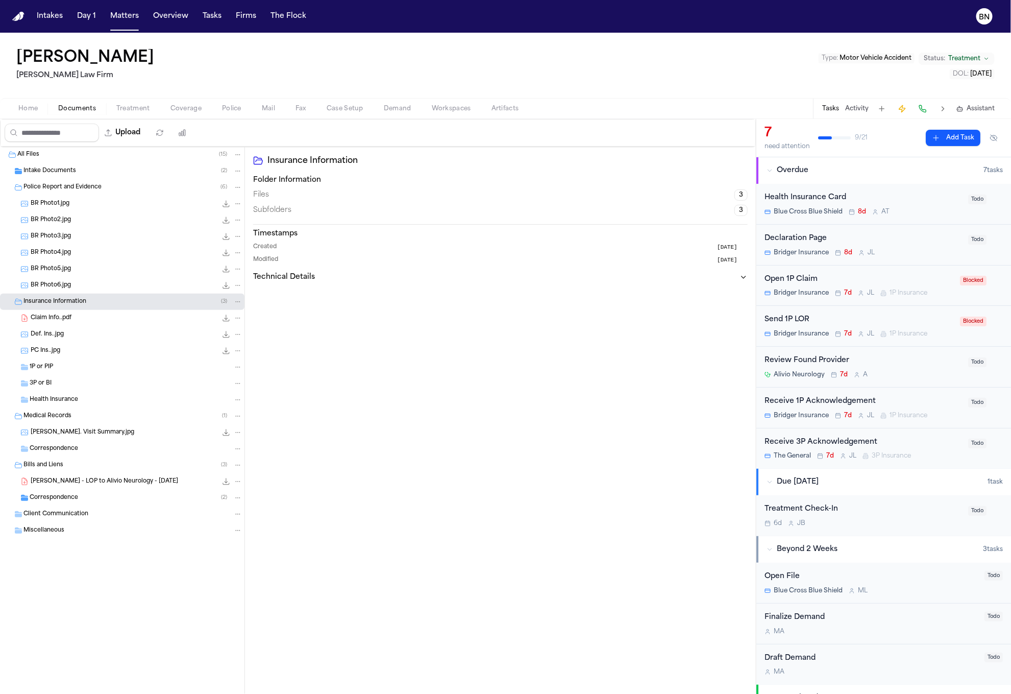
click at [78, 319] on div "Claim Info..pdf 301.0 KB • PDF" at bounding box center [137, 318] width 212 height 10
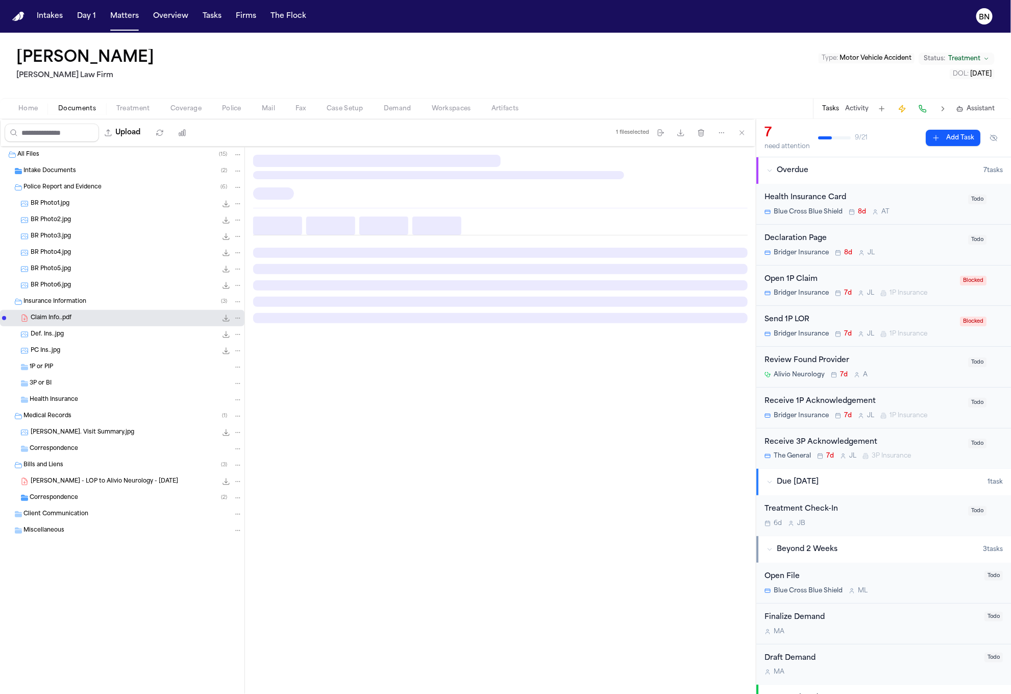
click at [78, 339] on div "Def. Ins..jpg 245.6 KB • JPG" at bounding box center [137, 334] width 212 height 10
click at [78, 361] on div "1P or PIP" at bounding box center [122, 367] width 245 height 16
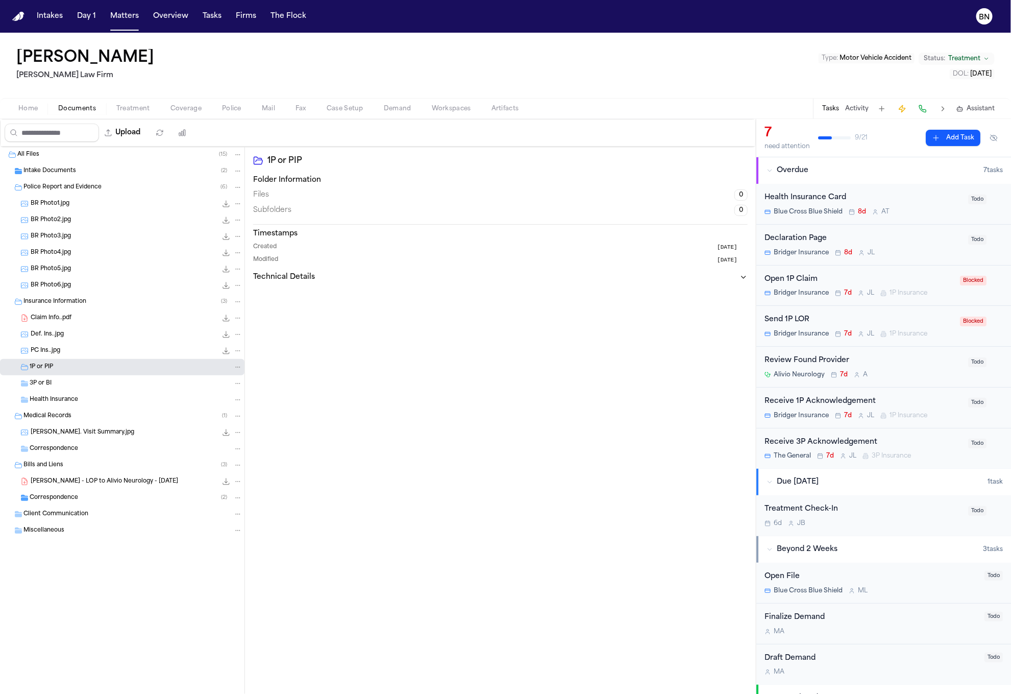
click at [78, 353] on div "PC Ins..jpg 208.1 KB • JPG" at bounding box center [137, 351] width 212 height 10
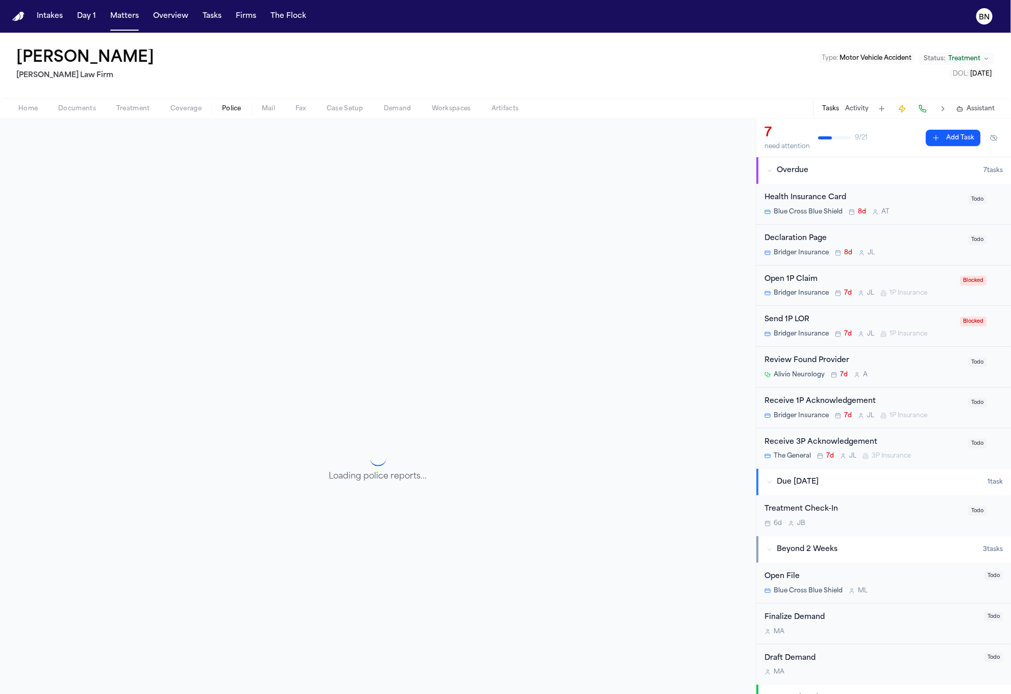
click at [231, 105] on span "Police" at bounding box center [231, 109] width 19 height 8
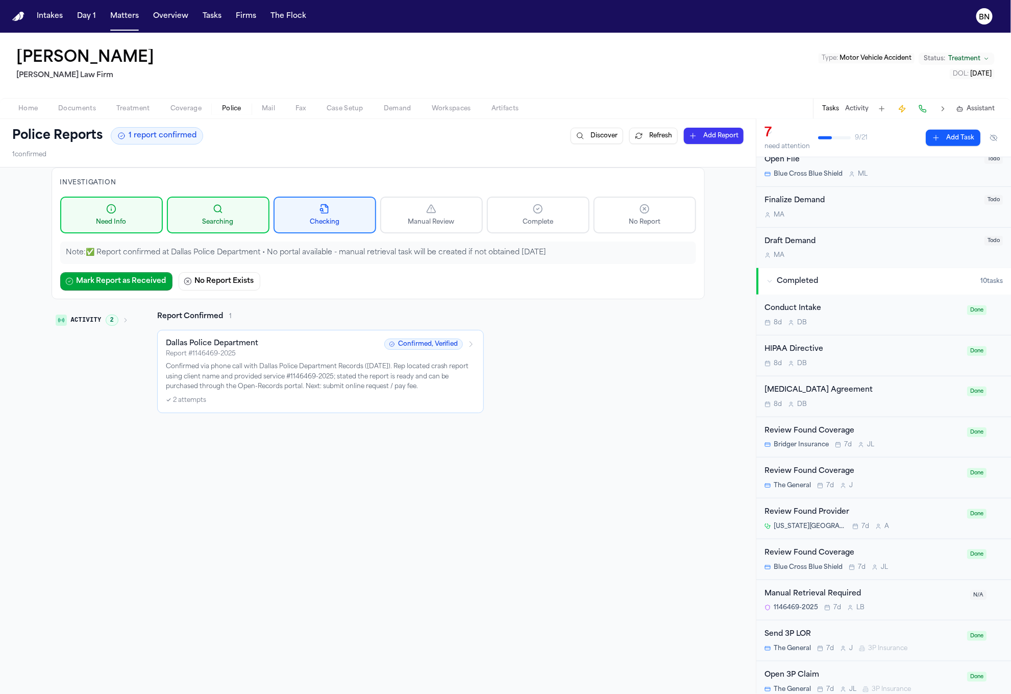
scroll to position [429, 0]
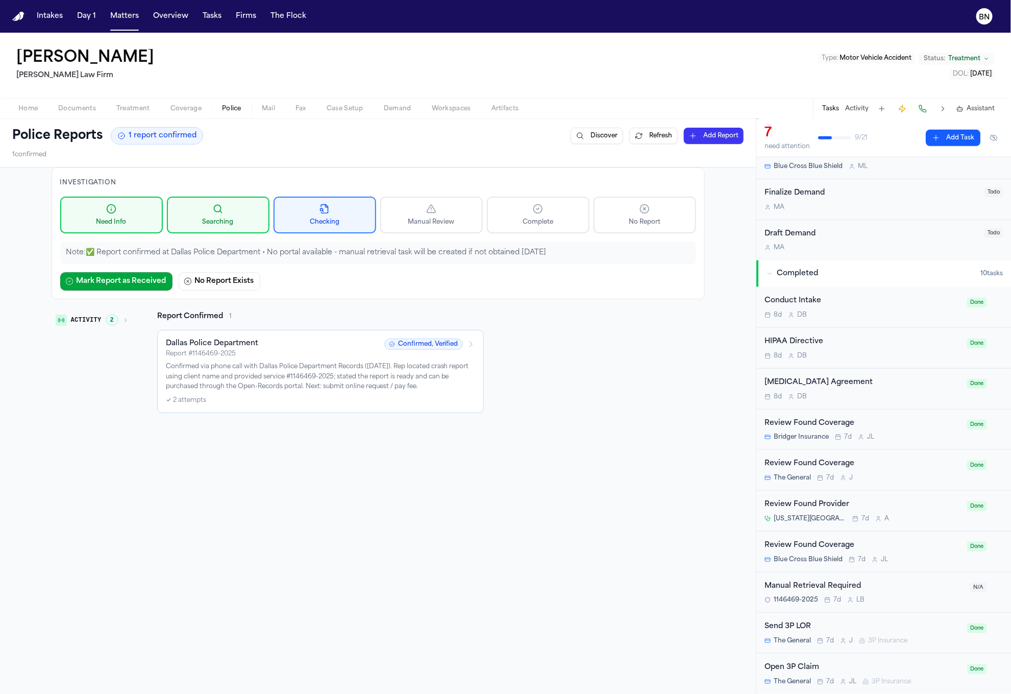
click at [887, 587] on div "Manual Retrieval Required" at bounding box center [865, 586] width 200 height 12
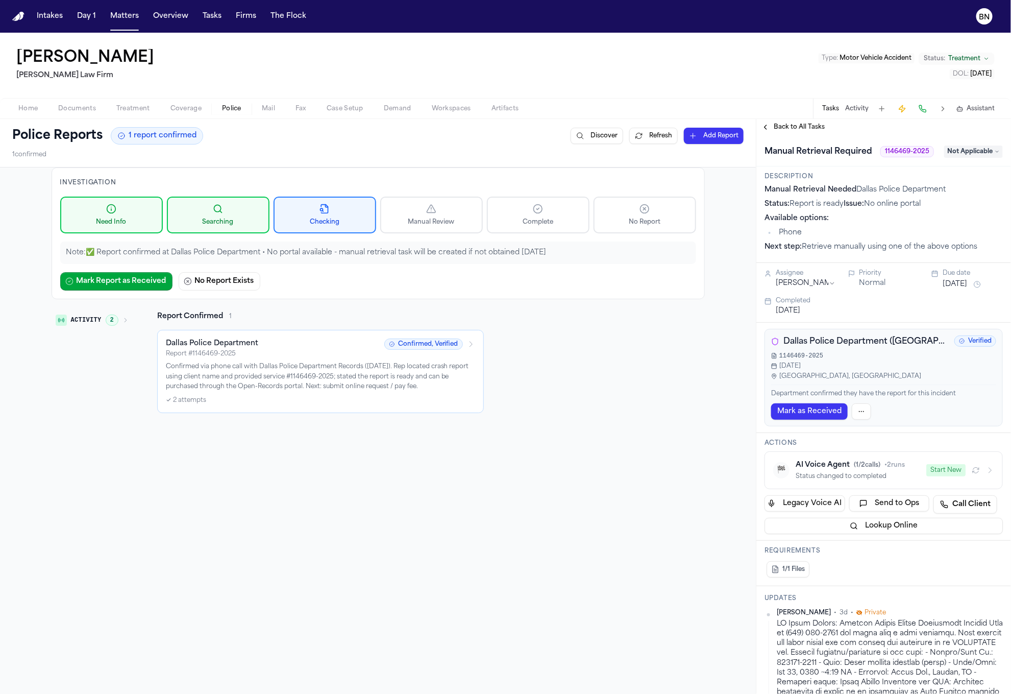
click at [120, 317] on button "Activity 2" at bounding box center [92, 319] width 81 height 17
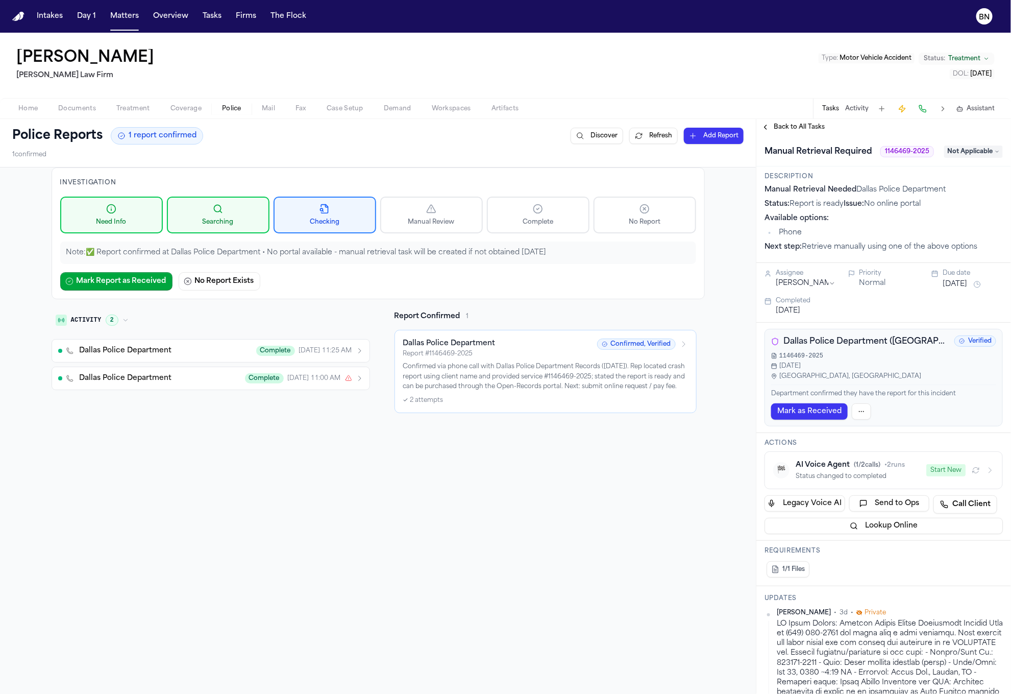
click at [120, 317] on button "Activity 2" at bounding box center [92, 319] width 81 height 17
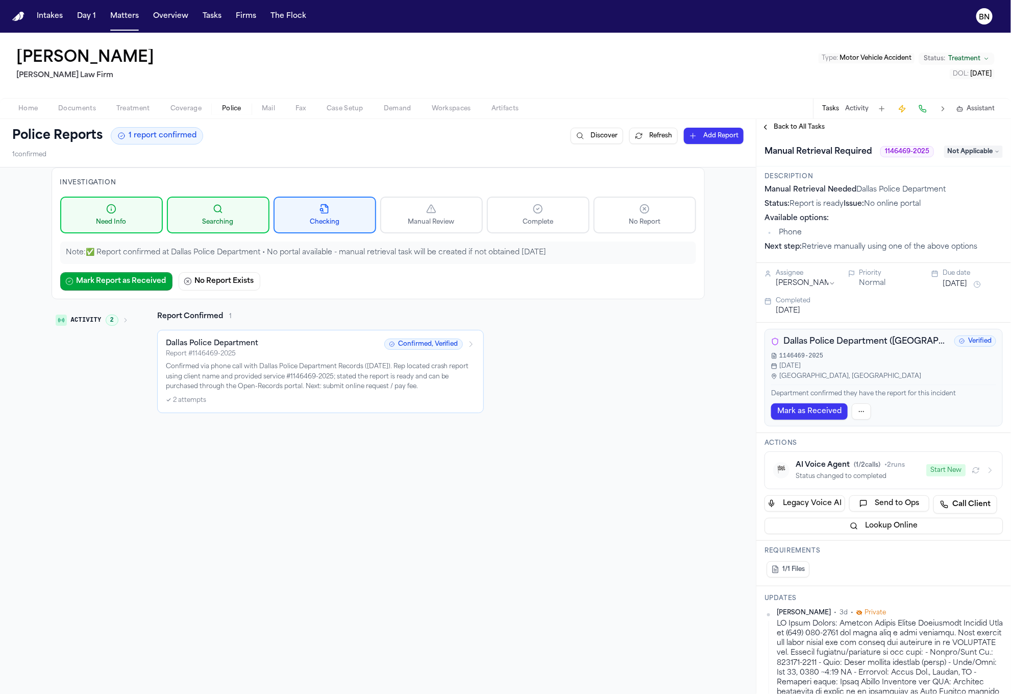
scroll to position [348, 0]
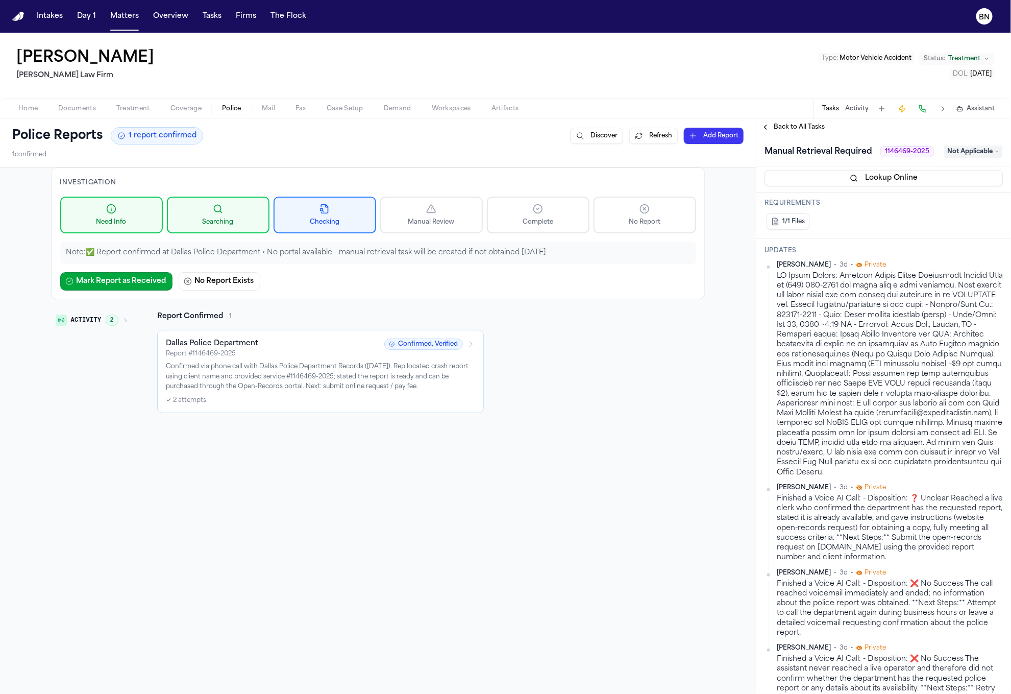
click at [779, 128] on span "Back to All Tasks" at bounding box center [799, 127] width 51 height 8
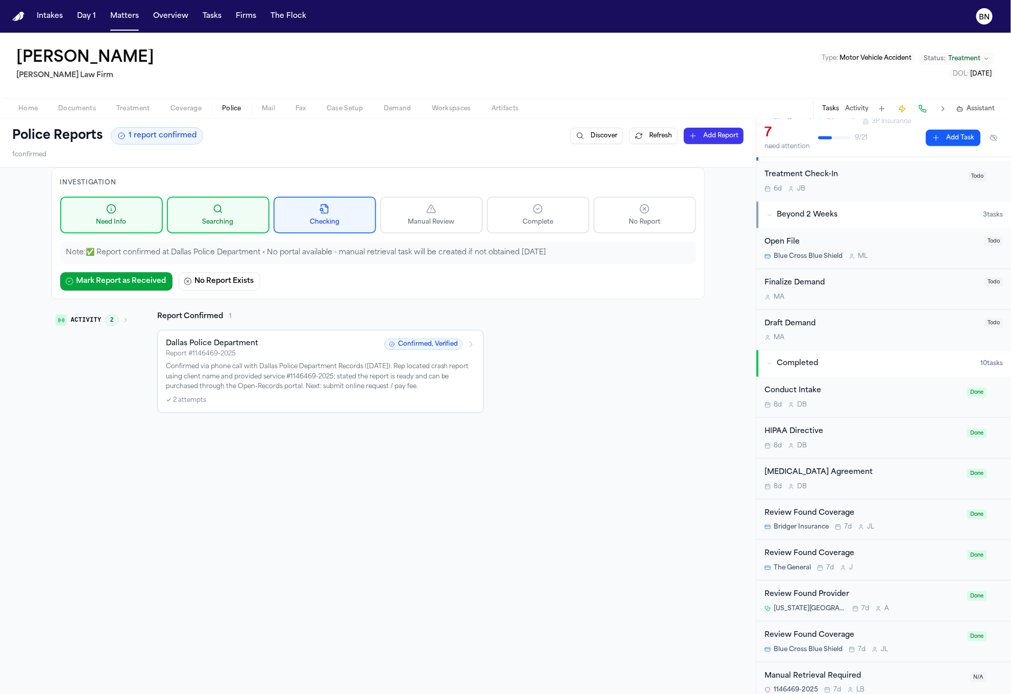
scroll to position [429, 0]
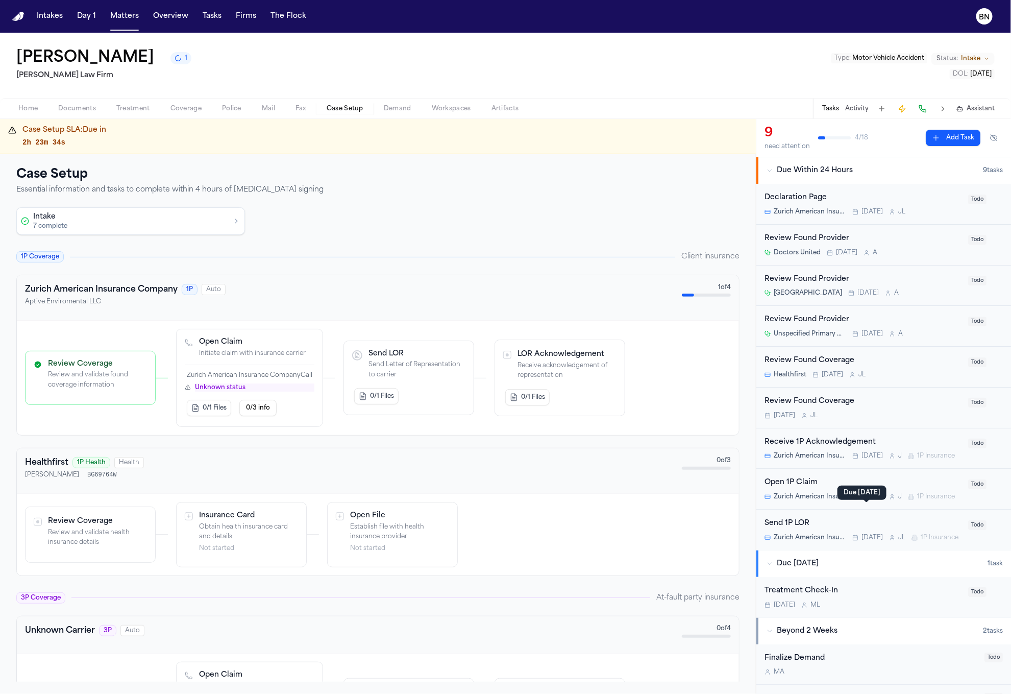
click at [864, 498] on icon at bounding box center [866, 498] width 7 height 7
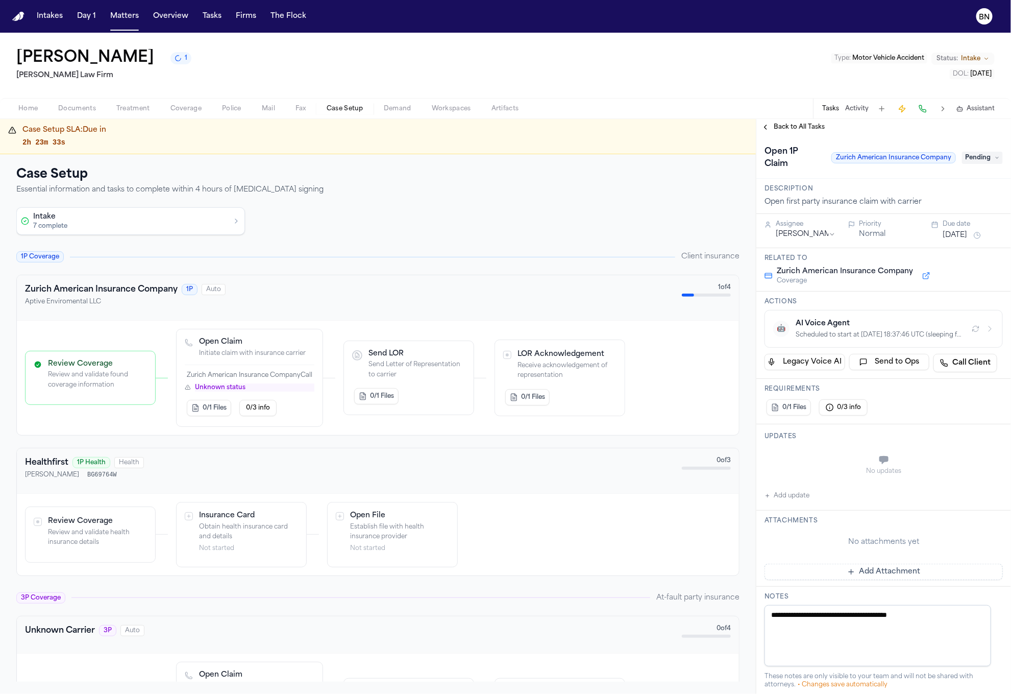
click at [791, 132] on div "Back to All Tasks" at bounding box center [884, 127] width 255 height 16
click at [791, 128] on span "Back to All Tasks" at bounding box center [799, 127] width 51 height 8
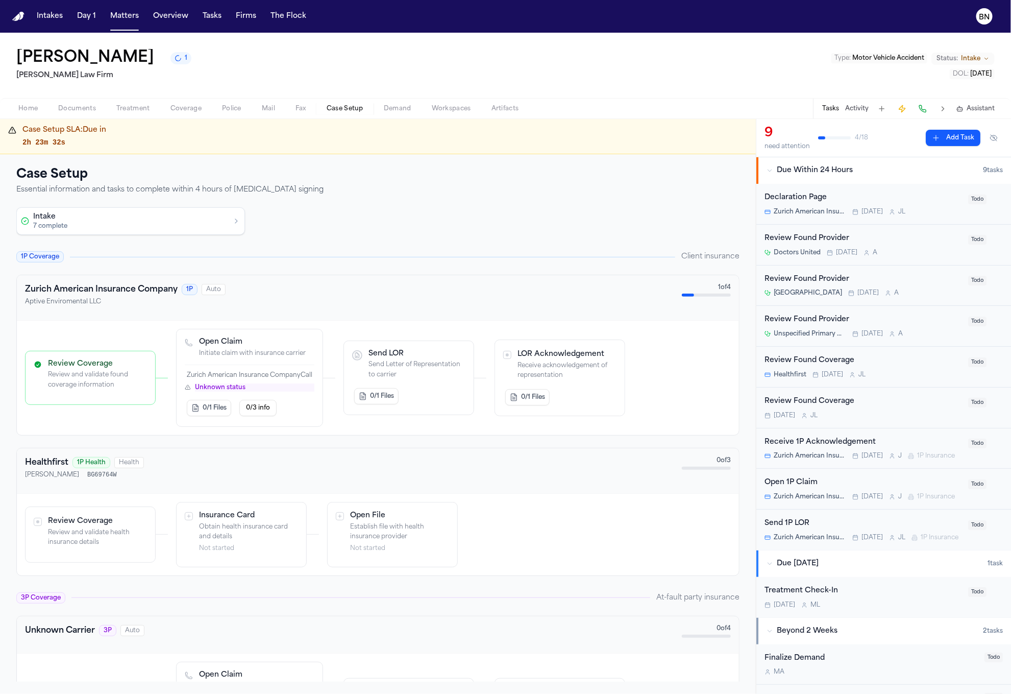
click at [838, 488] on div "Open 1P Claim" at bounding box center [864, 483] width 198 height 12
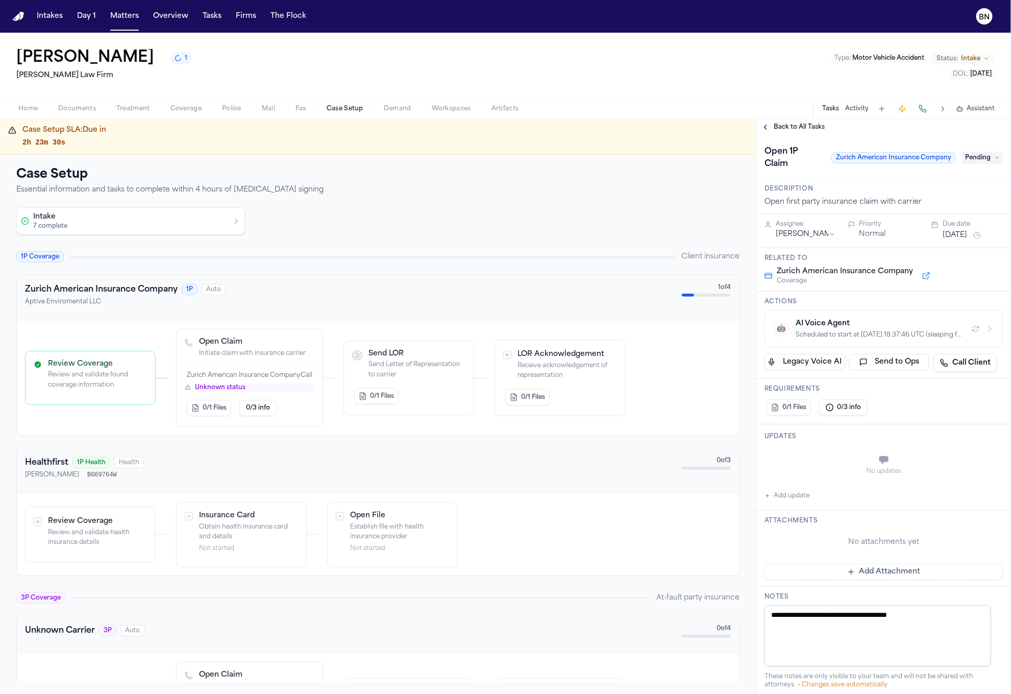
click at [972, 331] on icon "button" at bounding box center [976, 329] width 8 height 8
click at [823, 322] on div "AI Voice Agent" at bounding box center [880, 324] width 168 height 10
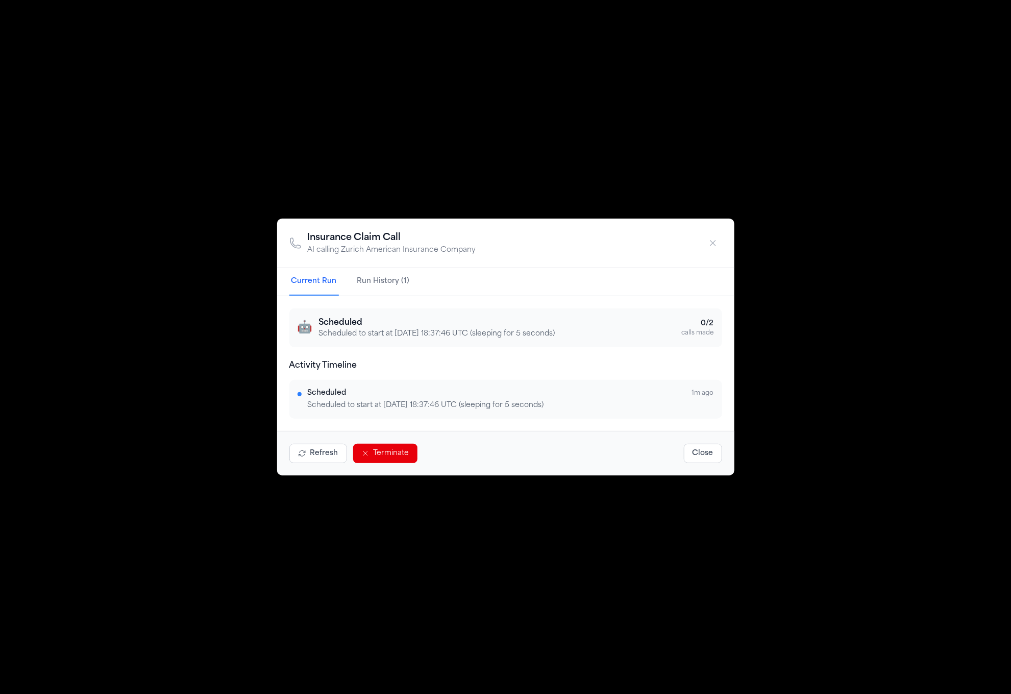
click at [546, 161] on div "Insurance Claim Call AI calling Zurich American Insurance Company Current Run R…" at bounding box center [505, 347] width 1011 height 694
click at [713, 246] on icon "button" at bounding box center [713, 243] width 10 height 10
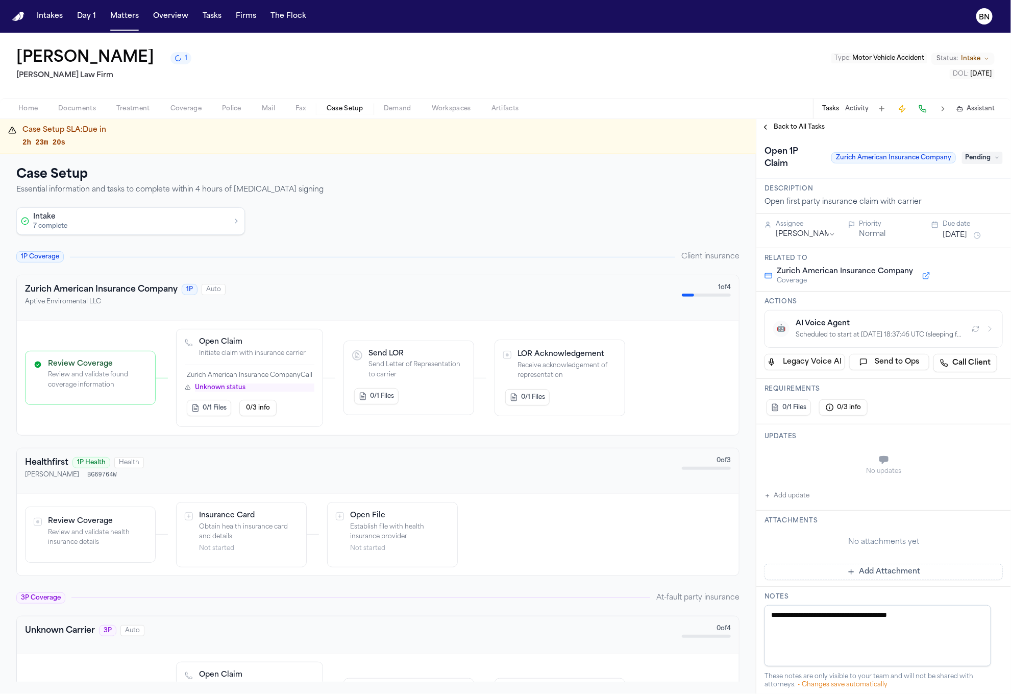
click at [337, 116] on div "Home Documents Treatment Coverage Police Mail Fax Case Setup Demand Workspaces …" at bounding box center [505, 108] width 1011 height 20
click at [338, 114] on span "button" at bounding box center [345, 114] width 49 height 1
click at [193, 108] on span "Coverage" at bounding box center [186, 109] width 31 height 8
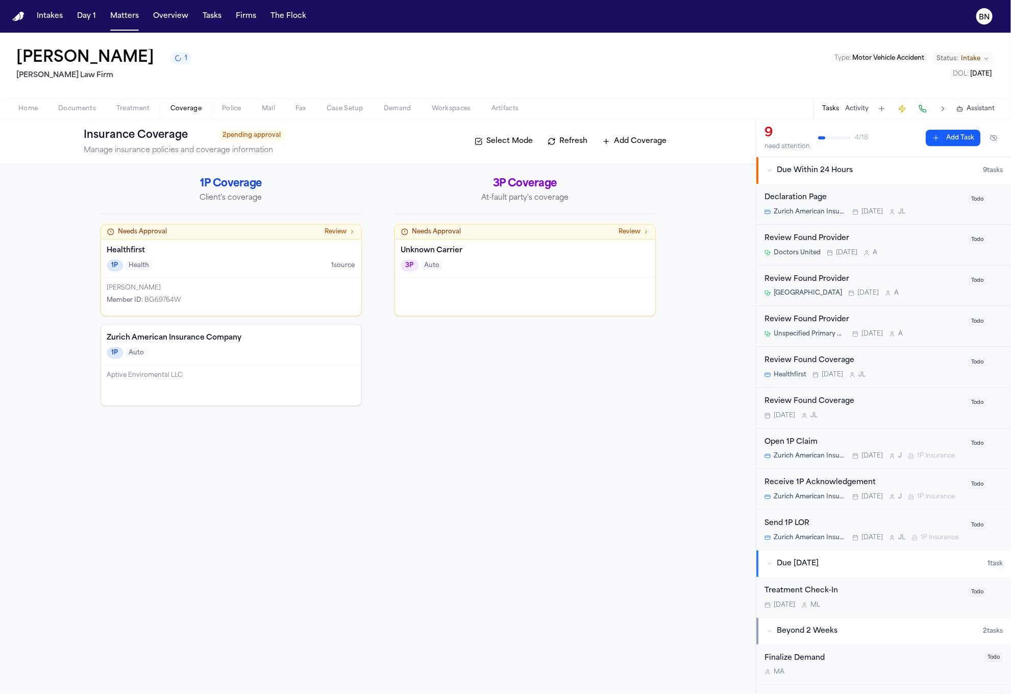
click at [510, 267] on div "3P Auto" at bounding box center [525, 265] width 248 height 11
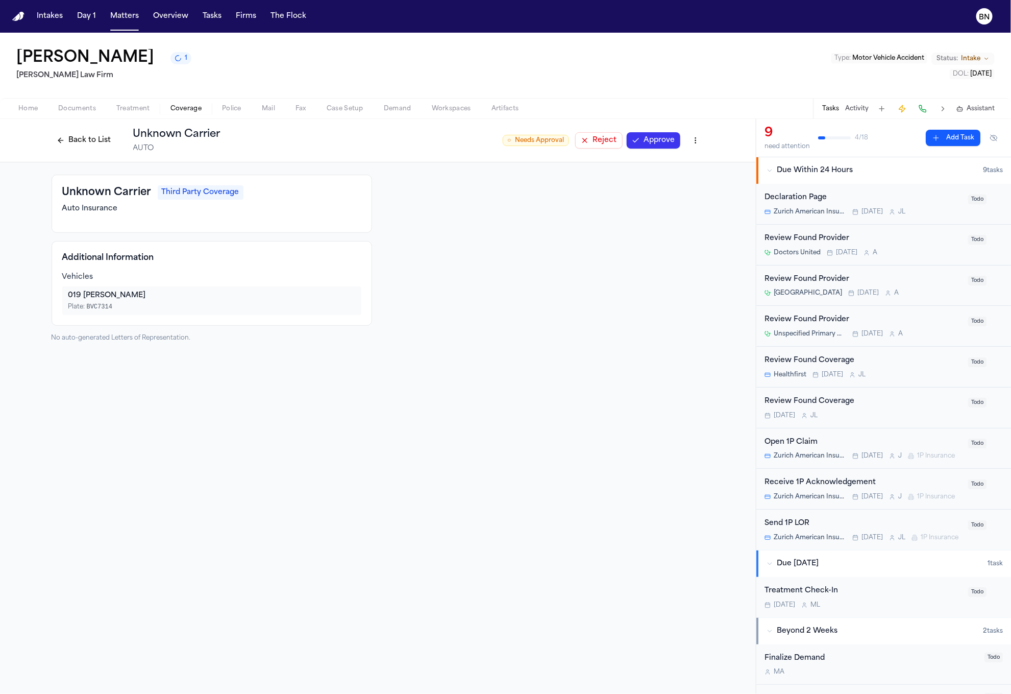
click at [696, 138] on html "Intakes Day 1 Matters Overview Tasks Firms The Flock BN Phillip Brockington 1 M…" at bounding box center [505, 347] width 1011 height 694
click at [684, 160] on div "Edit Coverage" at bounding box center [661, 163] width 86 height 16
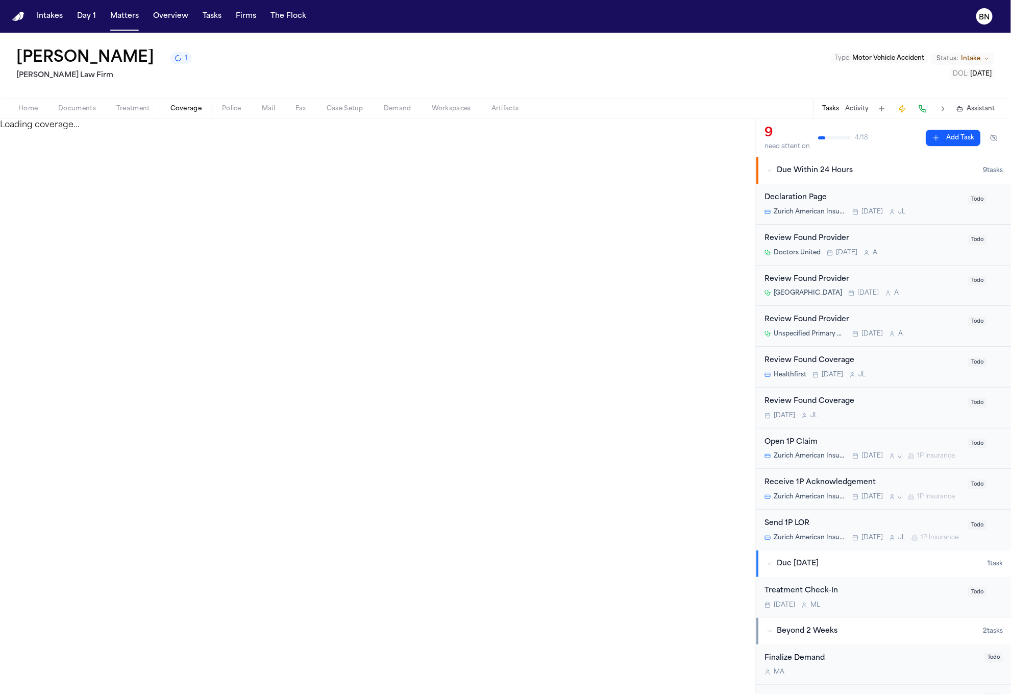
select select "**********"
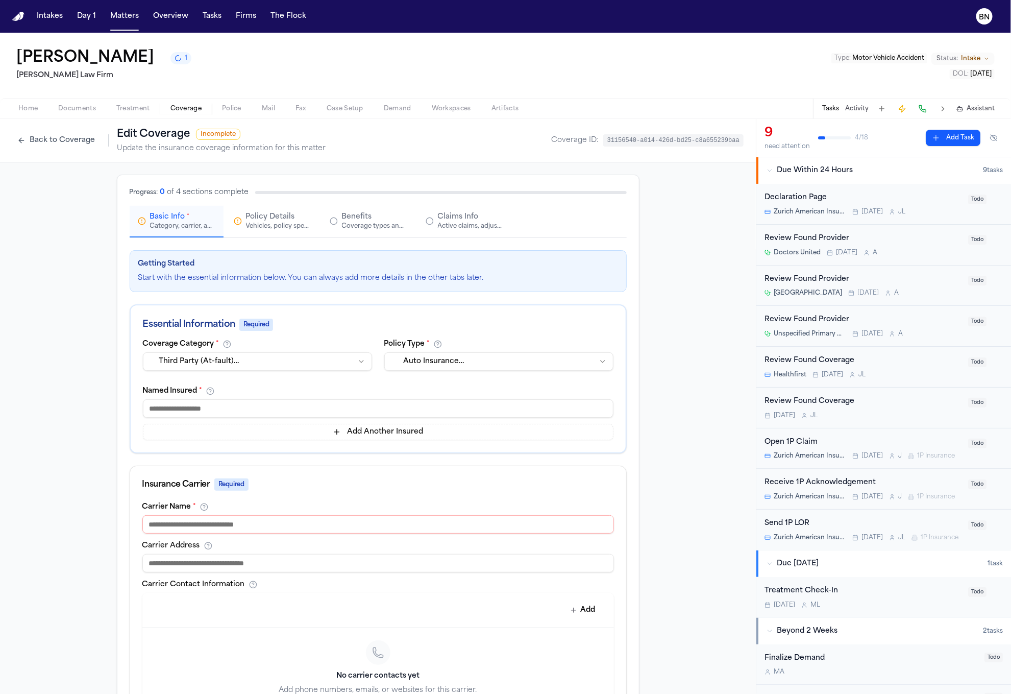
click at [272, 406] on input at bounding box center [378, 408] width 471 height 18
click at [293, 525] on input at bounding box center [378, 524] width 472 height 18
paste input "**********"
type input "**********"
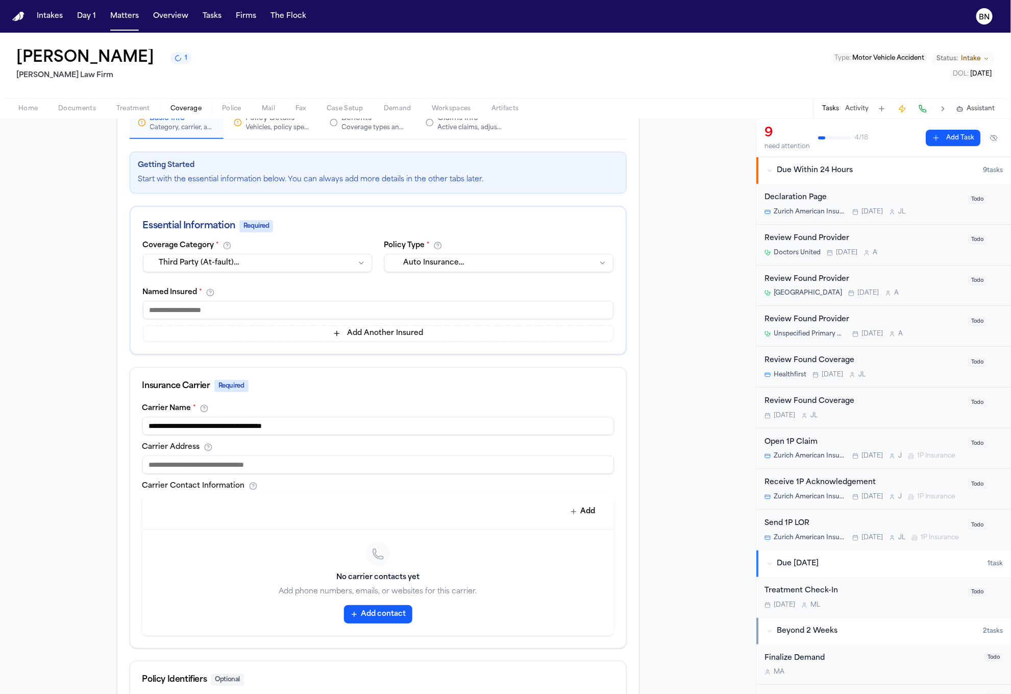
click at [397, 618] on button "Add contact" at bounding box center [378, 614] width 68 height 18
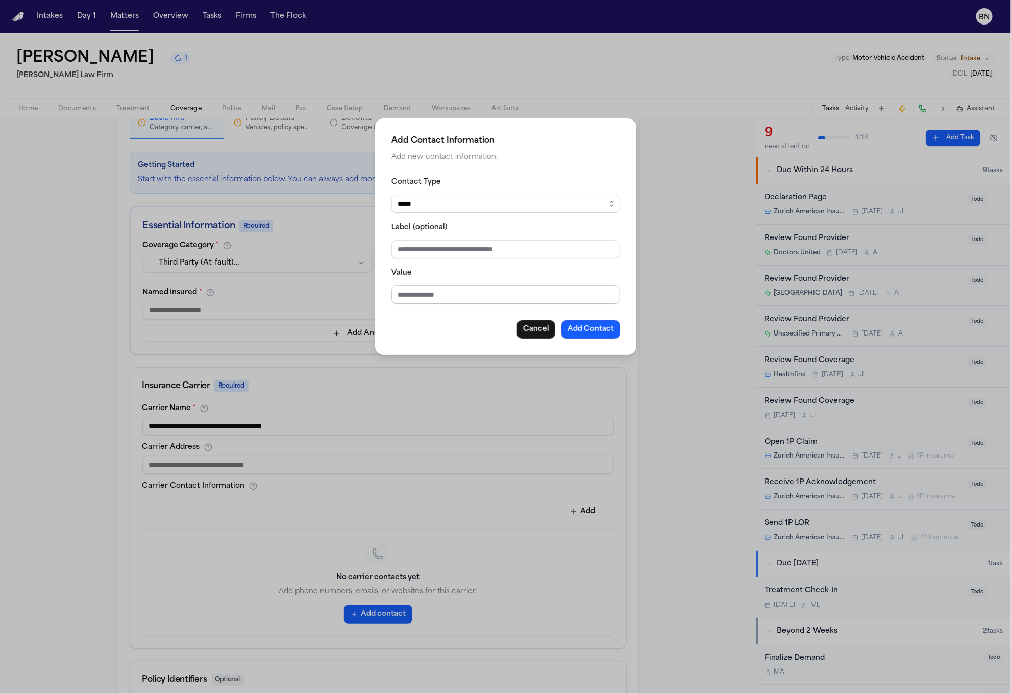
click at [440, 296] on input "Value" at bounding box center [506, 294] width 229 height 18
paste input "**********"
type input "**********"
click at [600, 331] on button "Add Contact" at bounding box center [591, 329] width 59 height 18
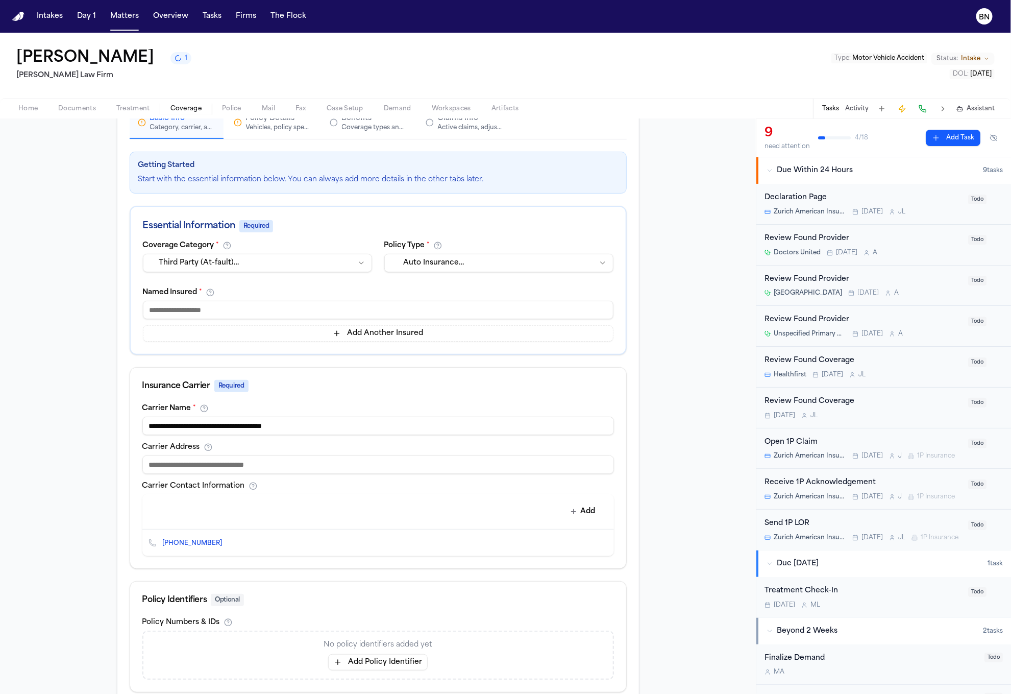
click at [366, 468] on input at bounding box center [378, 464] width 472 height 18
paste input "**********"
click at [275, 468] on input "**********" at bounding box center [378, 464] width 472 height 18
paste input "**********"
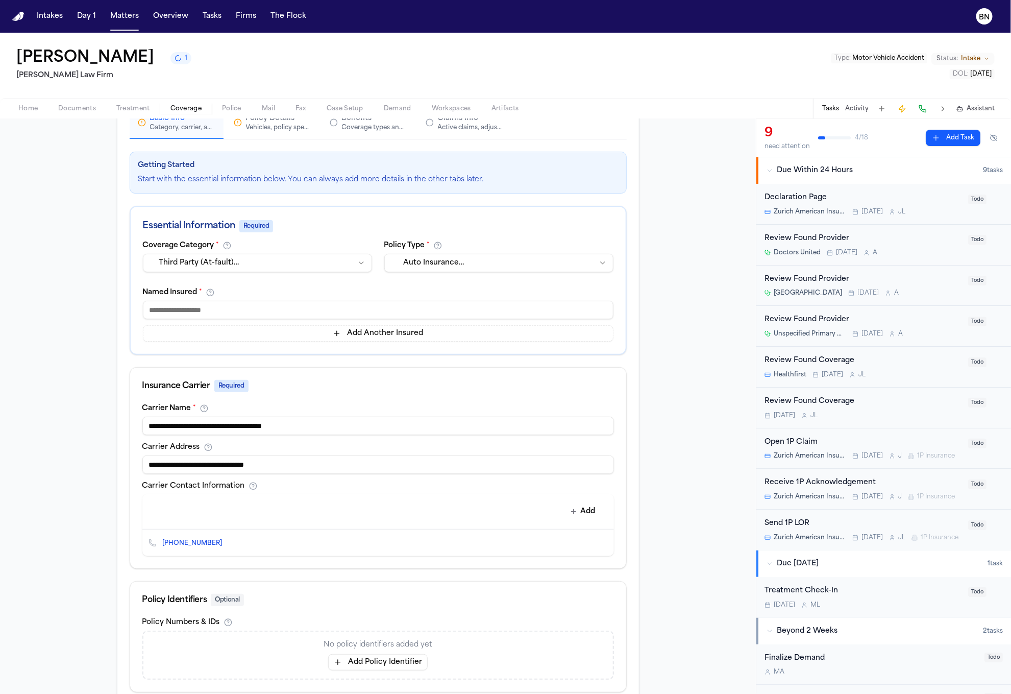
click at [201, 465] on input "**********" at bounding box center [378, 464] width 472 height 18
type input "**********"
click at [307, 318] on input at bounding box center [378, 310] width 471 height 18
click at [294, 309] on input at bounding box center [378, 310] width 471 height 18
paste input "**********"
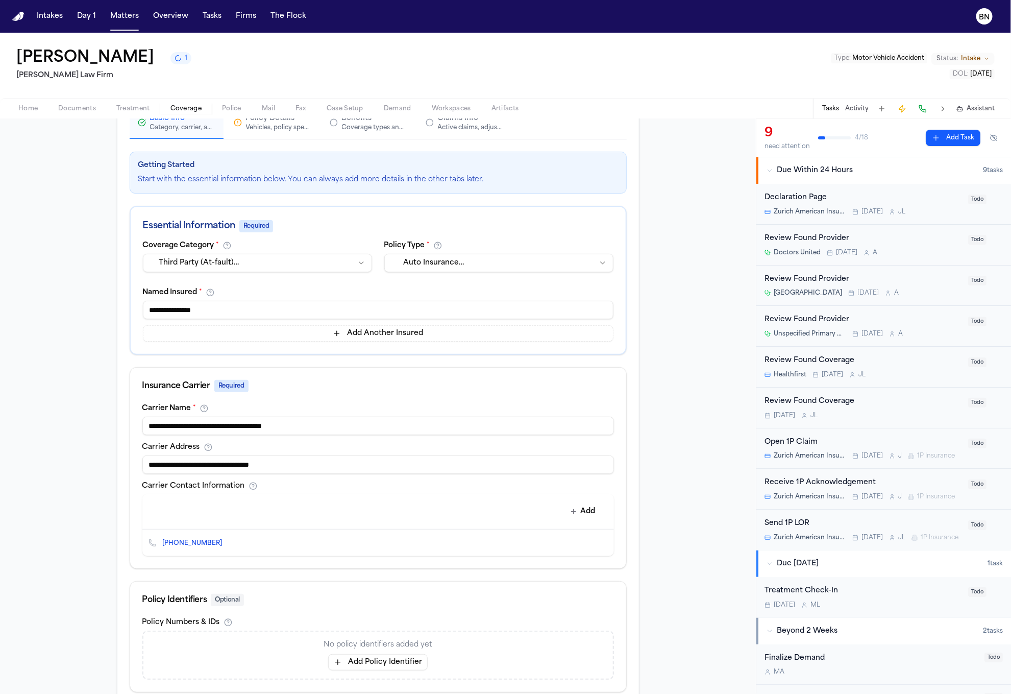
drag, startPoint x: 175, startPoint y: 313, endPoint x: 132, endPoint y: 312, distance: 43.4
click at [132, 312] on div "**********" at bounding box center [378, 297] width 495 height 112
click at [260, 311] on input "**********" at bounding box center [378, 310] width 471 height 18
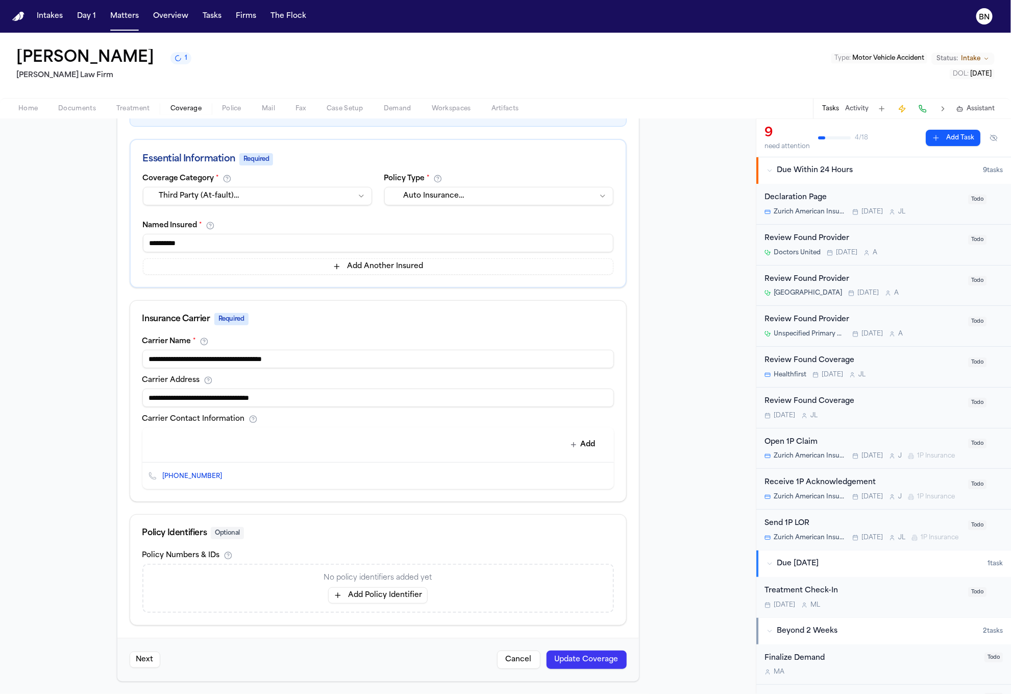
scroll to position [0, 0]
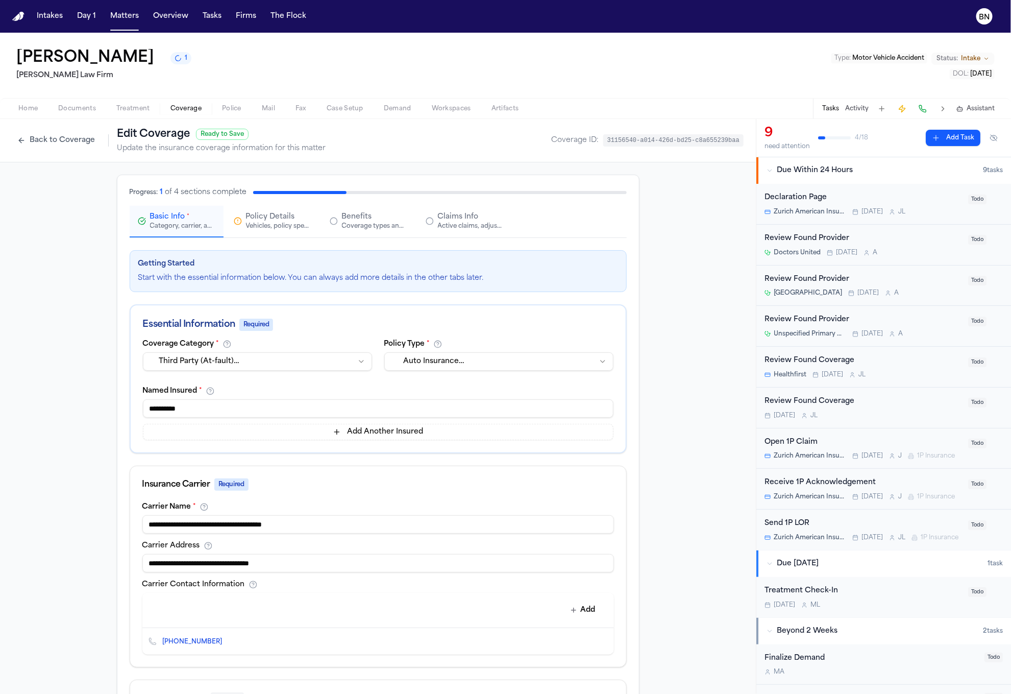
type input "**********"
click at [281, 233] on button "Policy Details Vehicles, policy specifics, and additional details" at bounding box center [273, 222] width 94 height 32
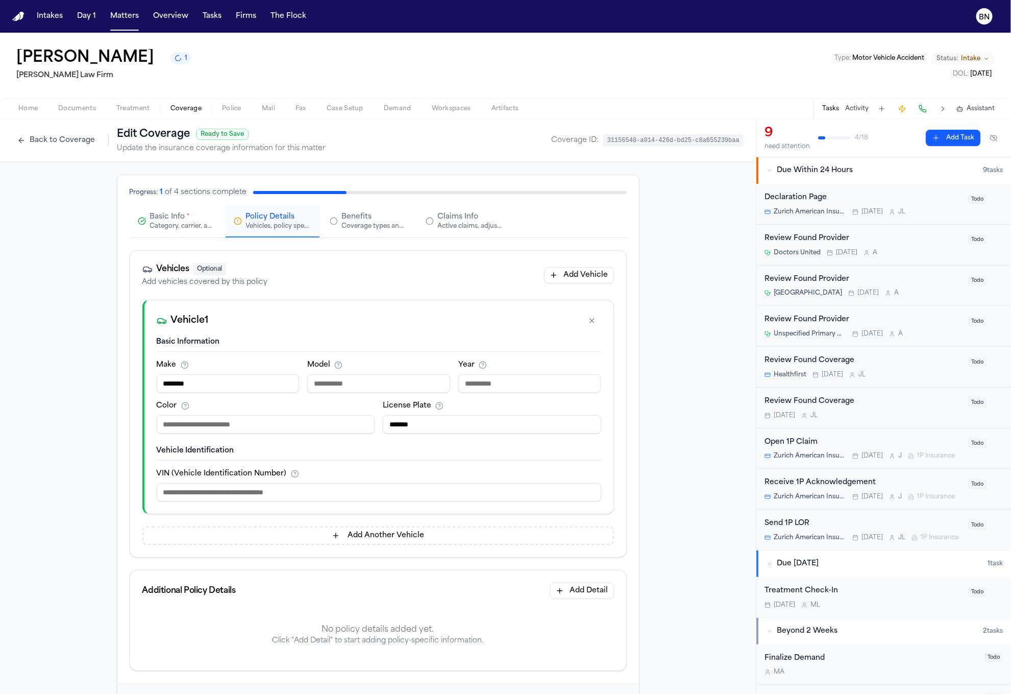
drag, startPoint x: 172, startPoint y: 384, endPoint x: 137, endPoint y: 383, distance: 34.7
click at [142, 383] on div "Vehicle 1 Basic Information Make ******** Model Year Color License Plate ******…" at bounding box center [378, 407] width 472 height 214
type input "****"
click at [476, 389] on input "number" at bounding box center [529, 383] width 143 height 18
type input "****"
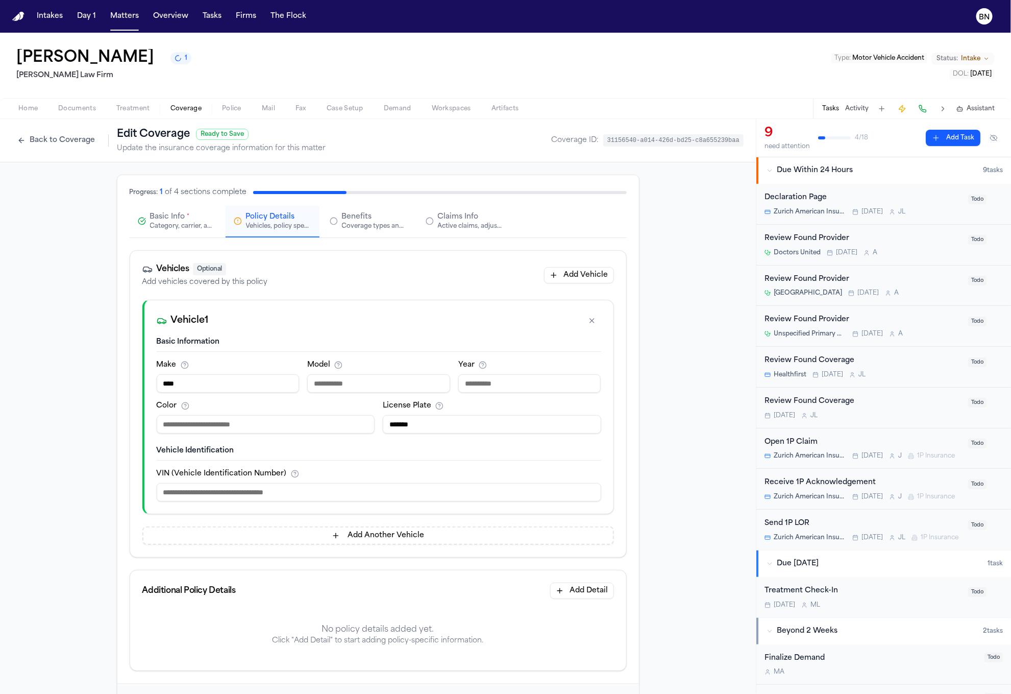
click at [377, 385] on input at bounding box center [378, 383] width 143 height 18
click at [230, 391] on input "****" at bounding box center [228, 383] width 143 height 18
drag, startPoint x: 230, startPoint y: 391, endPoint x: 109, endPoint y: 383, distance: 121.2
click at [109, 383] on div "Progress: 1 of 4 sections complete Basic Info * Category, carrier, and policy h…" at bounding box center [378, 450] width 756 height 577
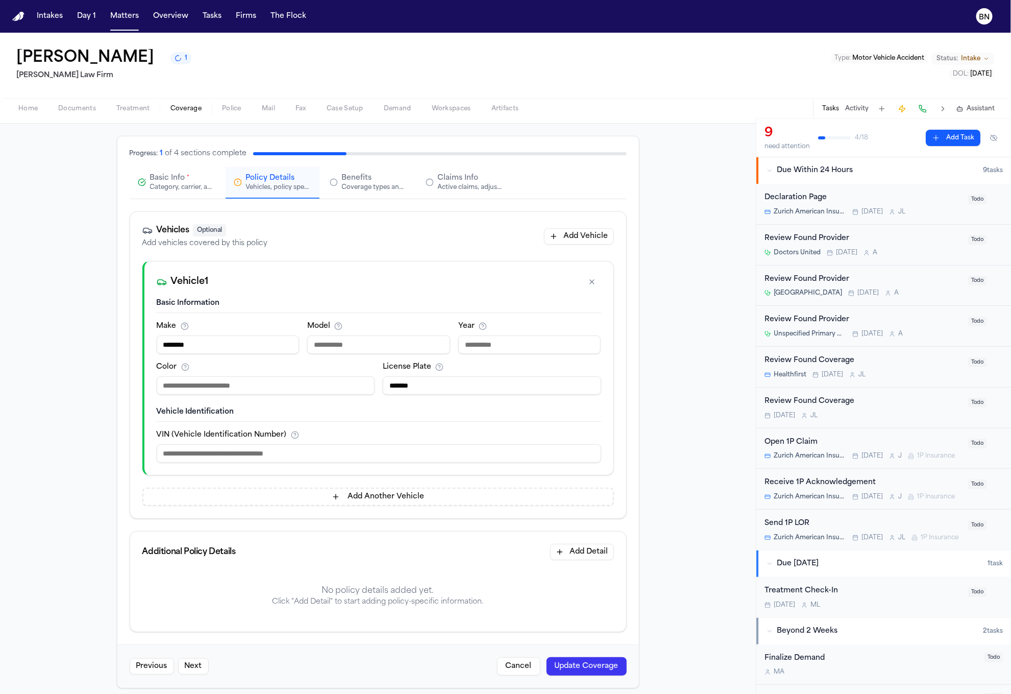
scroll to position [49, 0]
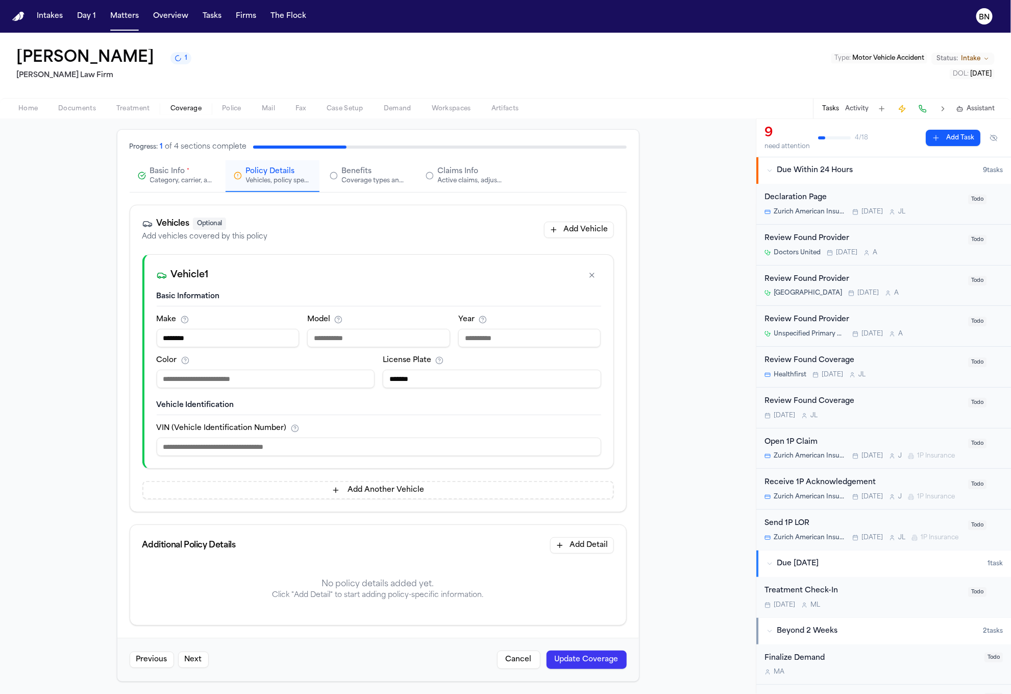
type input "********"
click at [597, 658] on button "Update Coverage" at bounding box center [587, 659] width 80 height 18
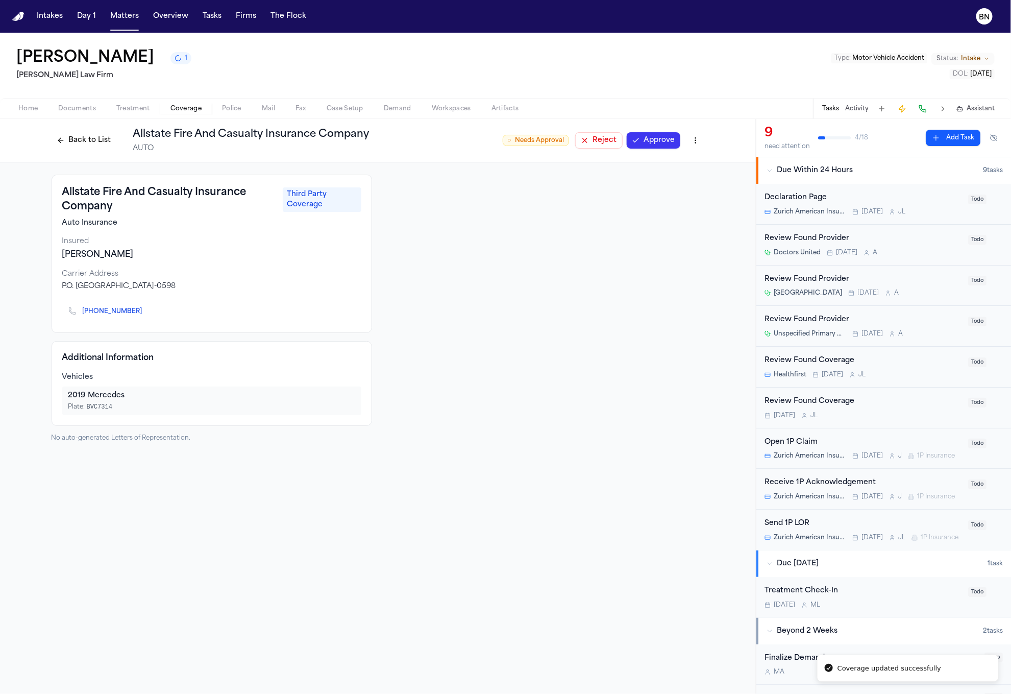
click at [697, 142] on html "Coverage updated successfully Intakes Day 1 Matters Overview Tasks Firms The Fl…" at bounding box center [505, 347] width 1011 height 694
click at [677, 163] on div "Edit Coverage" at bounding box center [661, 163] width 86 height 16
select select "**********"
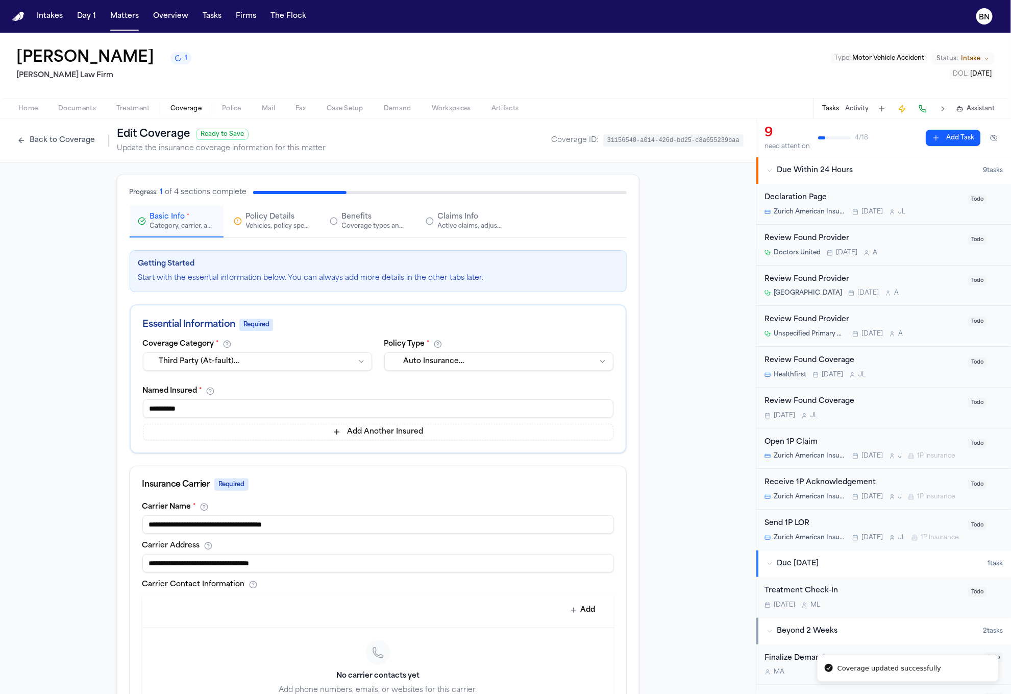
click at [457, 222] on span "Claims Info" at bounding box center [458, 217] width 41 height 10
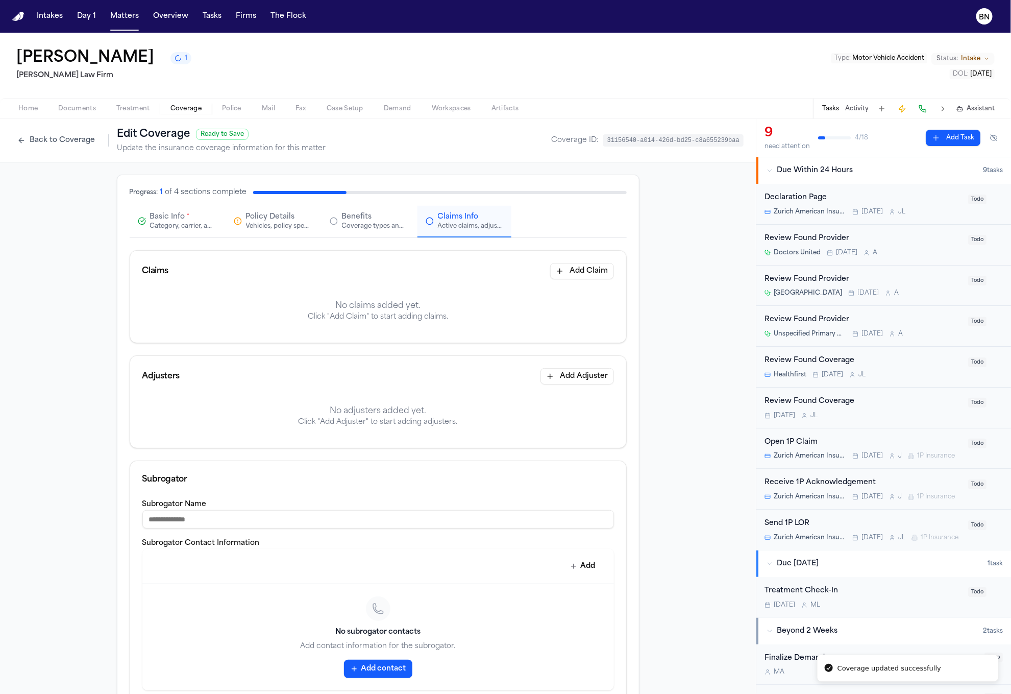
click at [369, 224] on div "Coverage types and limits" at bounding box center [374, 226] width 65 height 8
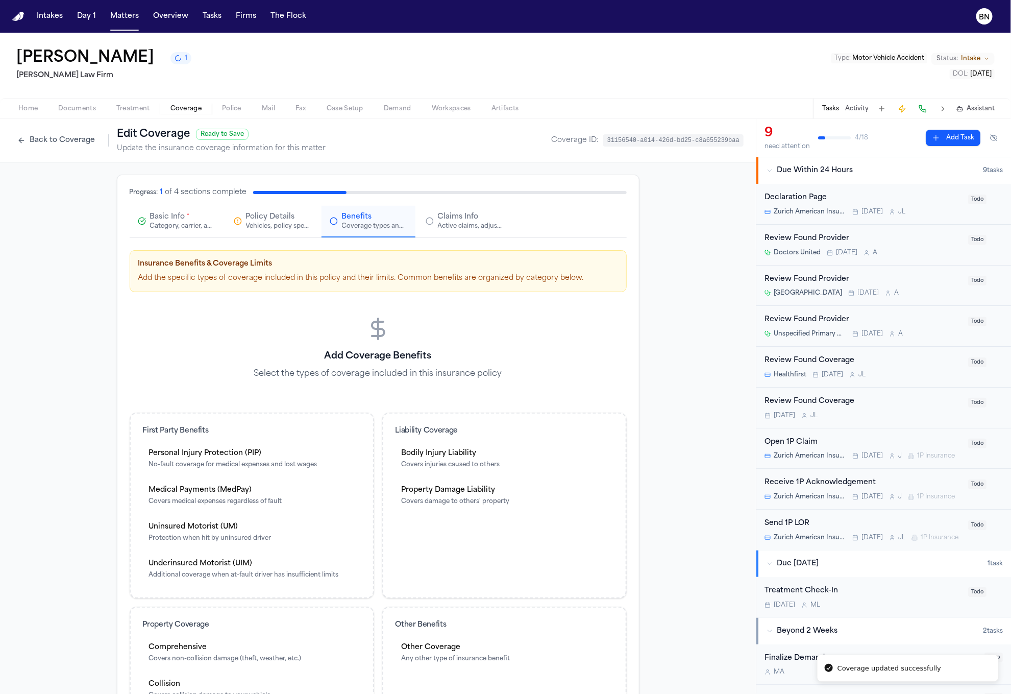
click at [263, 232] on button "Policy Details Vehicles, policy specifics, and additional details" at bounding box center [273, 222] width 94 height 32
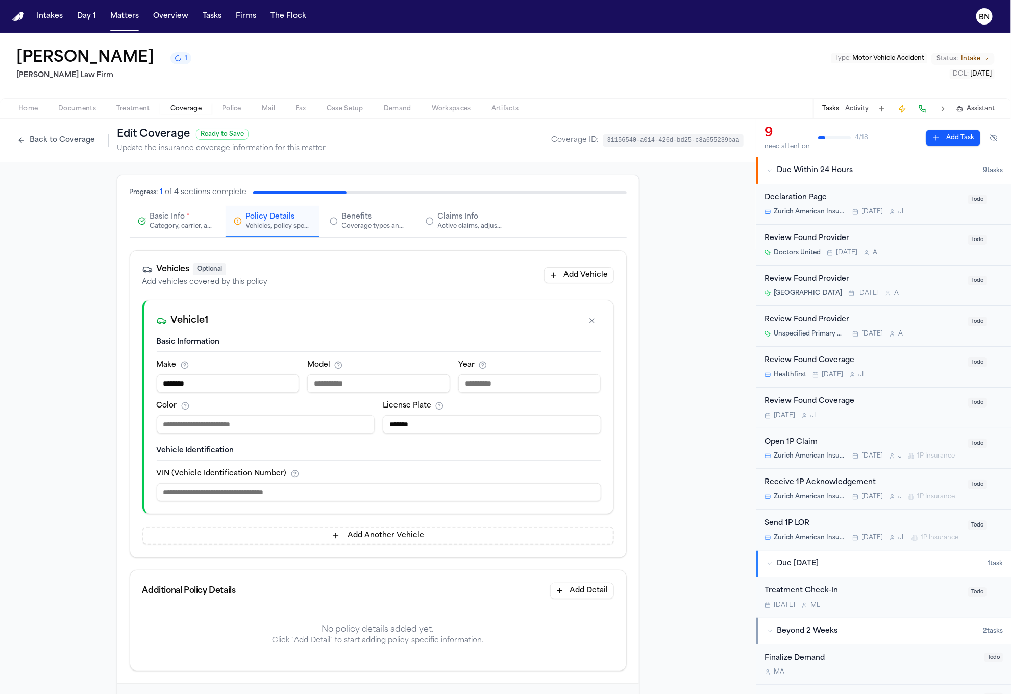
scroll to position [49, 0]
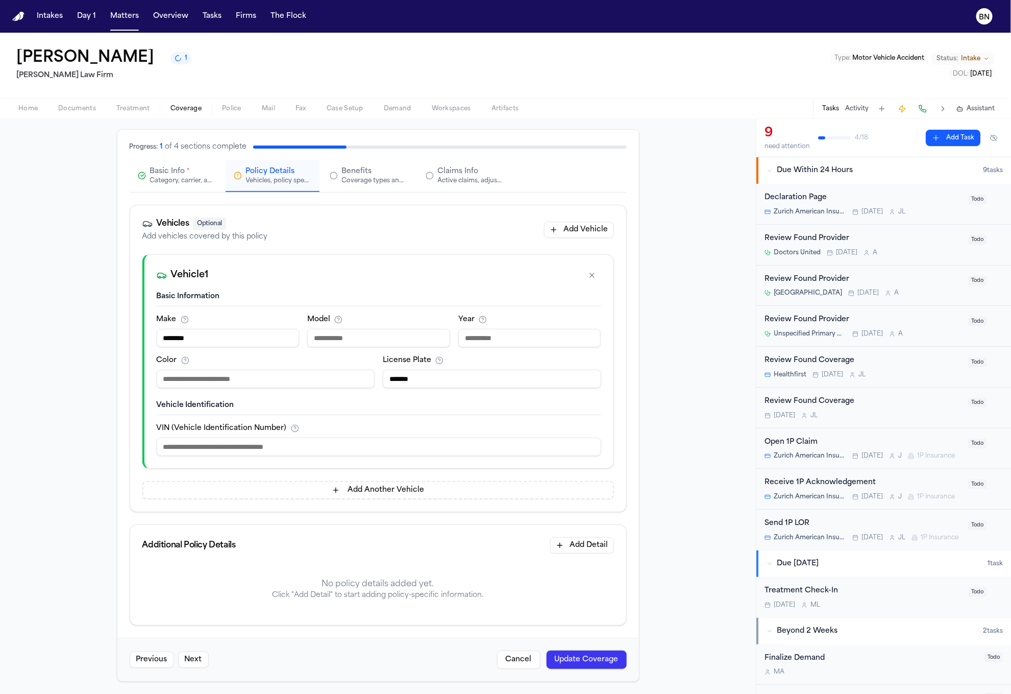
click at [592, 667] on button "Update Coverage" at bounding box center [587, 659] width 80 height 18
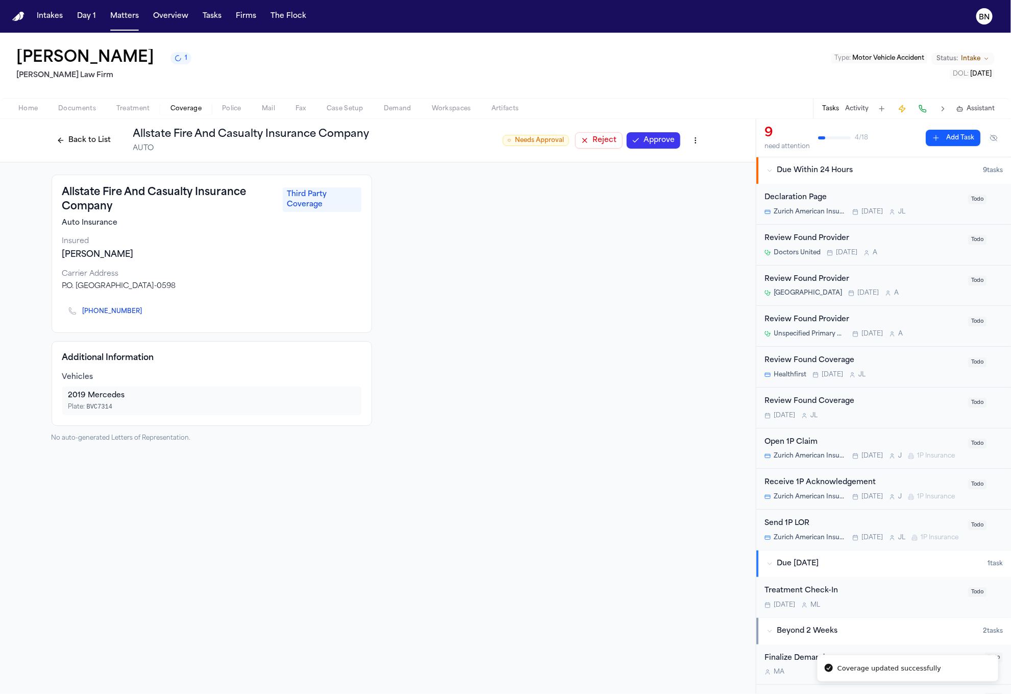
click at [669, 139] on button "Approve" at bounding box center [654, 140] width 54 height 16
click at [103, 146] on button "Back to List" at bounding box center [84, 140] width 65 height 16
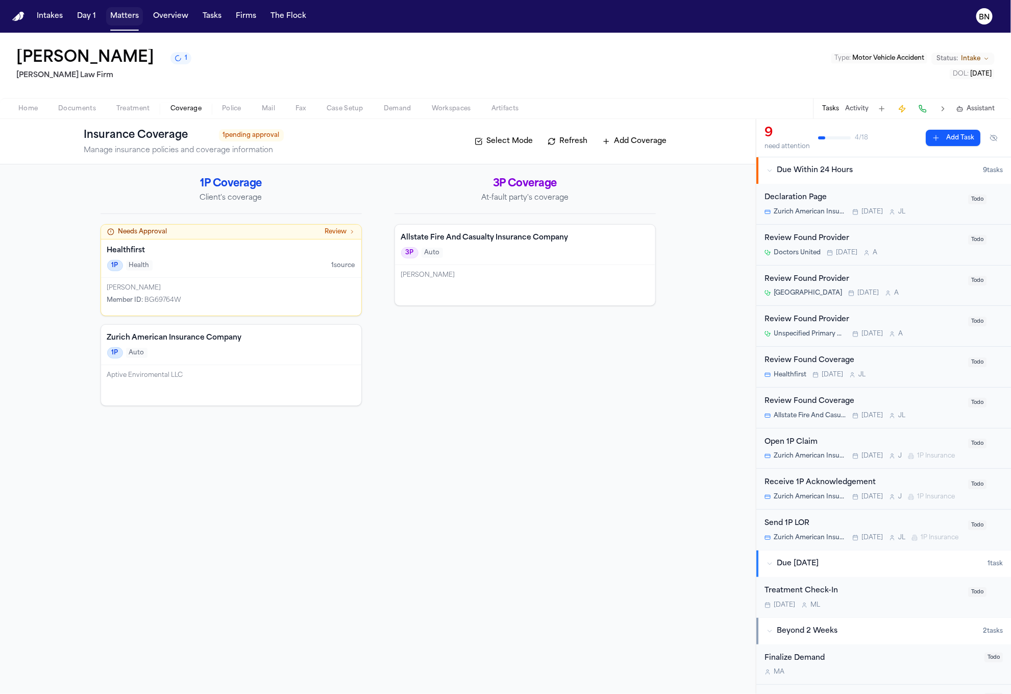
click at [129, 20] on button "Matters" at bounding box center [124, 16] width 37 height 18
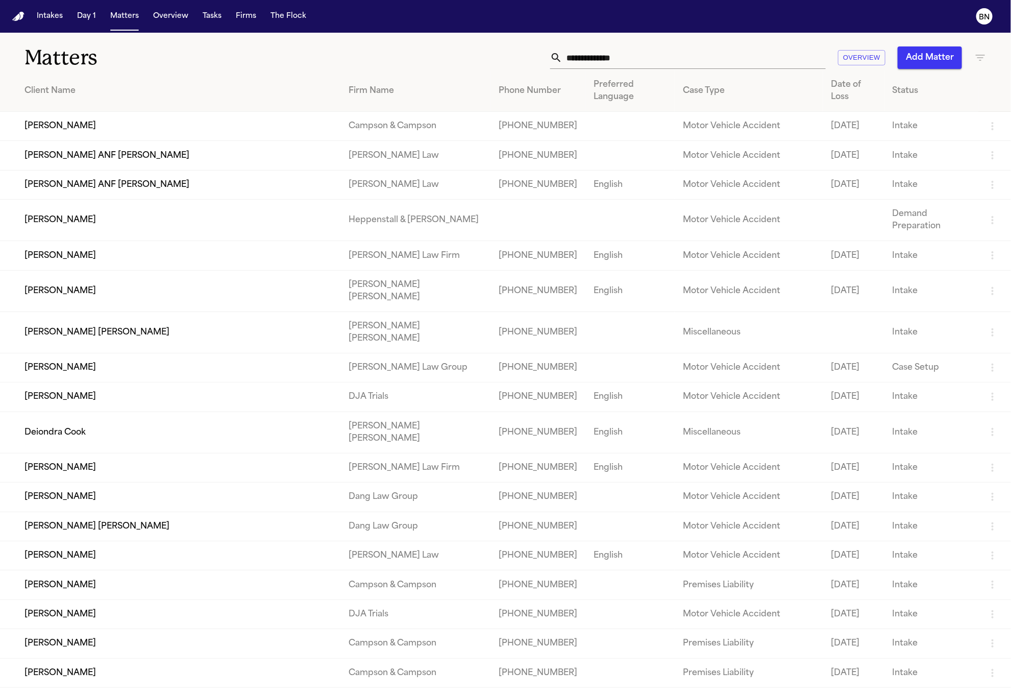
click at [216, 184] on td "[PERSON_NAME] ANF [PERSON_NAME]" at bounding box center [170, 184] width 341 height 29
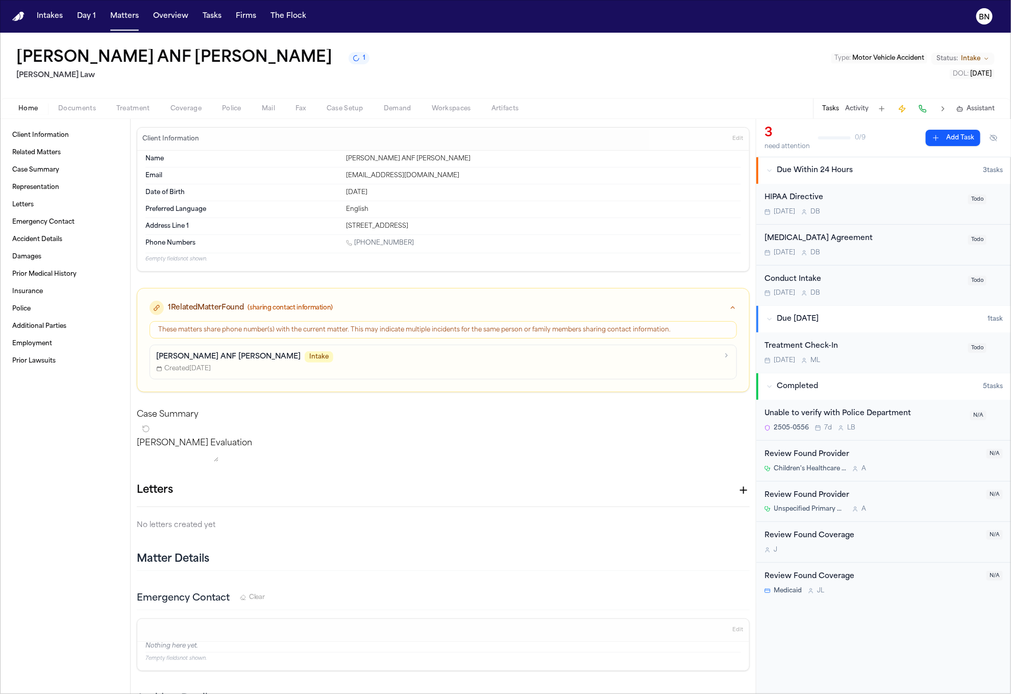
click at [86, 110] on span "Documents" at bounding box center [77, 109] width 38 height 8
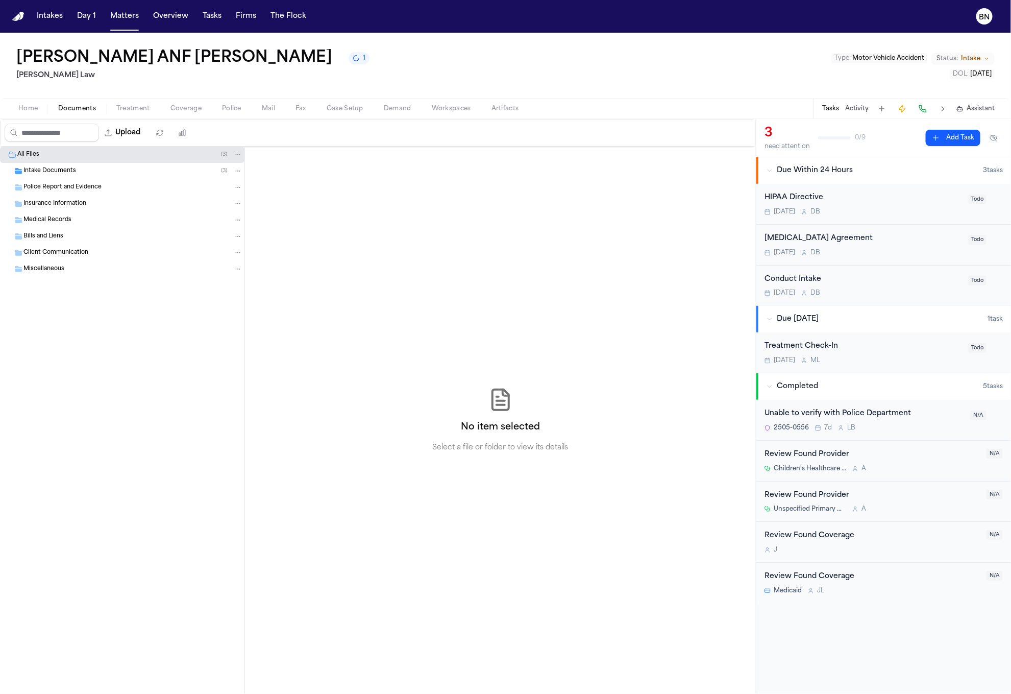
click at [75, 179] on div "Intake Documents ( 3 )" at bounding box center [122, 171] width 245 height 16
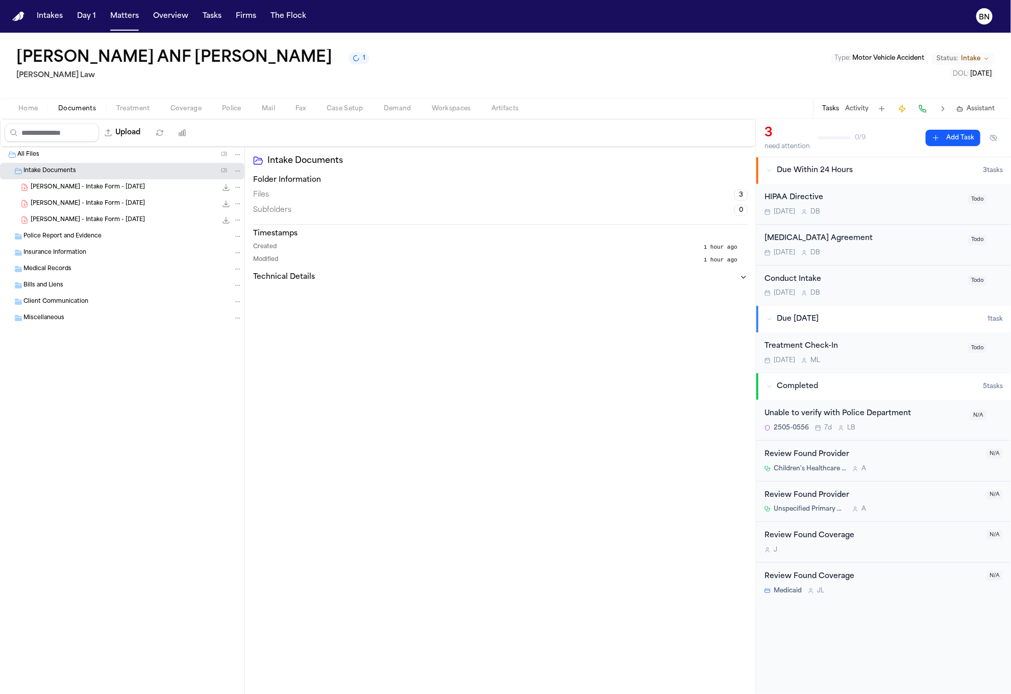
click at [109, 208] on span "[PERSON_NAME] - Intake Form - [DATE]" at bounding box center [88, 204] width 114 height 9
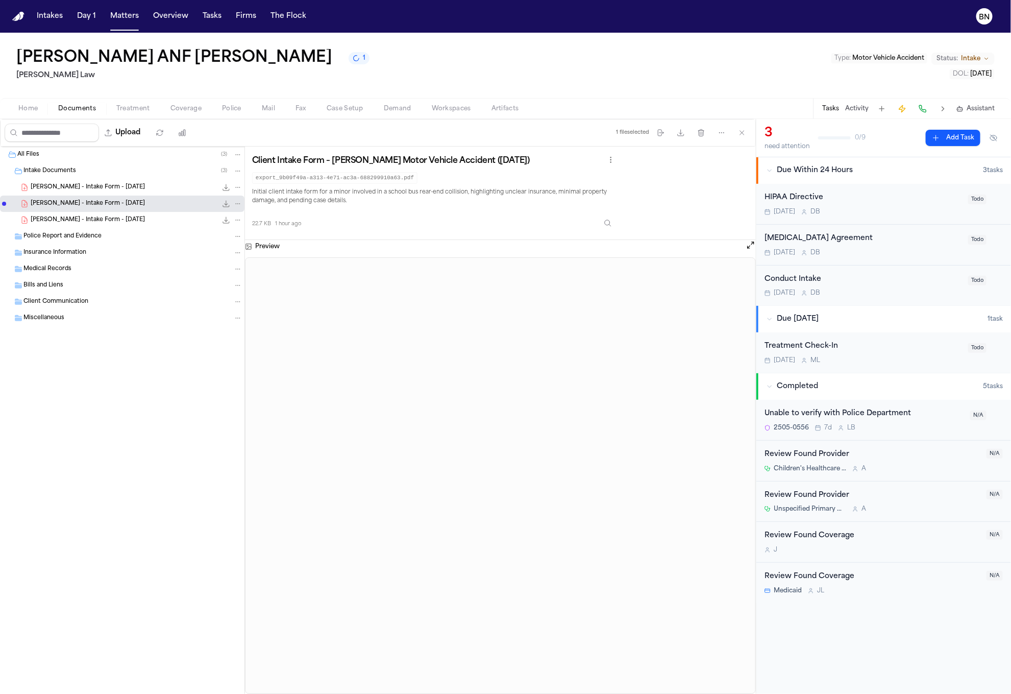
click at [117, 219] on span "[PERSON_NAME] - Intake Form - [DATE]" at bounding box center [88, 220] width 114 height 9
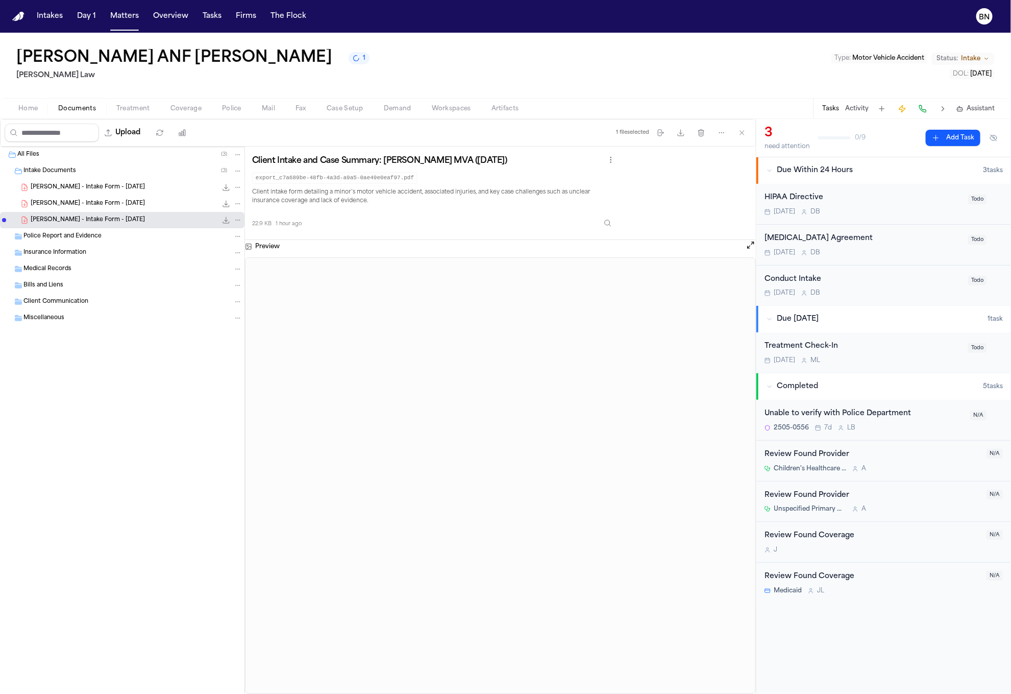
click at [115, 206] on span "[PERSON_NAME] - Intake Form - [DATE]" at bounding box center [88, 204] width 114 height 9
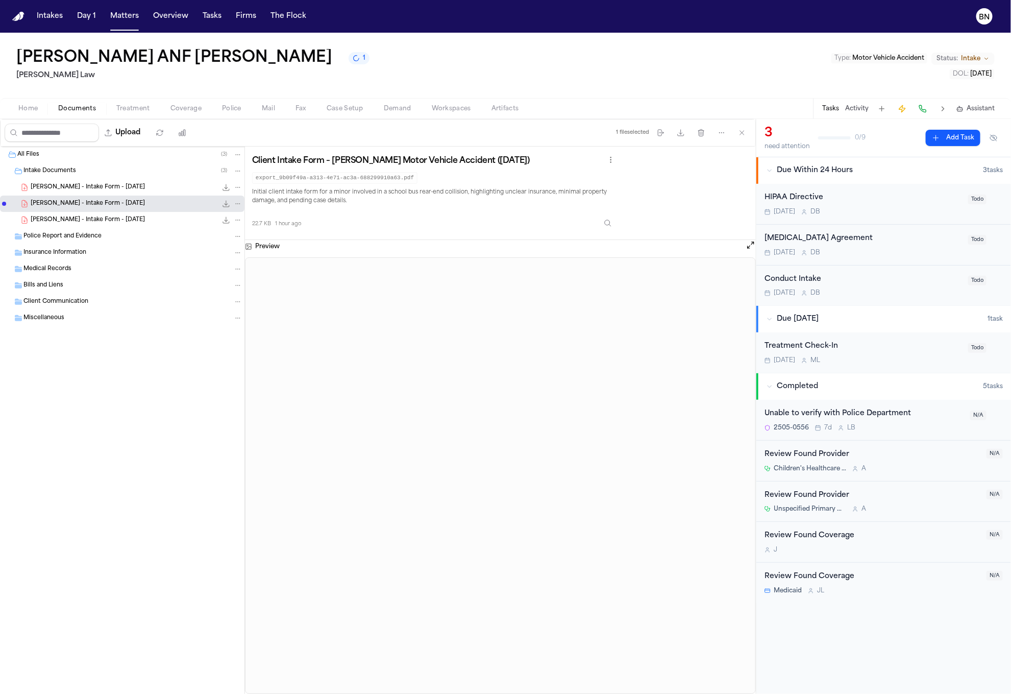
click at [115, 195] on div "[PERSON_NAME] - Intake Form - [DATE] 22.7 KB • PDF" at bounding box center [122, 187] width 245 height 16
click at [113, 208] on span "[PERSON_NAME] - Intake Form - [DATE]" at bounding box center [88, 204] width 114 height 9
click at [112, 217] on span "[PERSON_NAME] - Intake Form - [DATE]" at bounding box center [88, 220] width 114 height 9
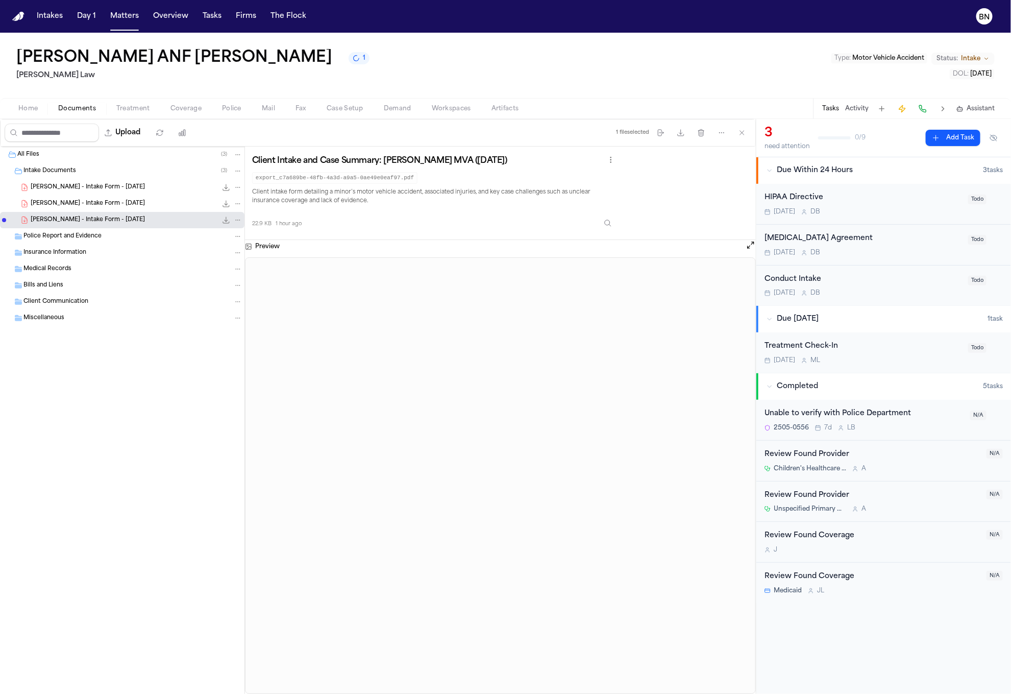
click at [112, 206] on span "[PERSON_NAME] - Intake Form - [DATE]" at bounding box center [88, 204] width 114 height 9
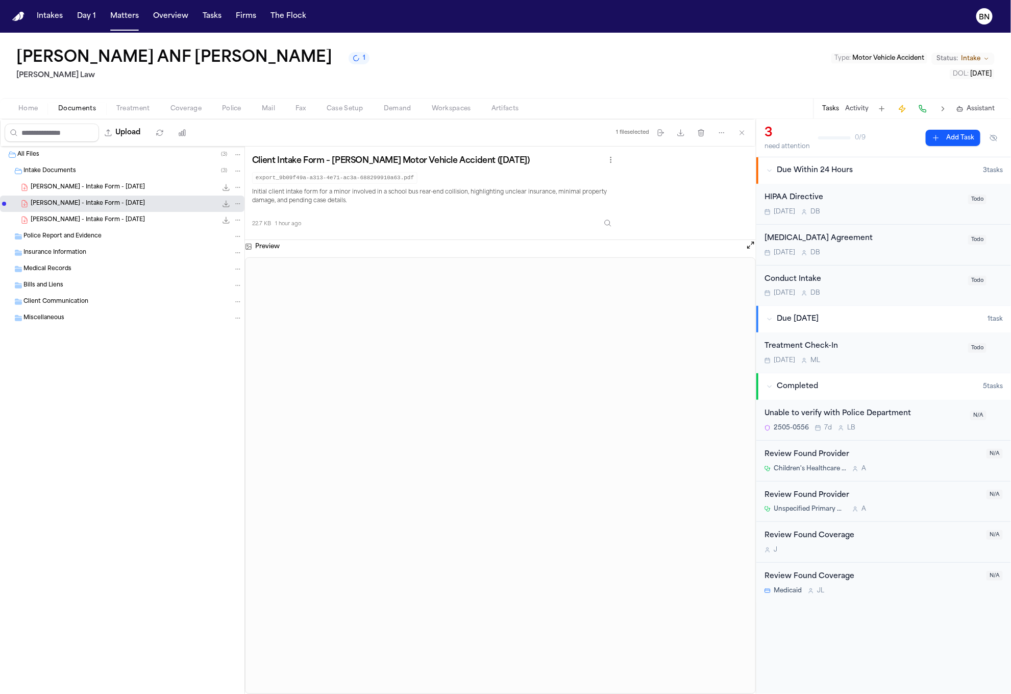
click at [107, 190] on span "[PERSON_NAME] - Intake Form - [DATE]" at bounding box center [88, 187] width 114 height 9
click at [107, 203] on span "[PERSON_NAME] - Intake Form - [DATE]" at bounding box center [88, 204] width 114 height 9
click at [108, 214] on div "[PERSON_NAME] - Intake Form - [DATE] 22.9 KB • PDF" at bounding box center [122, 220] width 245 height 16
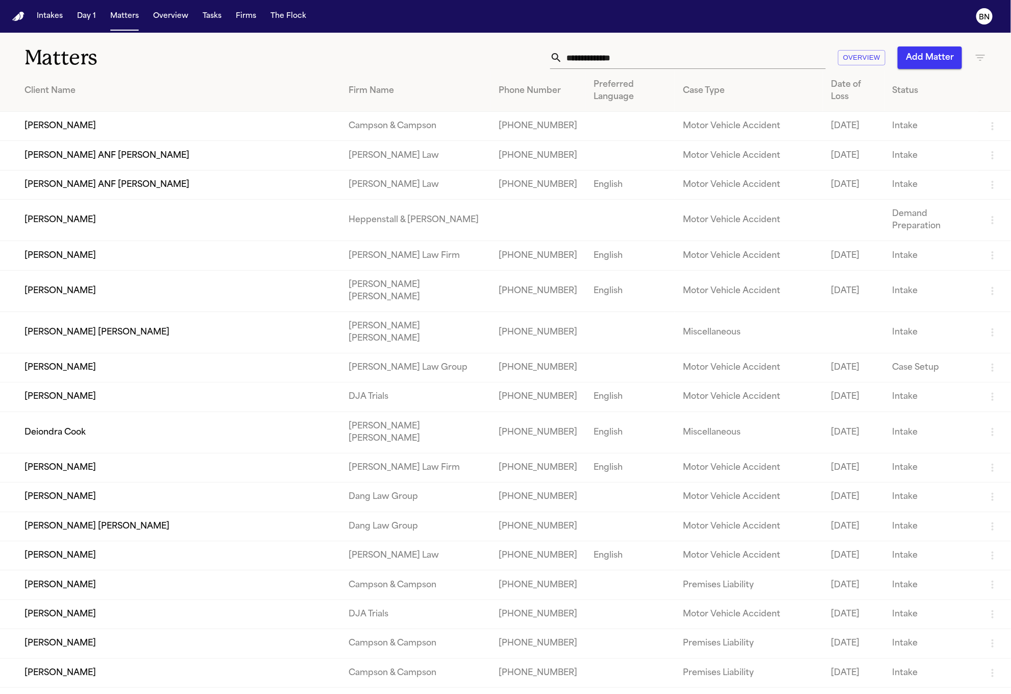
click at [203, 147] on td "[PERSON_NAME] ANF [PERSON_NAME]" at bounding box center [170, 155] width 341 height 29
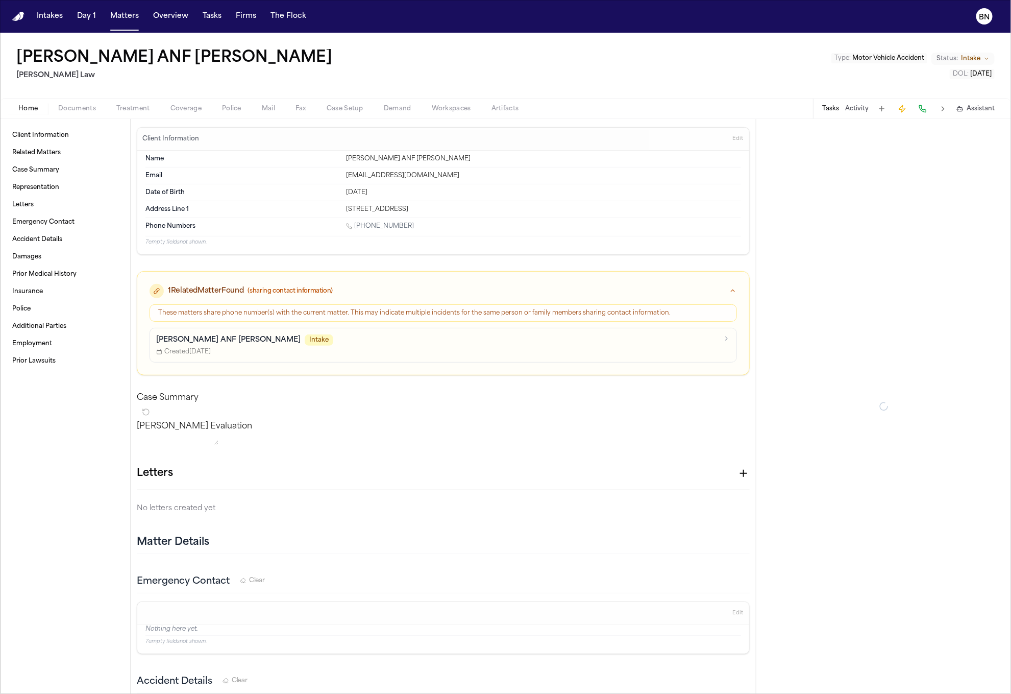
click at [70, 111] on span "Documents" at bounding box center [77, 109] width 38 height 8
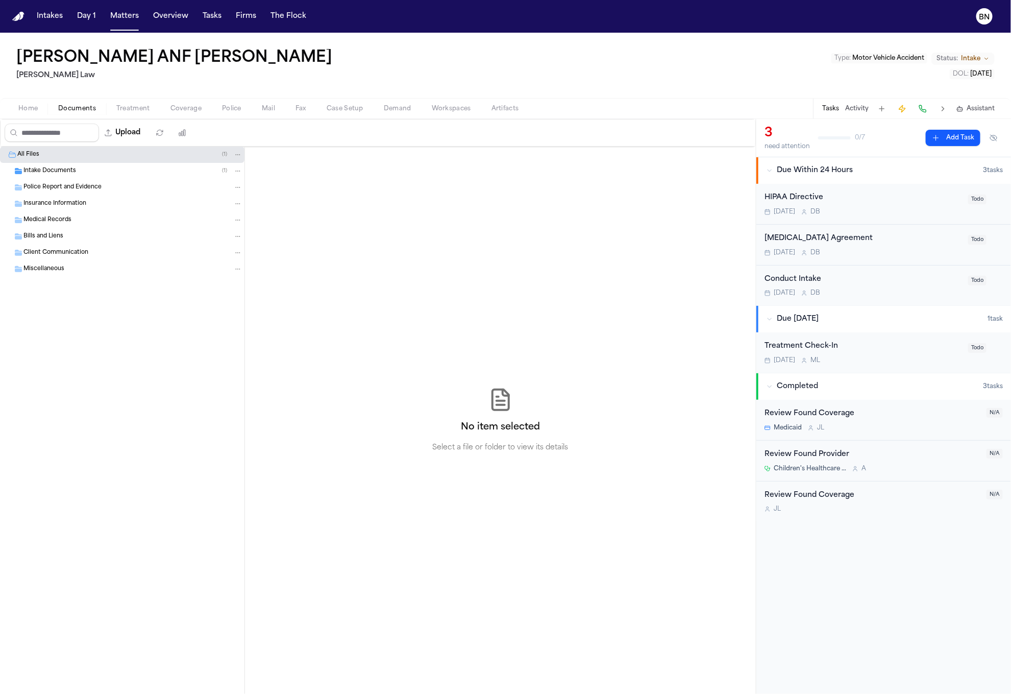
click at [71, 172] on span "Intake Documents" at bounding box center [49, 171] width 53 height 9
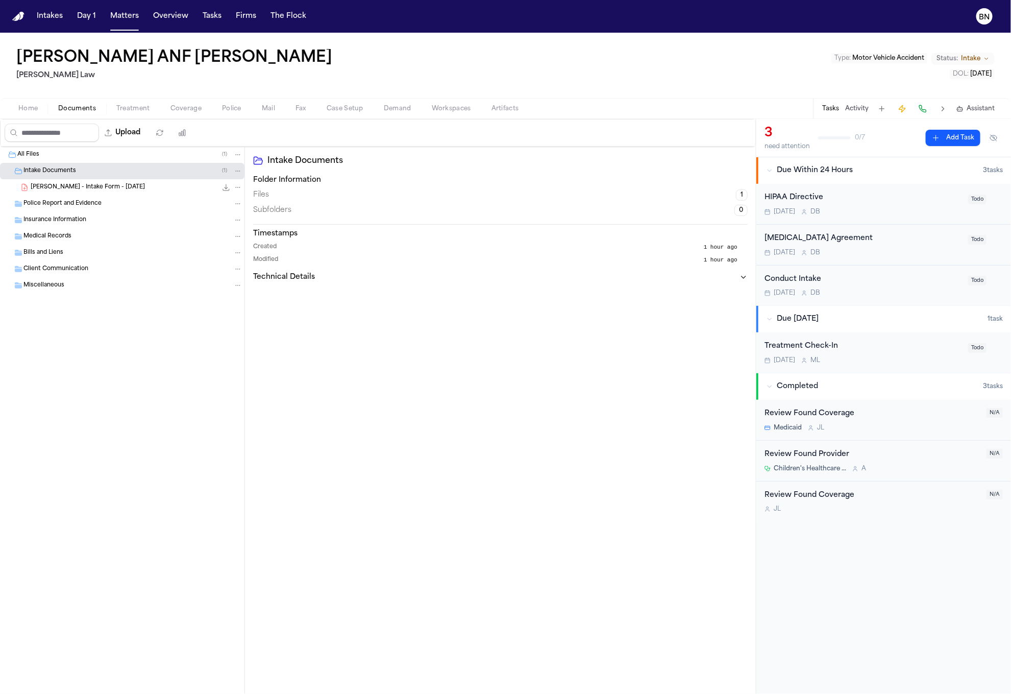
click at [77, 189] on span "[PERSON_NAME] - Intake Form - [DATE]" at bounding box center [88, 187] width 114 height 9
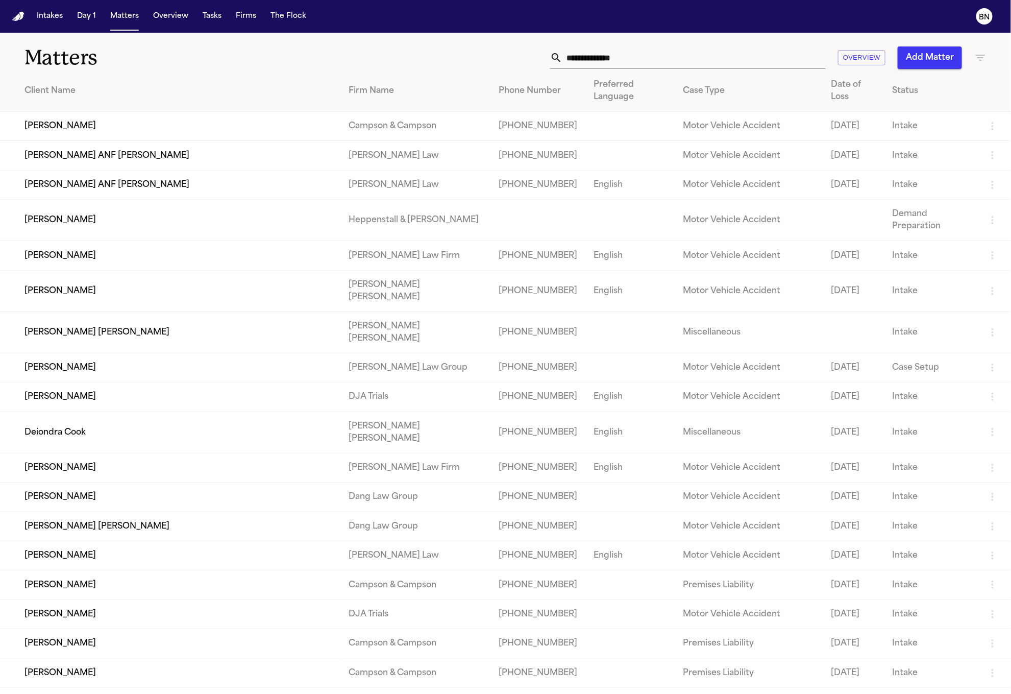
click at [219, 178] on td "Widline Mompremier ANF Jase Sherman" at bounding box center [170, 184] width 341 height 29
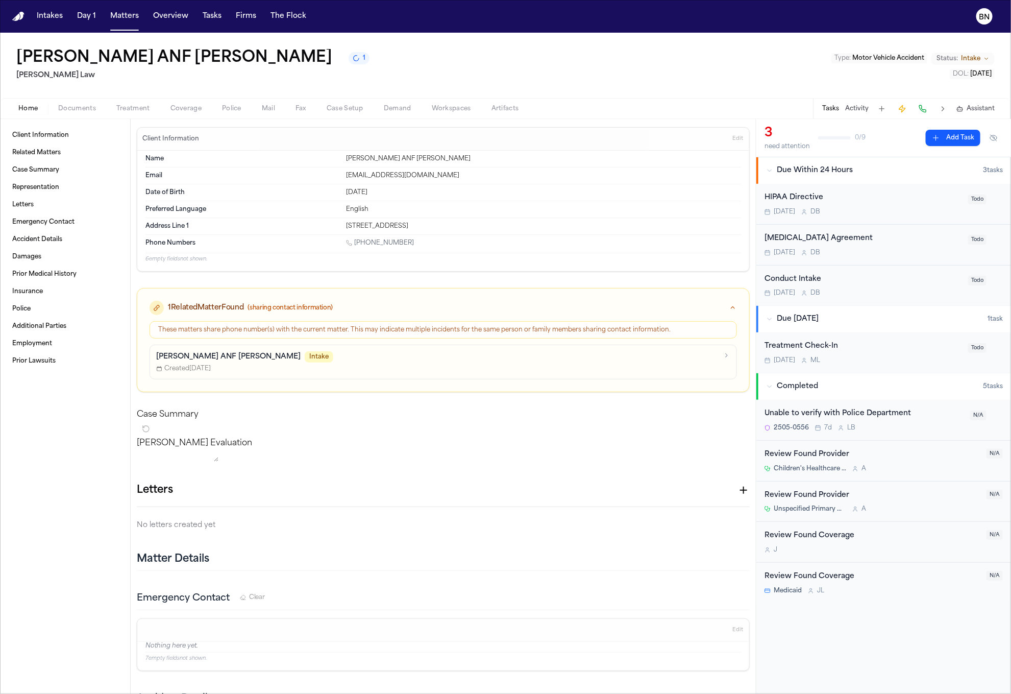
click at [87, 110] on span "Documents" at bounding box center [77, 109] width 38 height 8
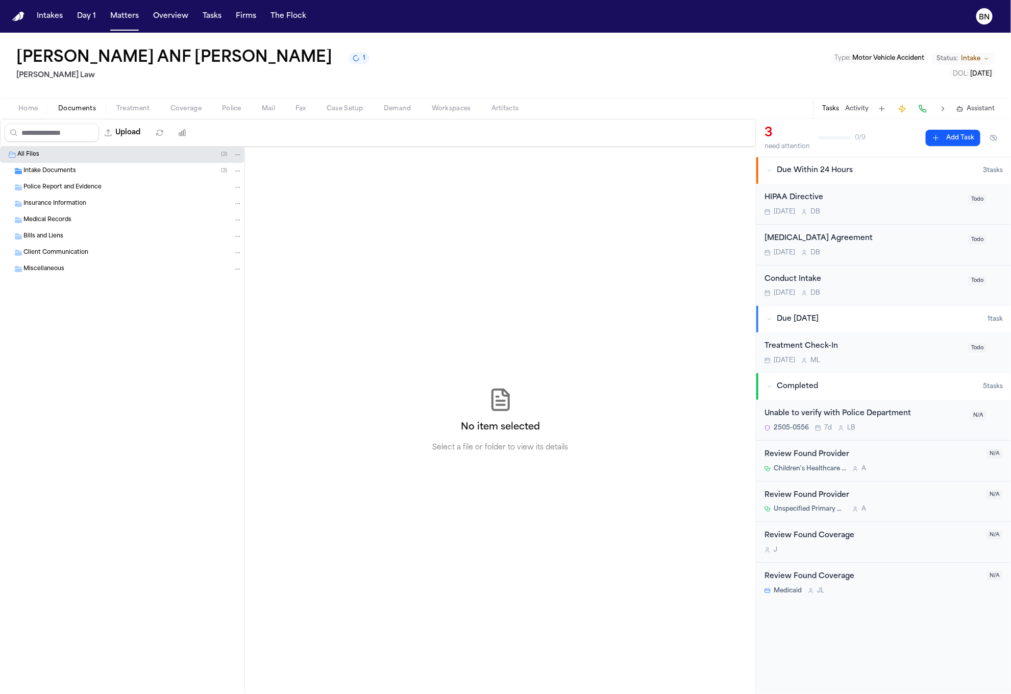
click at [85, 172] on div "Intake Documents ( 3 )" at bounding box center [132, 170] width 219 height 9
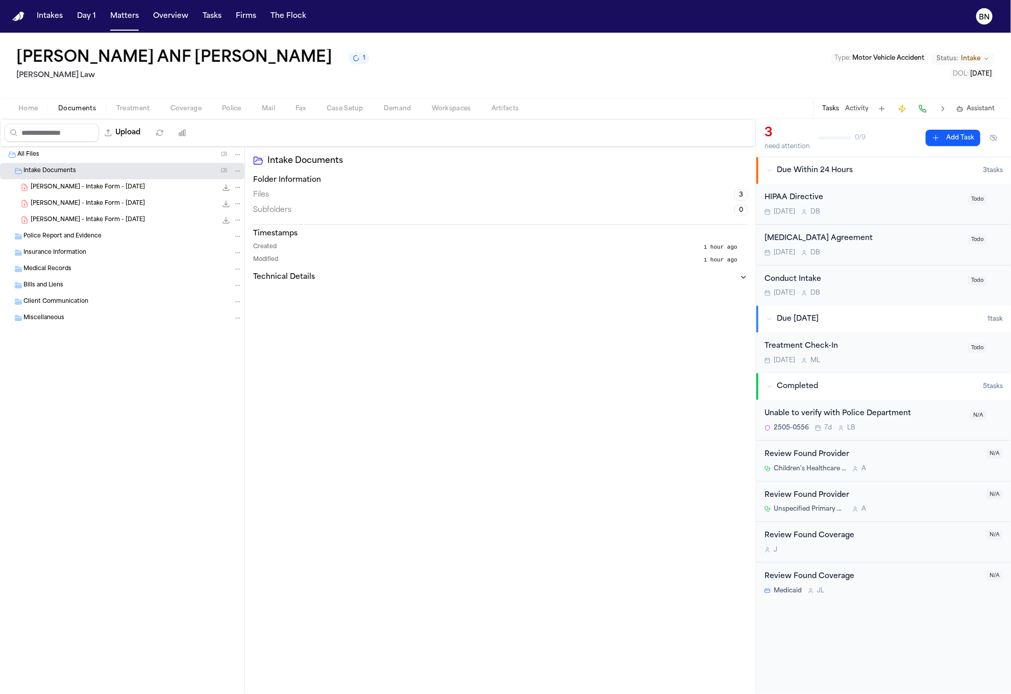
click at [82, 187] on span "W. Mompremier - Intake Form - 8.19.25" at bounding box center [88, 187] width 114 height 9
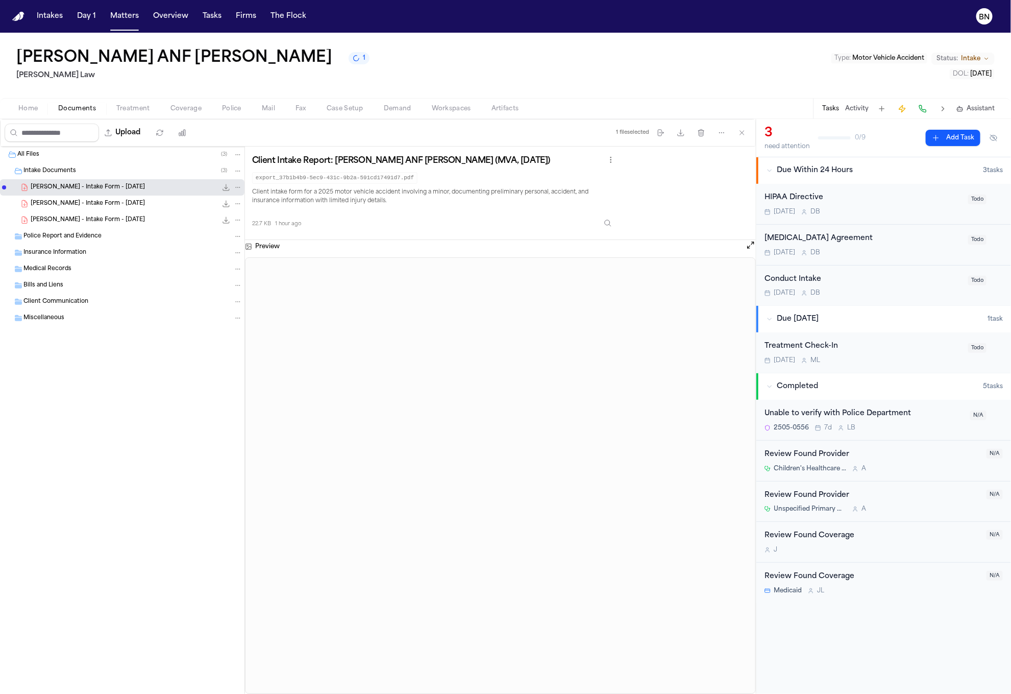
click at [87, 204] on span "W. Mompremier - Intake Form - 8.19.25" at bounding box center [88, 204] width 114 height 9
click at [87, 212] on div "W. Mompremier - Intake Form - 8.19.25 22.9 KB • PDF" at bounding box center [122, 220] width 245 height 16
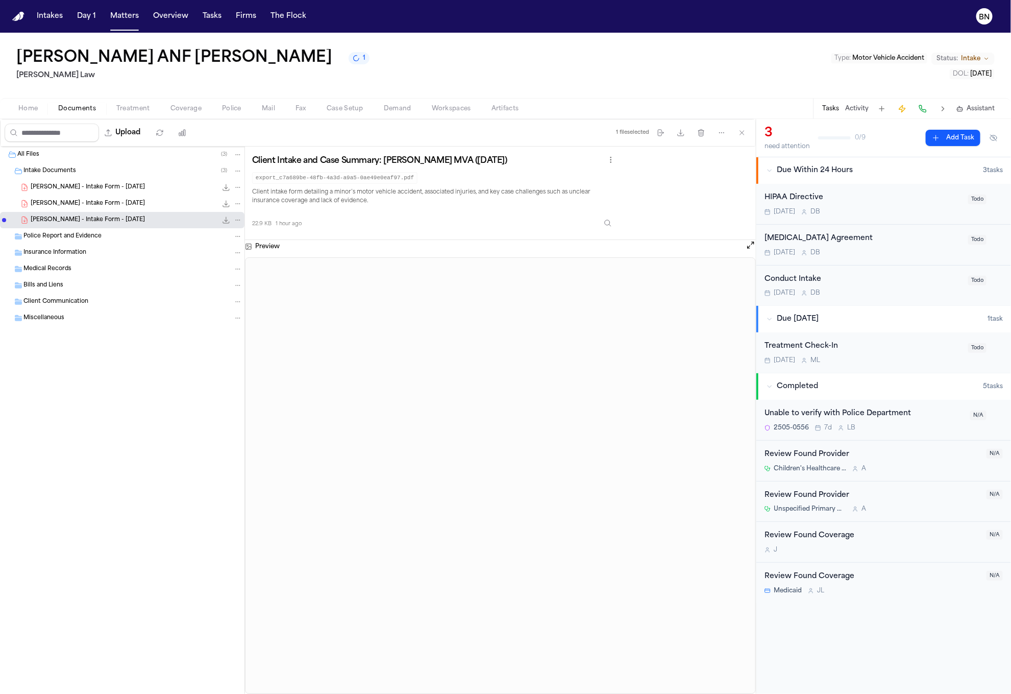
click at [87, 201] on span "W. Mompremier - Intake Form - 8.19.25" at bounding box center [88, 204] width 114 height 9
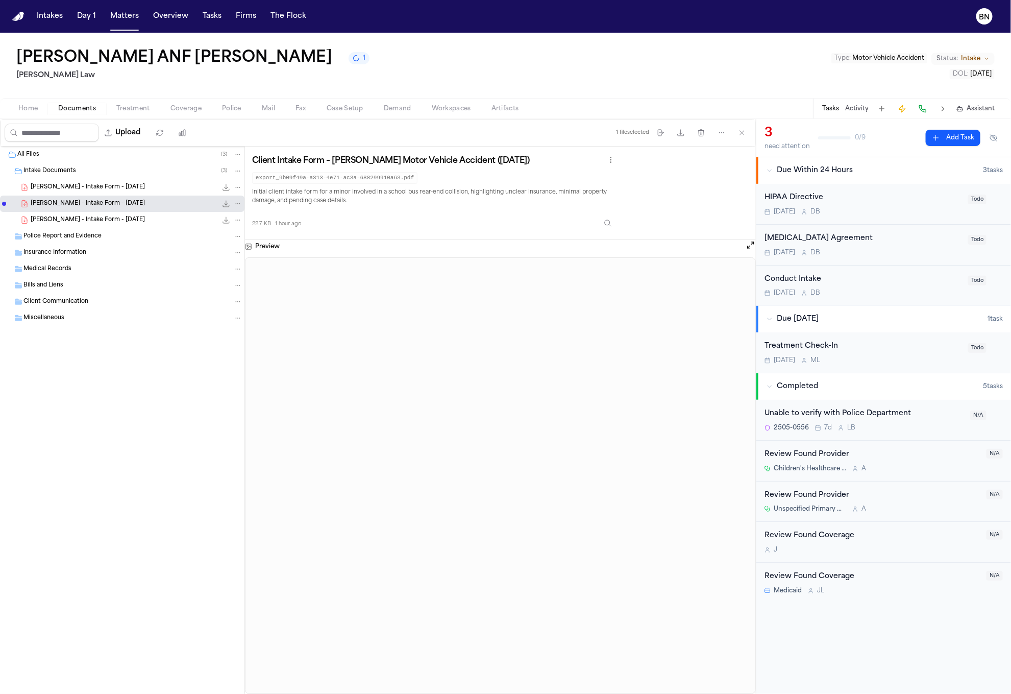
click at [87, 187] on span "W. Mompremier - Intake Form - 8.19.25" at bounding box center [88, 187] width 114 height 9
click at [81, 206] on span "W. Mompremier - Intake Form - 8.19.25" at bounding box center [88, 204] width 114 height 9
click at [80, 216] on div "W. Mompremier - Intake Form - 8.19.25 22.9 KB • PDF" at bounding box center [137, 220] width 212 height 10
